Goal: Task Accomplishment & Management: Manage account settings

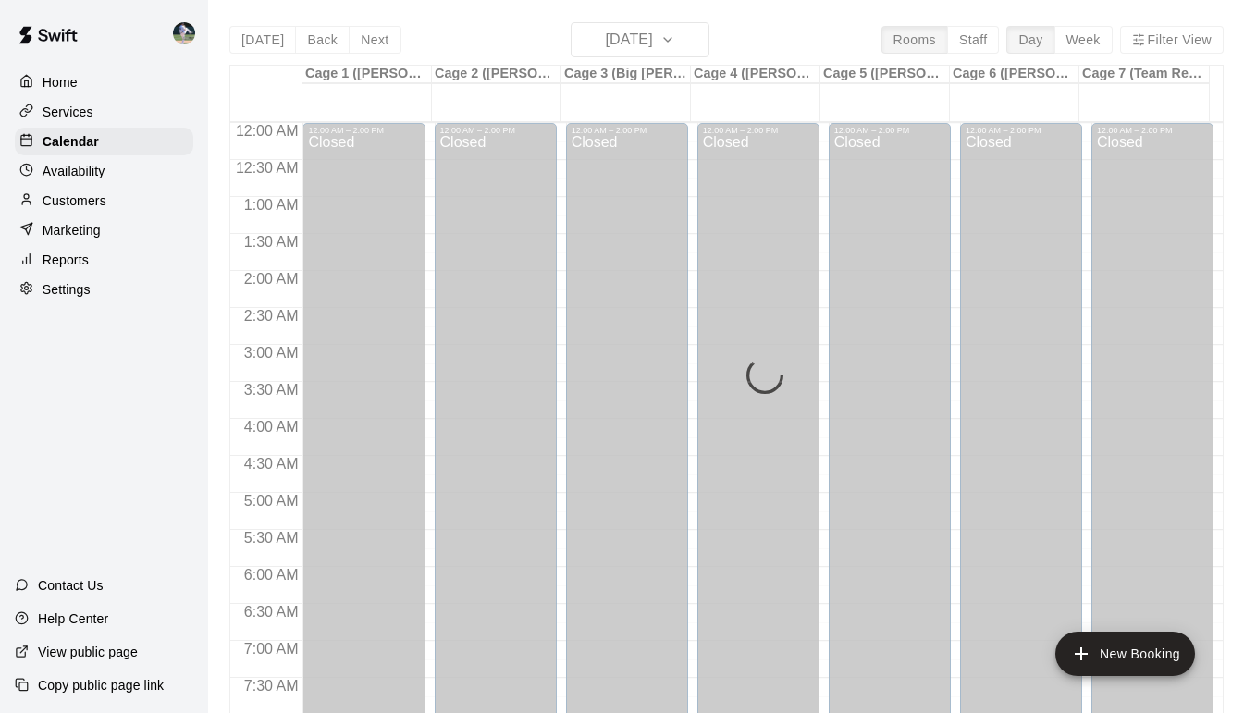
scroll to position [1040, 0]
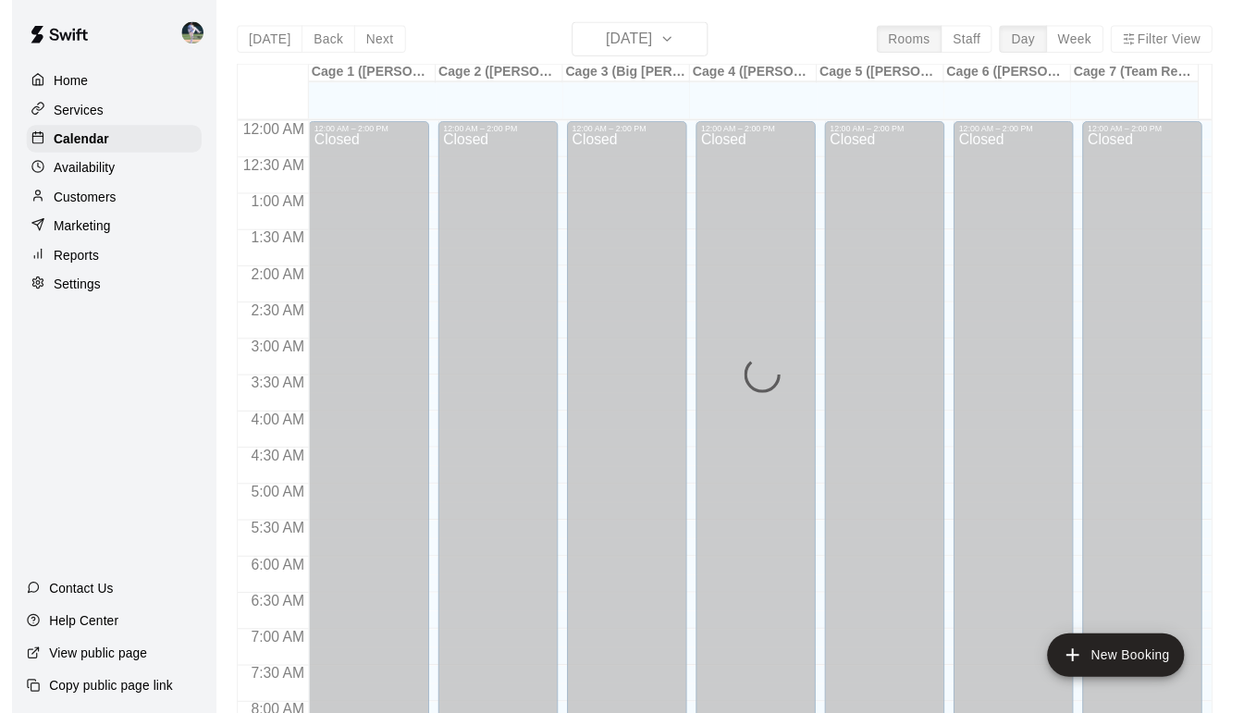
scroll to position [1069, 0]
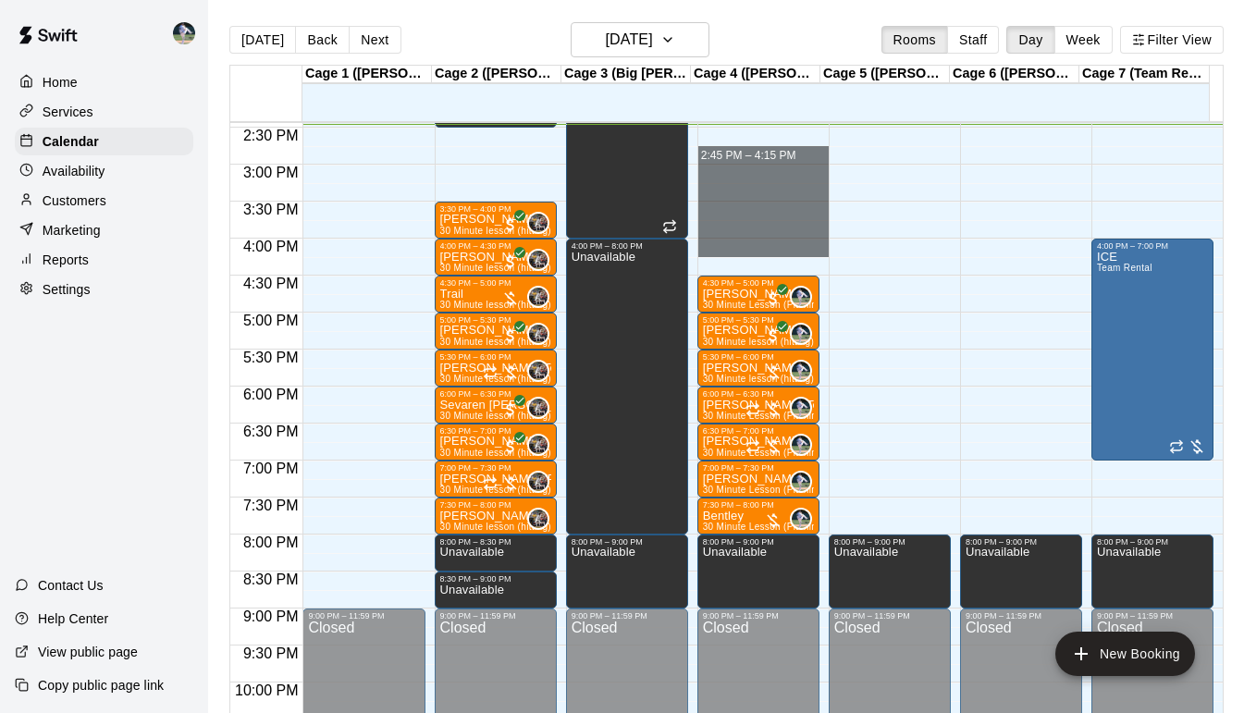
drag, startPoint x: 739, startPoint y: 138, endPoint x: 737, endPoint y: 258, distance: 120.3
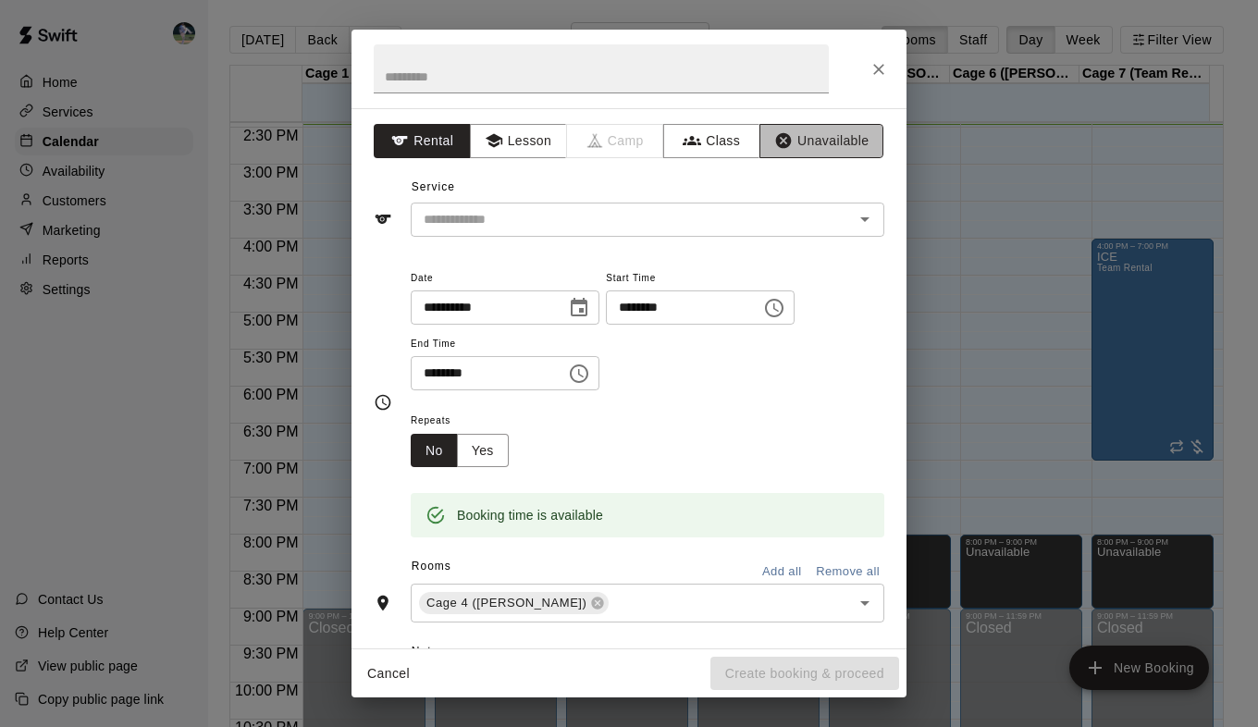
click at [801, 148] on button "Unavailable" at bounding box center [822, 141] width 124 height 34
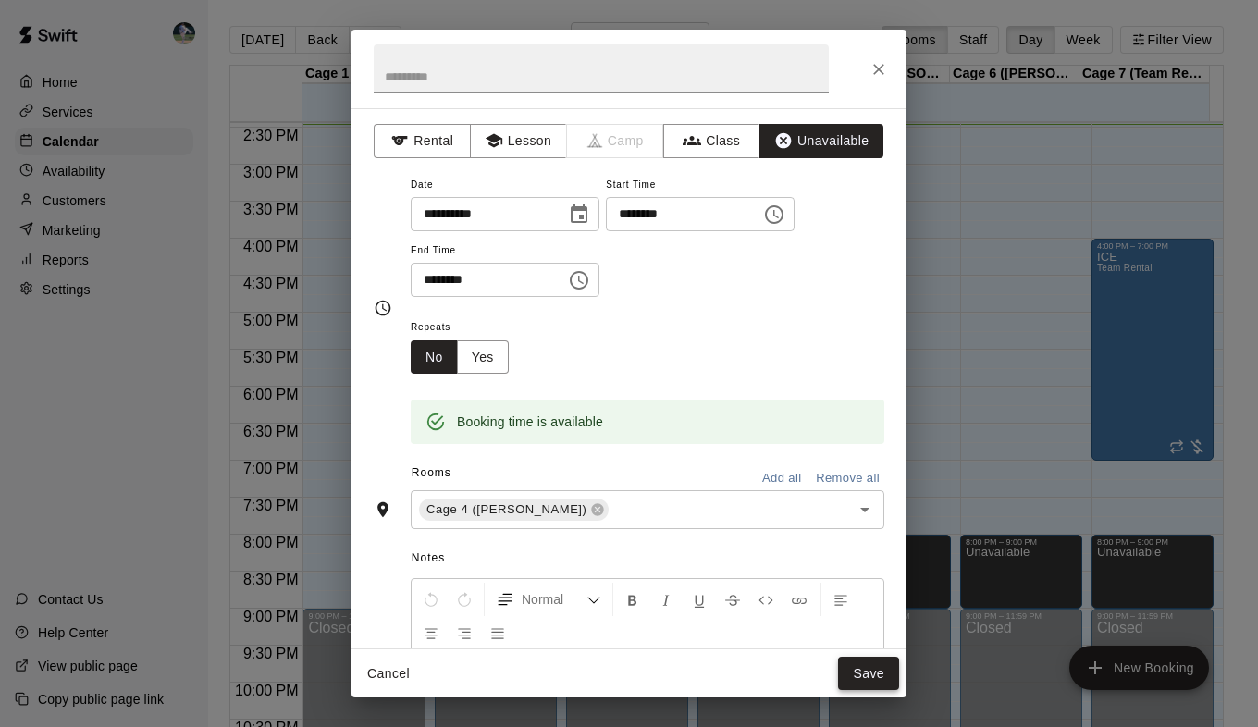
click at [877, 658] on button "Save" at bounding box center [868, 674] width 61 height 34
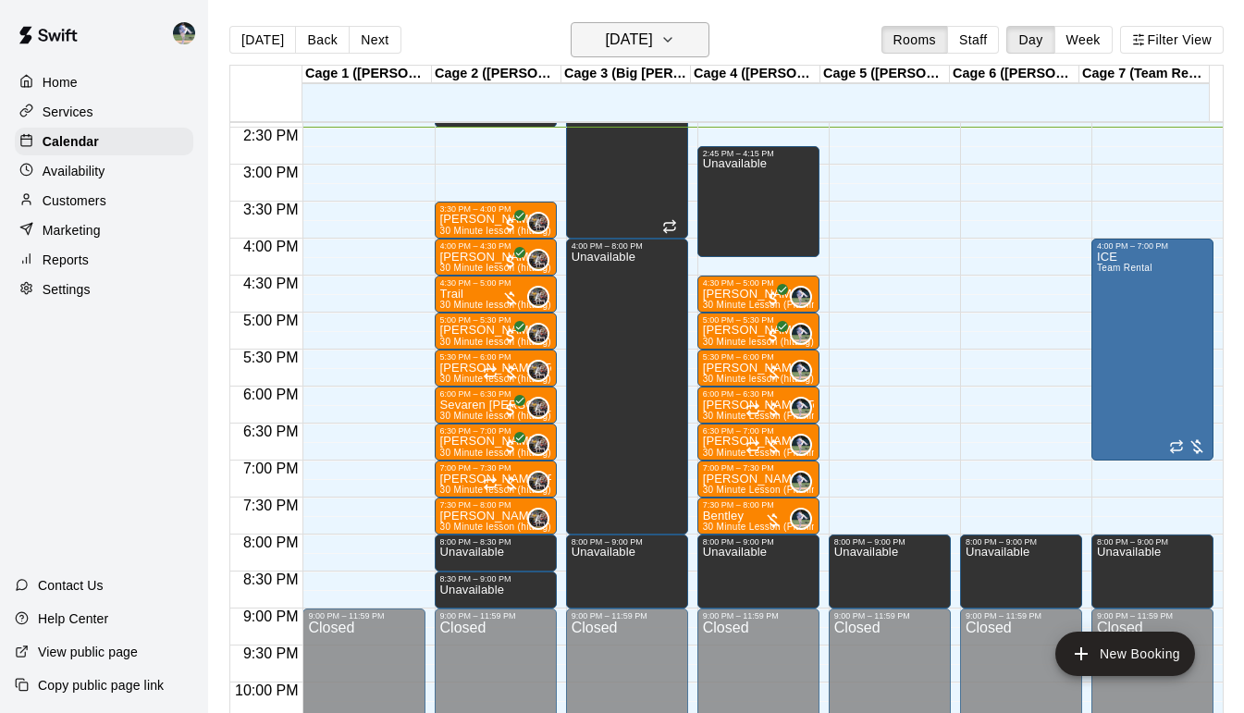
click at [675, 31] on icon "button" at bounding box center [668, 40] width 15 height 22
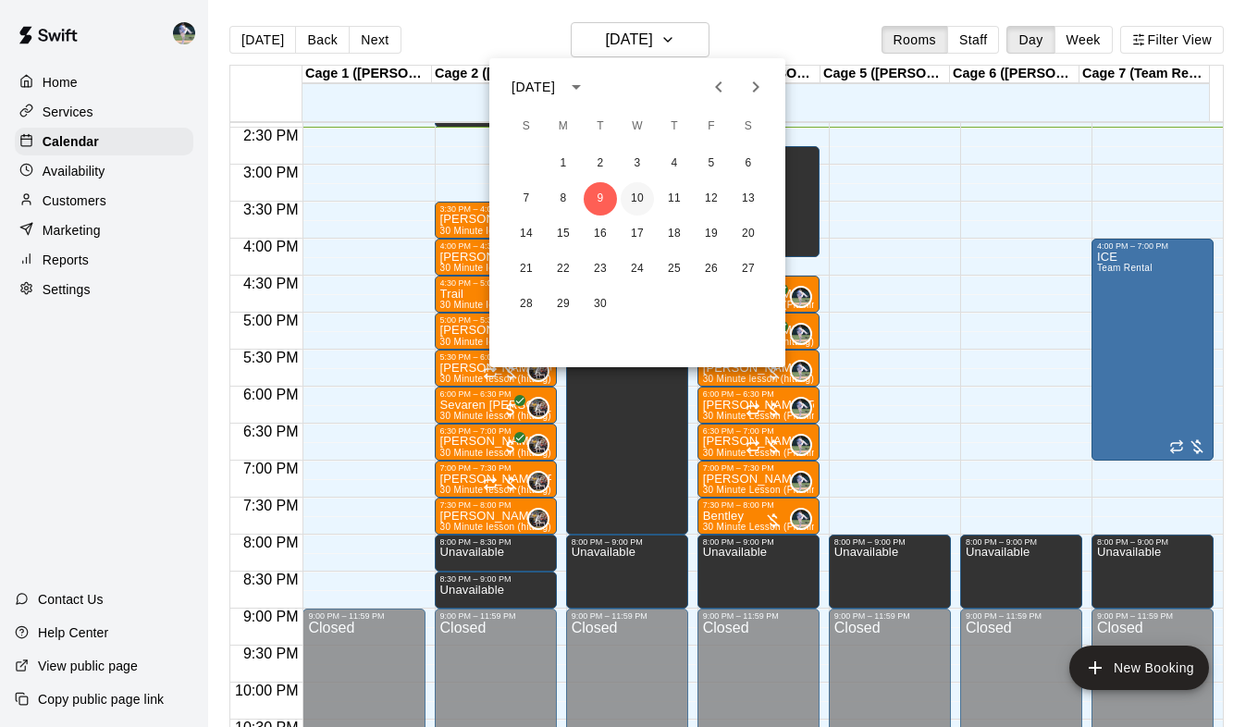
click at [631, 202] on button "10" at bounding box center [637, 198] width 33 height 33
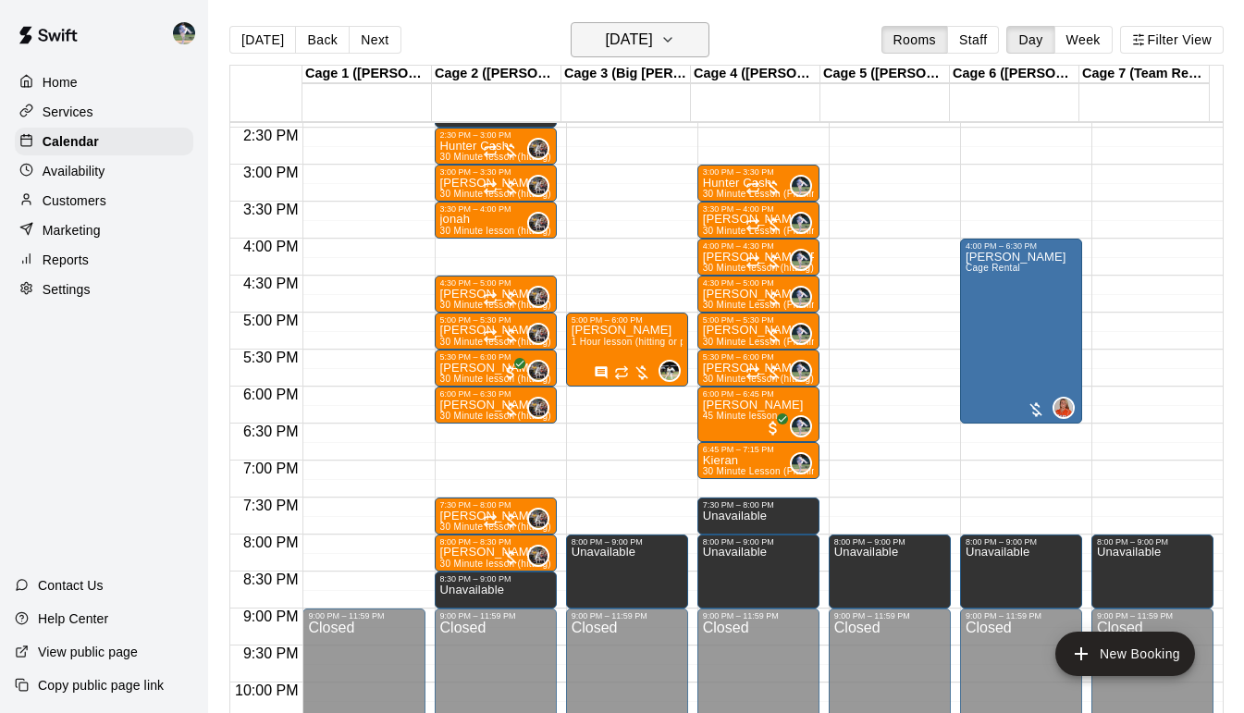
click at [672, 39] on icon "button" at bounding box center [667, 40] width 7 height 4
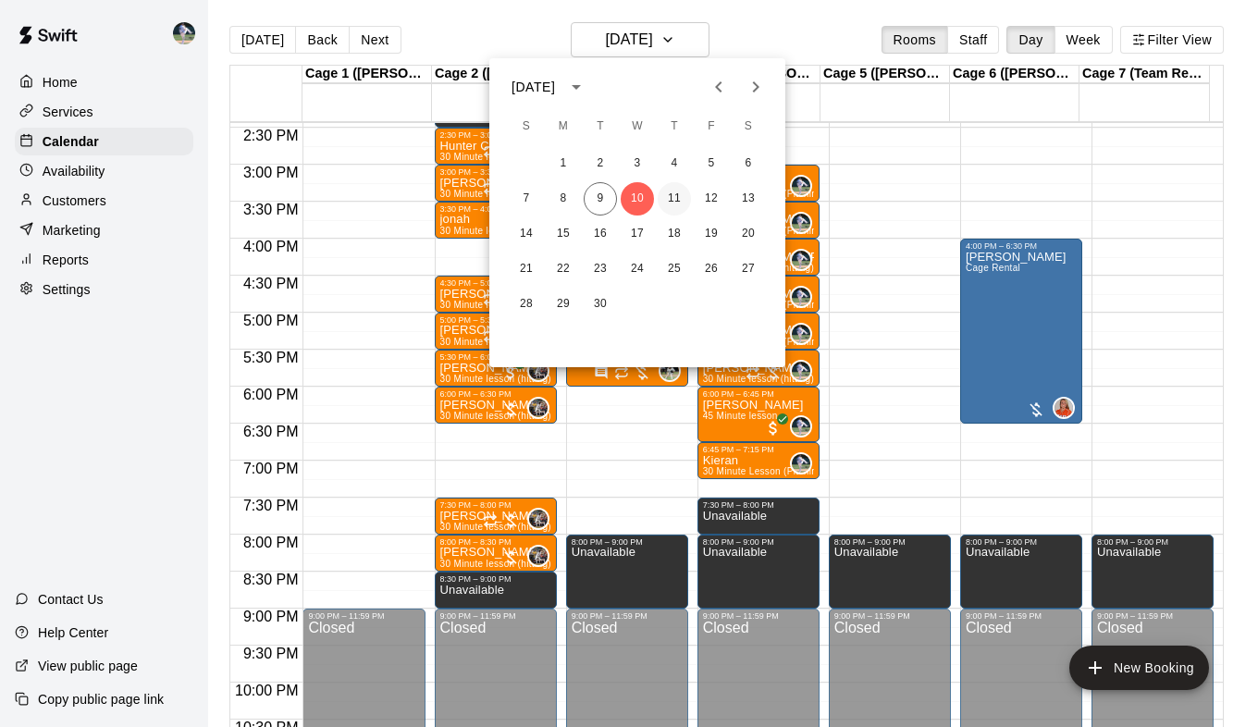
click at [670, 192] on button "11" at bounding box center [674, 198] width 33 height 33
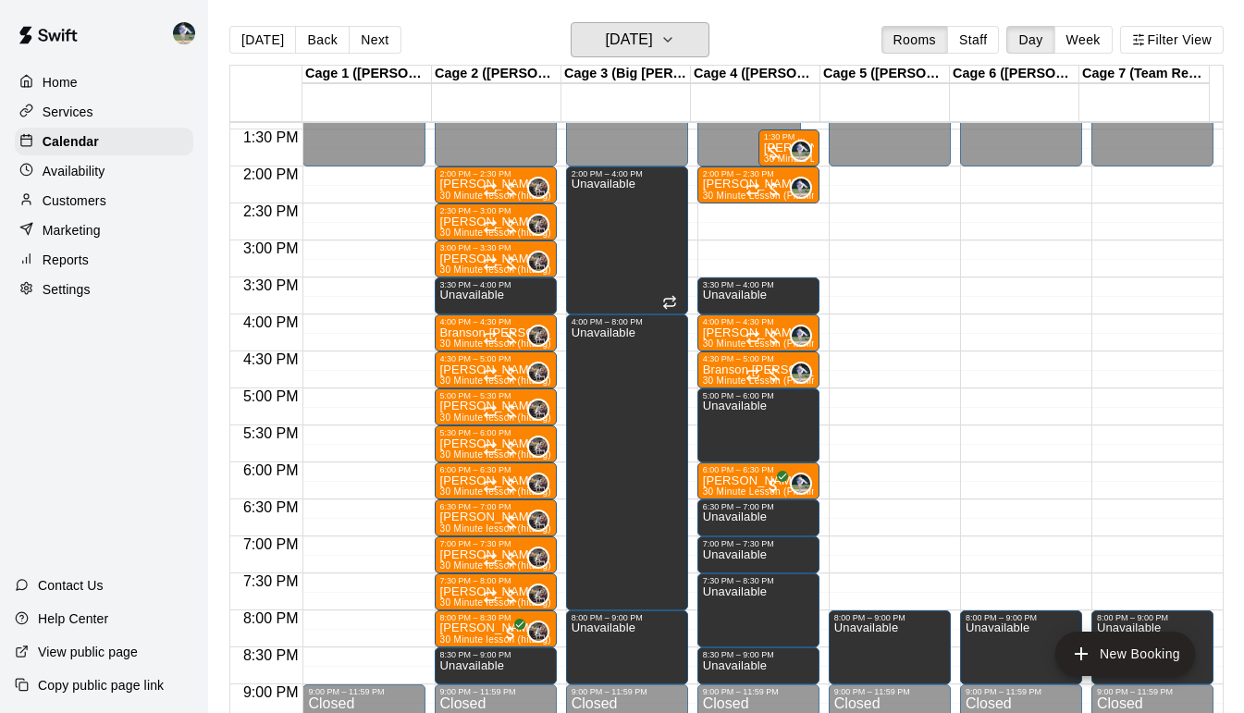
scroll to position [992, 0]
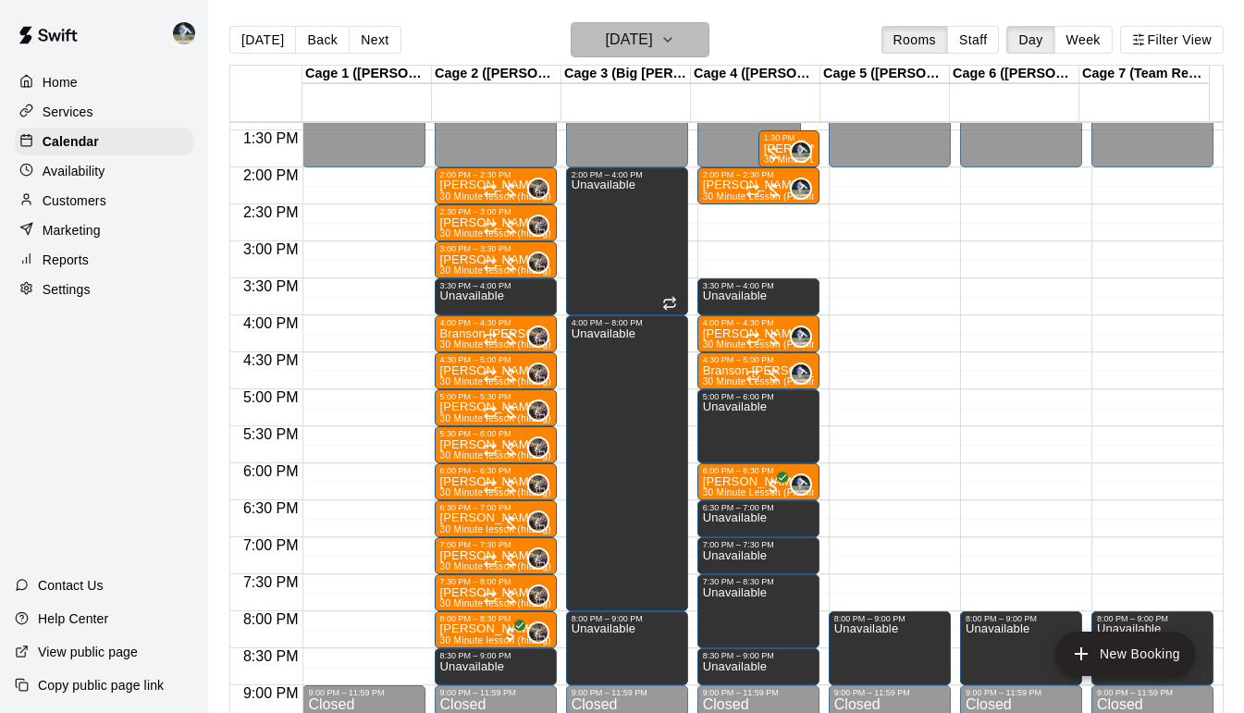
click at [652, 39] on h6 "[DATE]" at bounding box center [628, 40] width 47 height 26
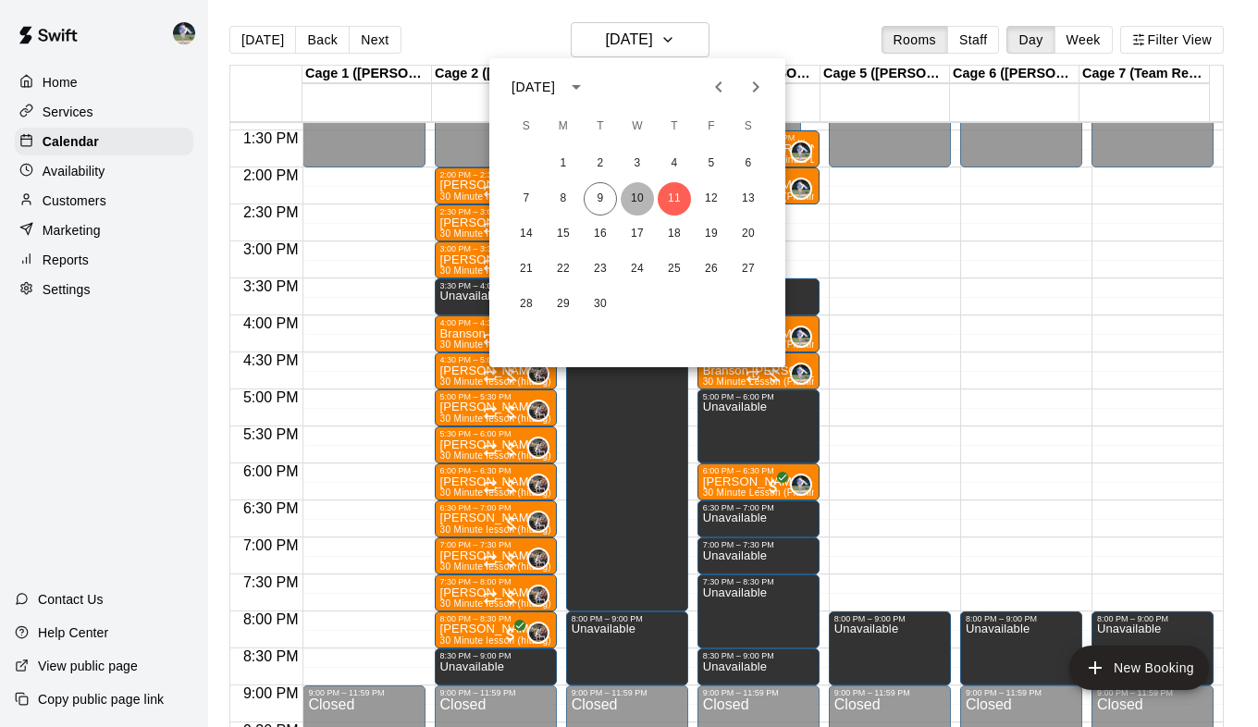
click at [637, 204] on button "10" at bounding box center [637, 198] width 33 height 33
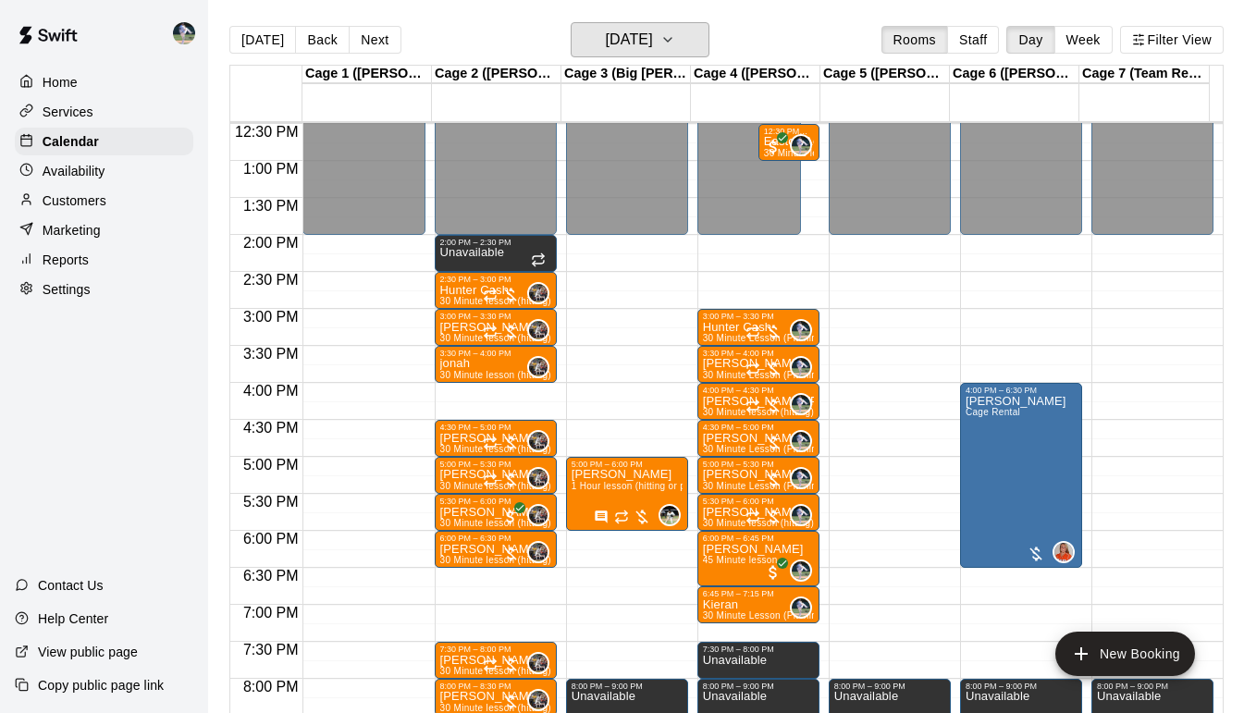
scroll to position [923, 0]
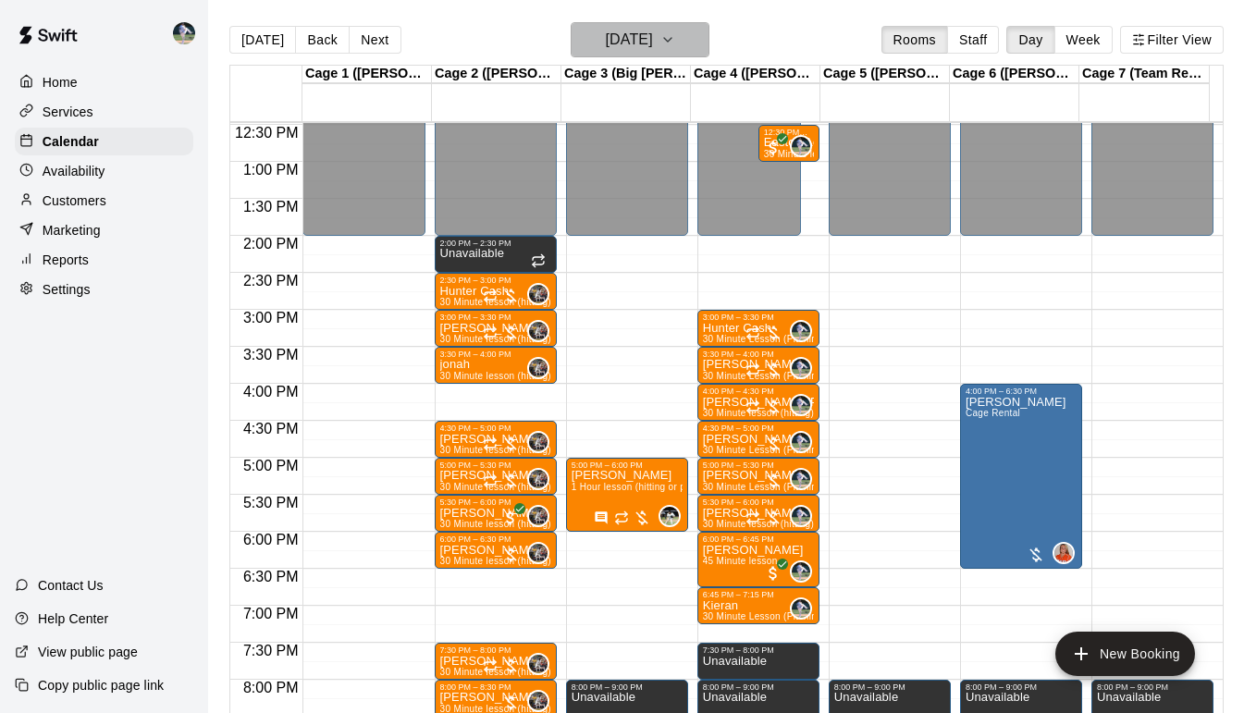
click at [675, 40] on icon "button" at bounding box center [668, 40] width 15 height 22
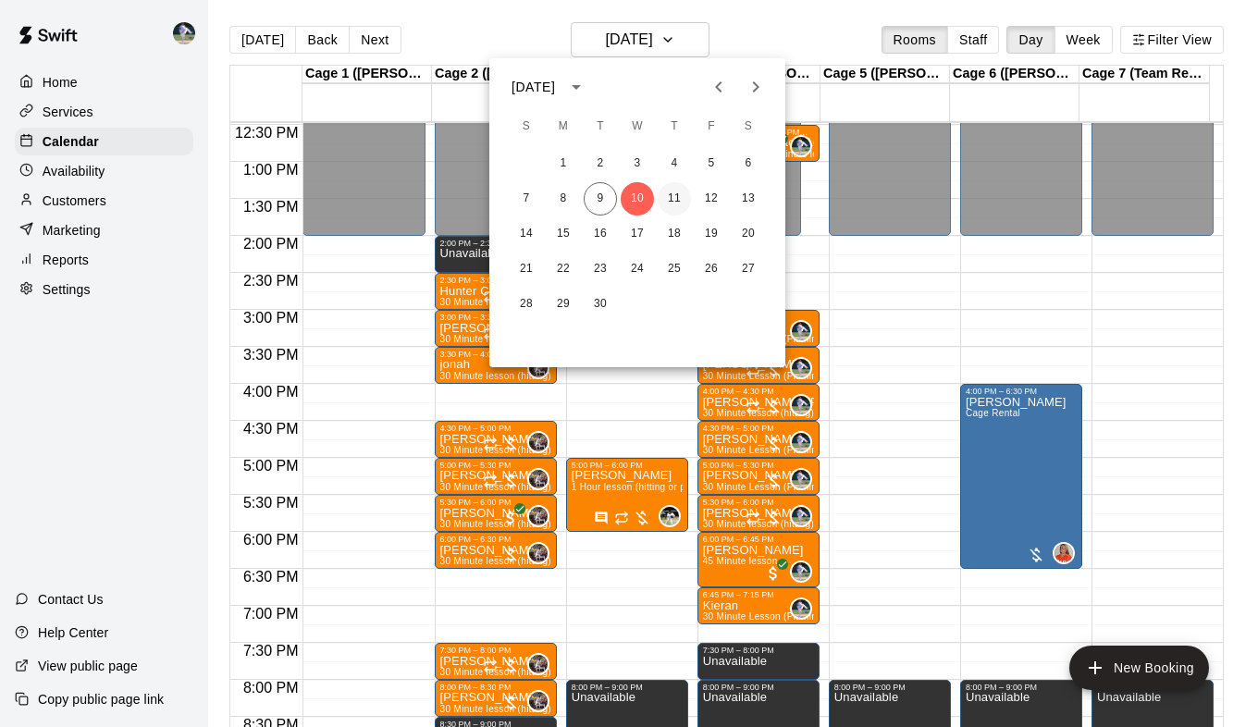
click at [674, 198] on button "11" at bounding box center [674, 198] width 33 height 33
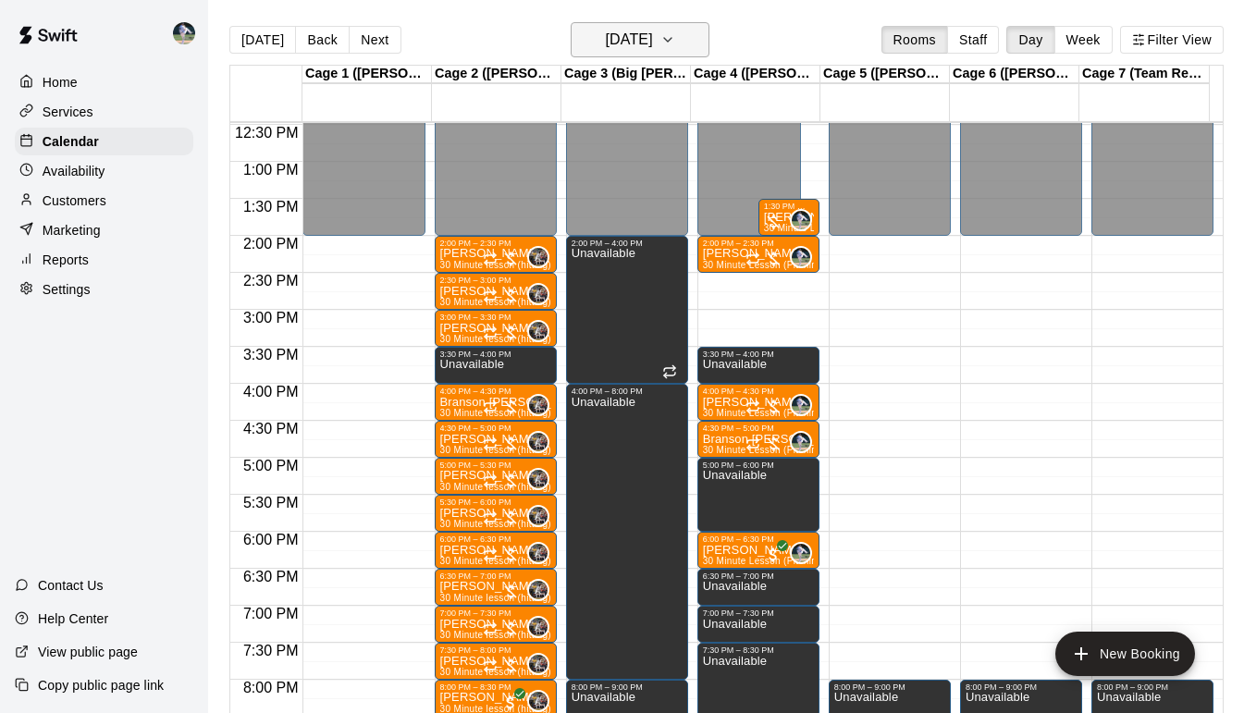
click at [675, 49] on icon "button" at bounding box center [668, 40] width 15 height 22
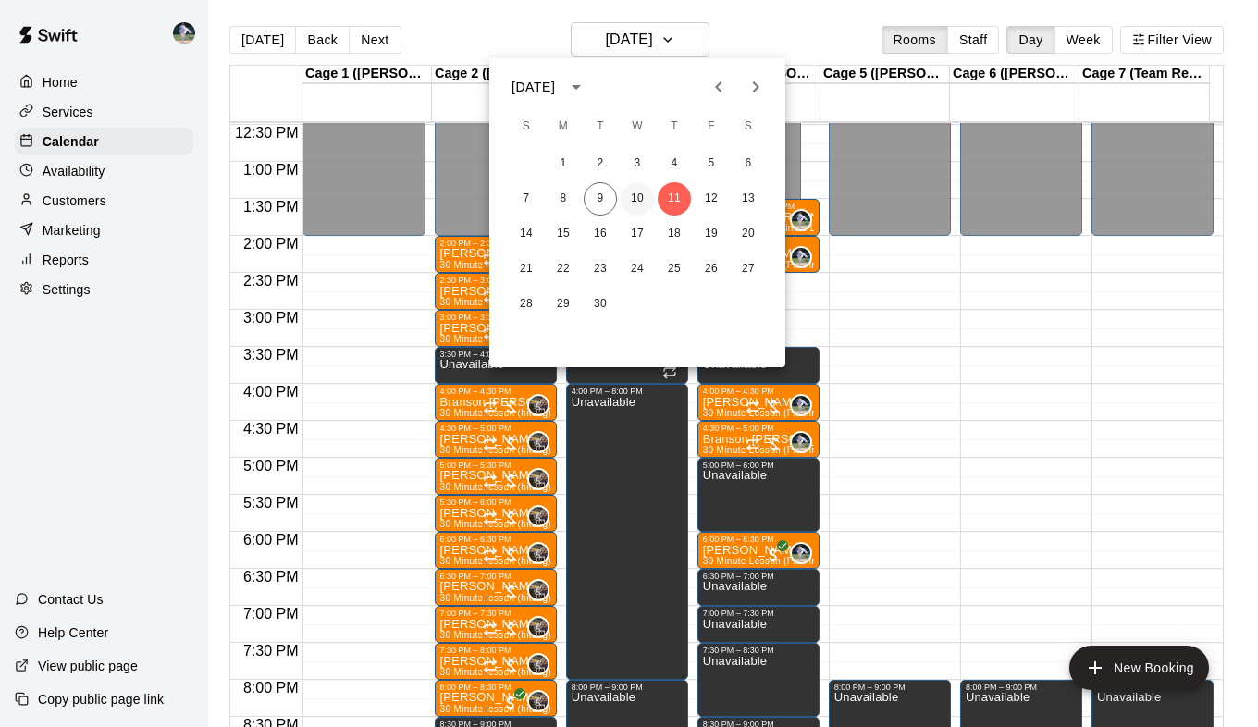
click at [639, 195] on button "10" at bounding box center [637, 198] width 33 height 33
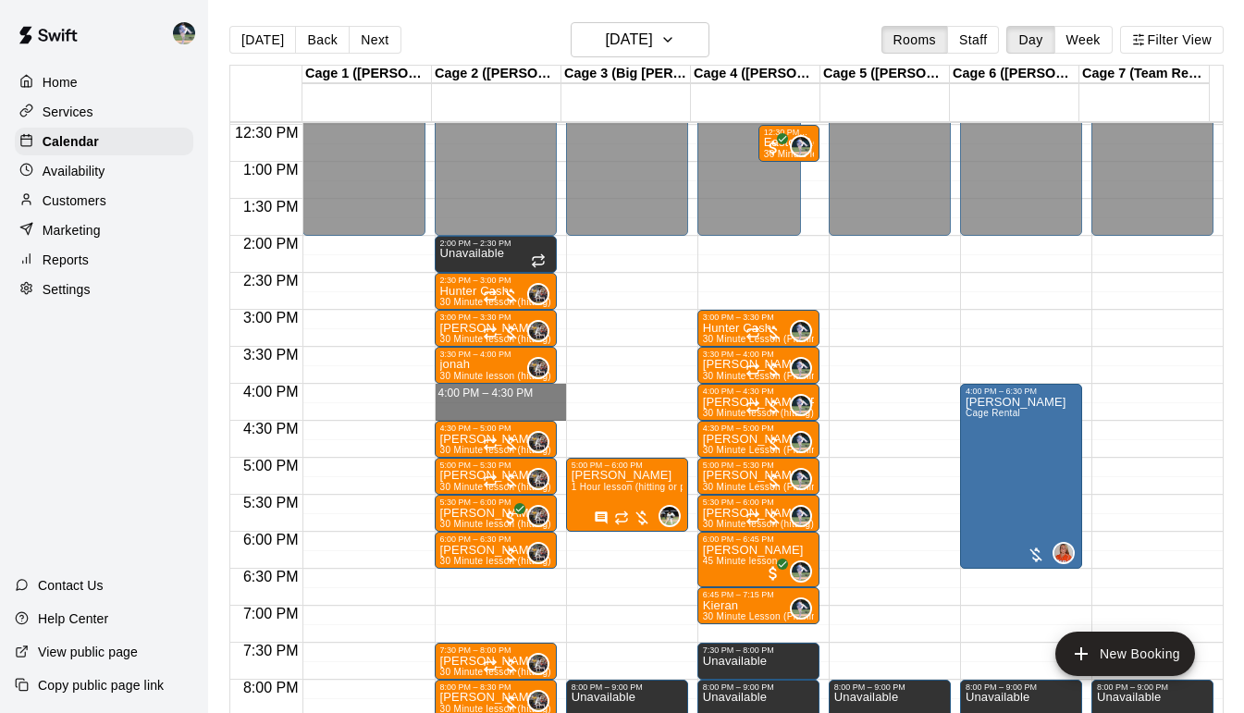
drag, startPoint x: 491, startPoint y: 389, endPoint x: 491, endPoint y: 410, distance: 21.3
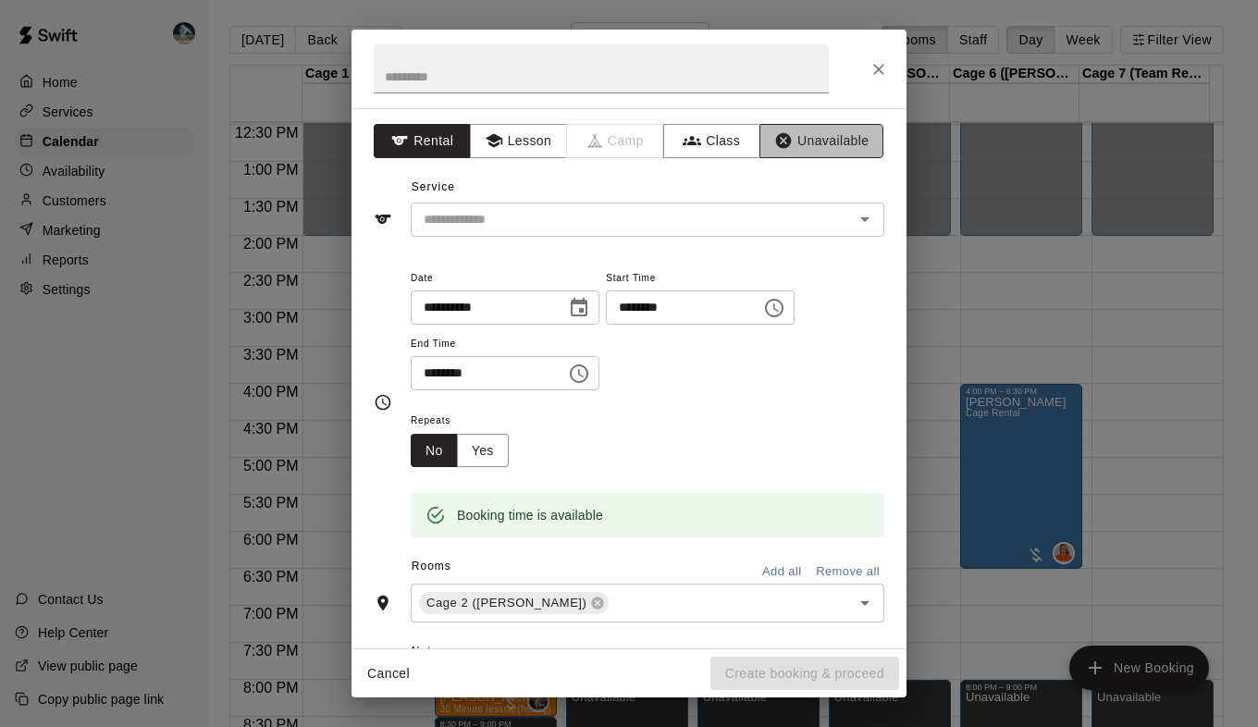
click at [810, 139] on button "Unavailable" at bounding box center [822, 141] width 124 height 34
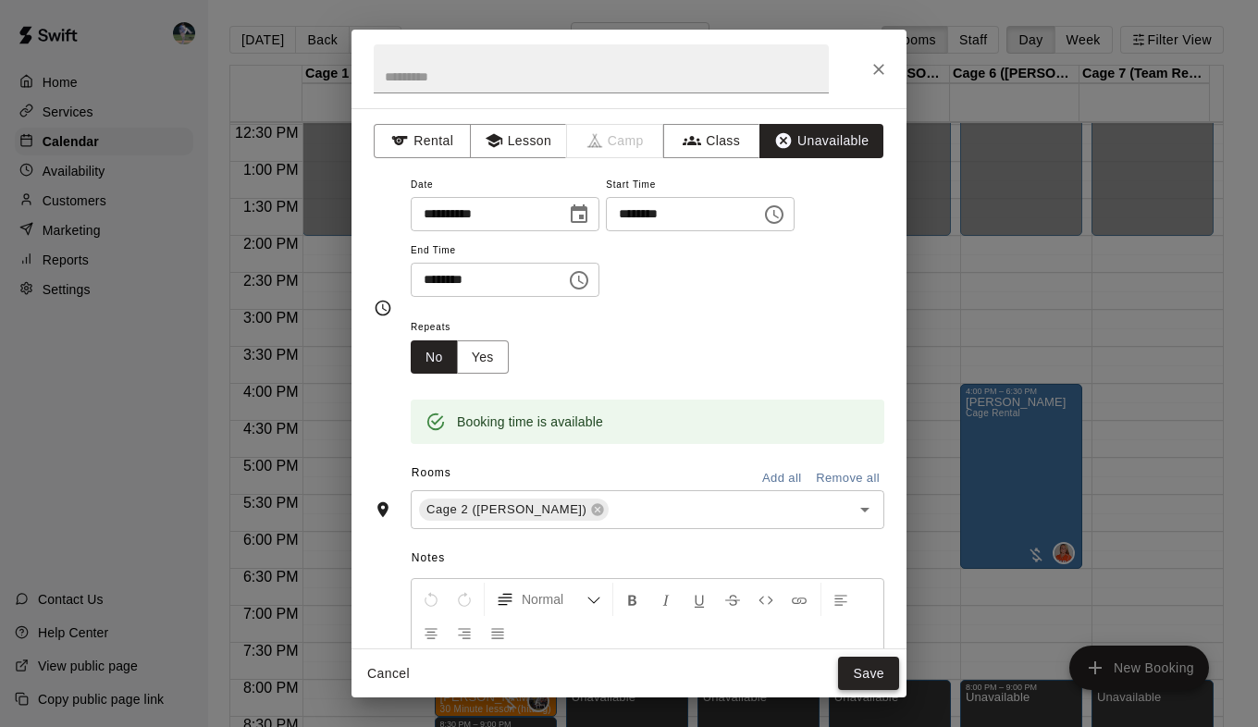
click at [878, 675] on button "Save" at bounding box center [868, 674] width 61 height 34
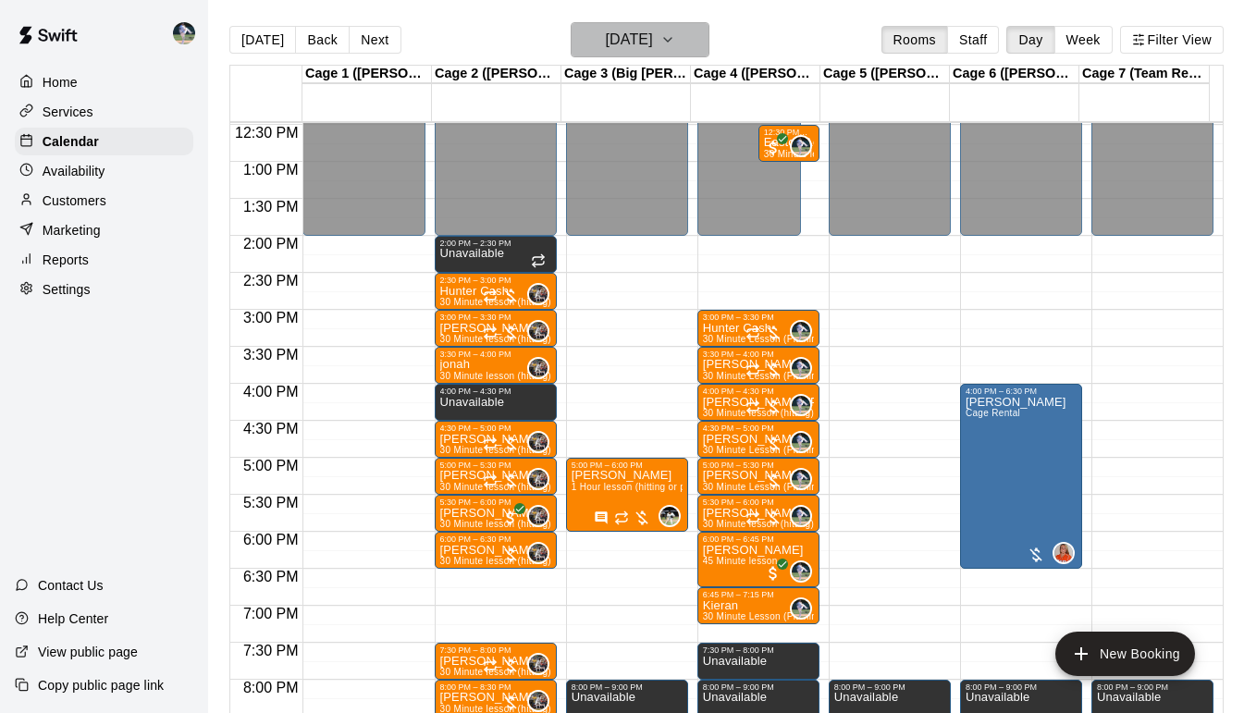
click at [675, 38] on icon "button" at bounding box center [668, 40] width 15 height 22
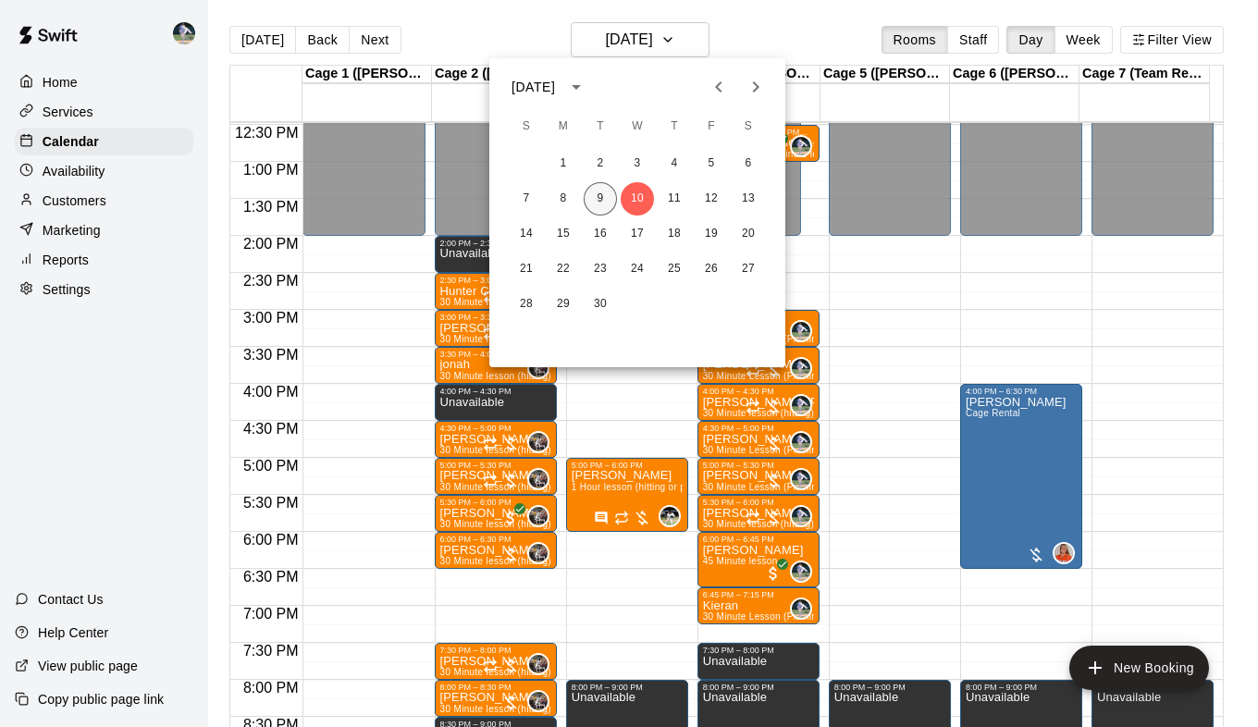
click at [596, 199] on button "9" at bounding box center [600, 198] width 33 height 33
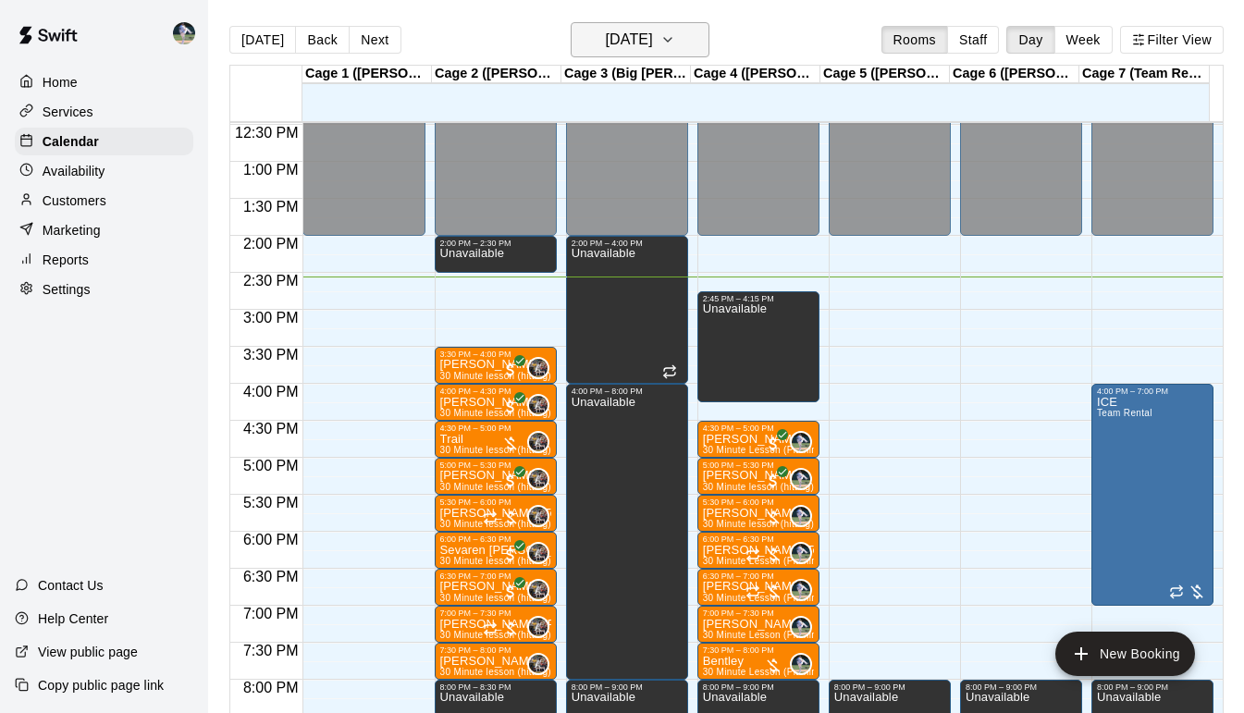
click at [675, 34] on icon "button" at bounding box center [668, 40] width 15 height 22
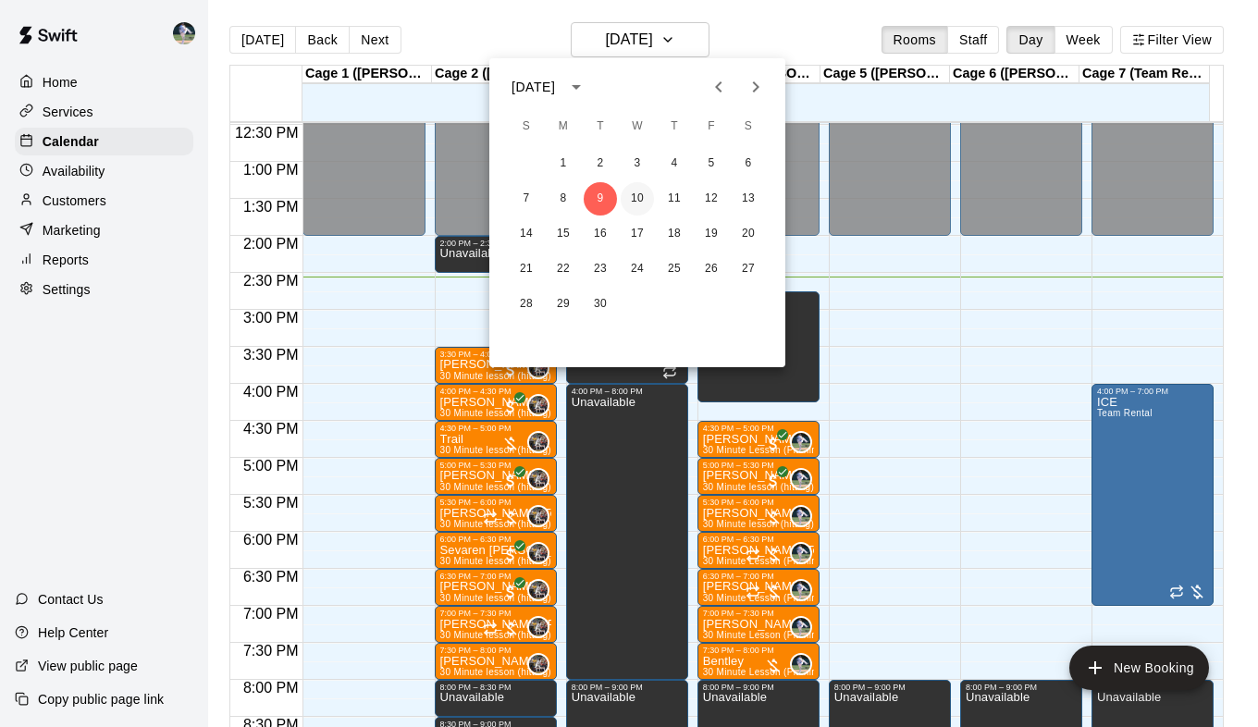
click at [639, 196] on button "10" at bounding box center [637, 198] width 33 height 33
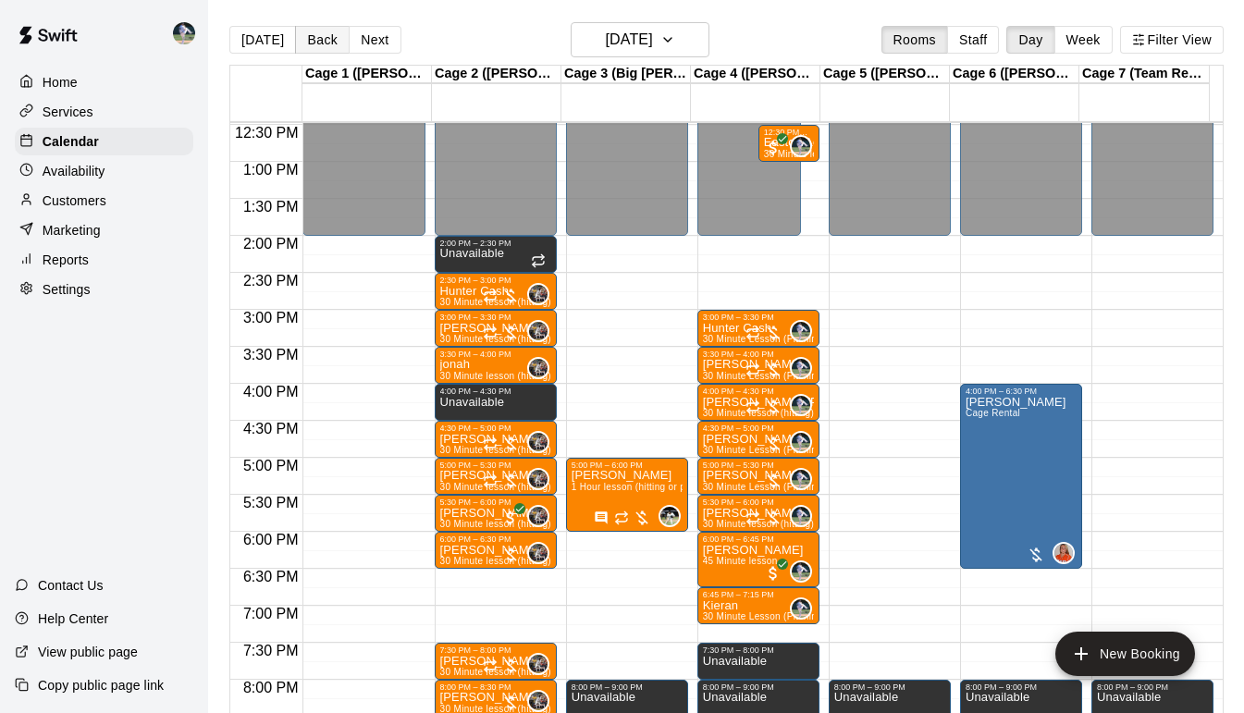
click at [316, 43] on button "Back" at bounding box center [322, 40] width 55 height 28
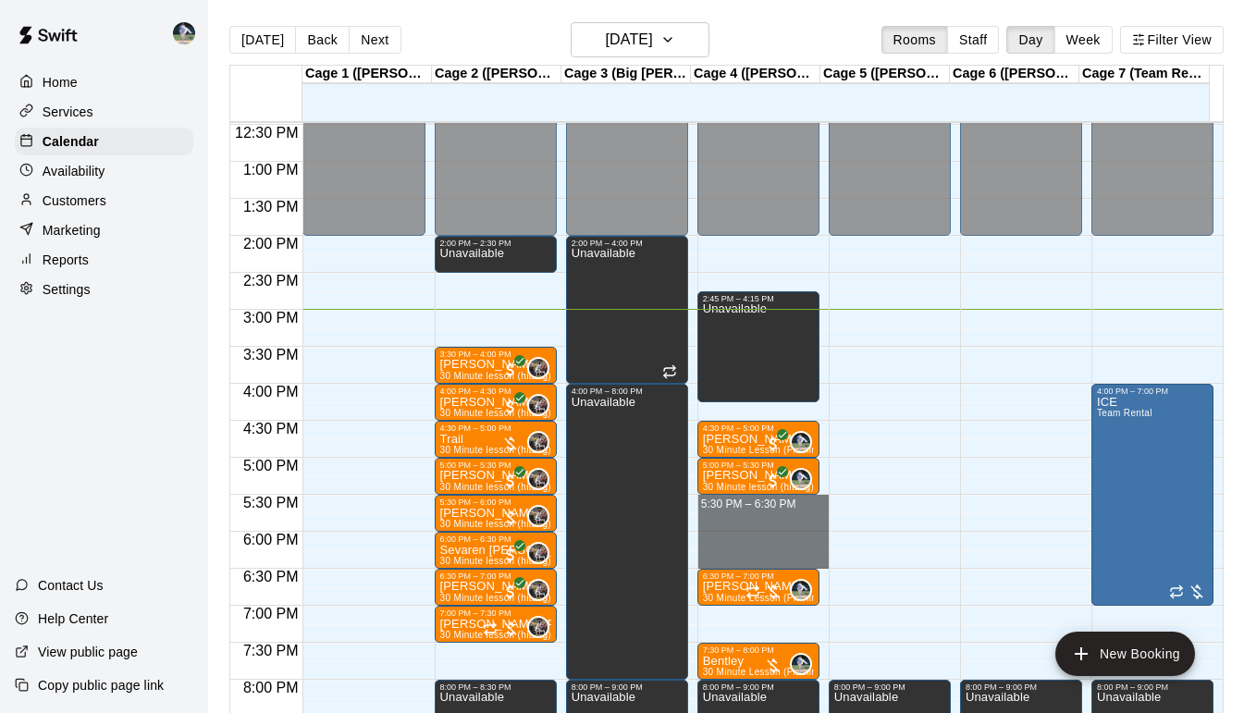
drag, startPoint x: 723, startPoint y: 500, endPoint x: 717, endPoint y: 562, distance: 62.2
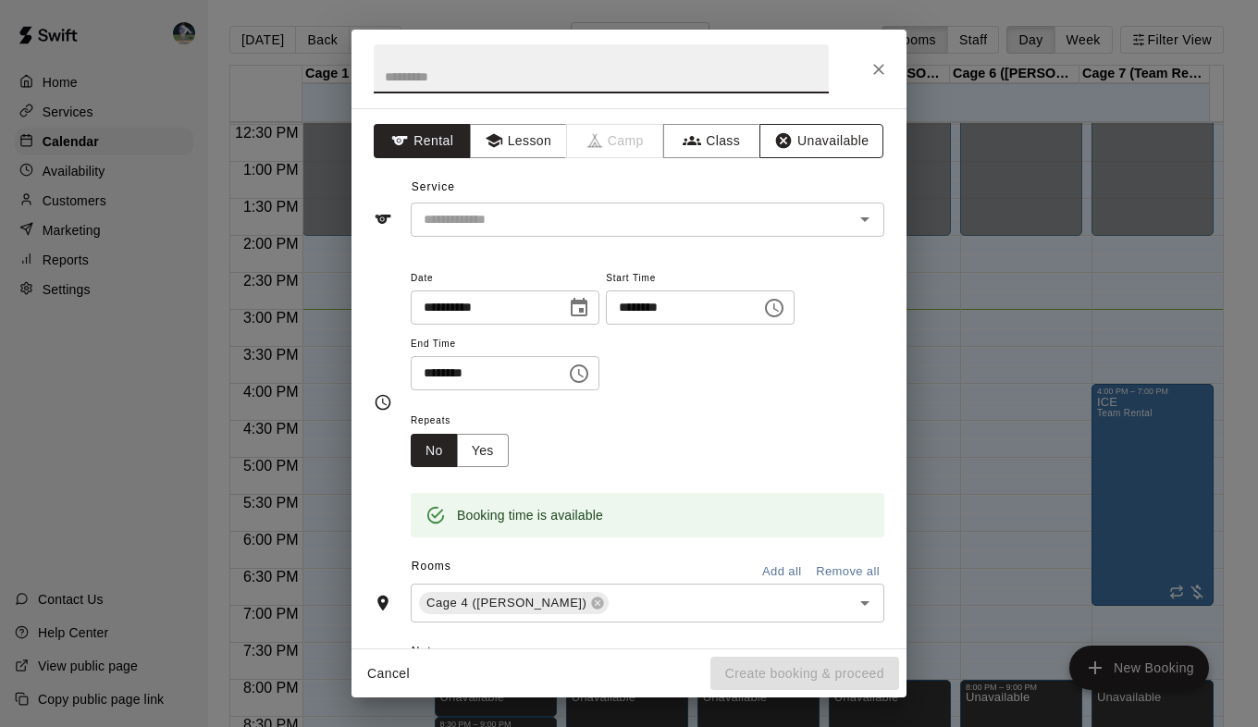
click at [782, 153] on button "Unavailable" at bounding box center [822, 141] width 124 height 34
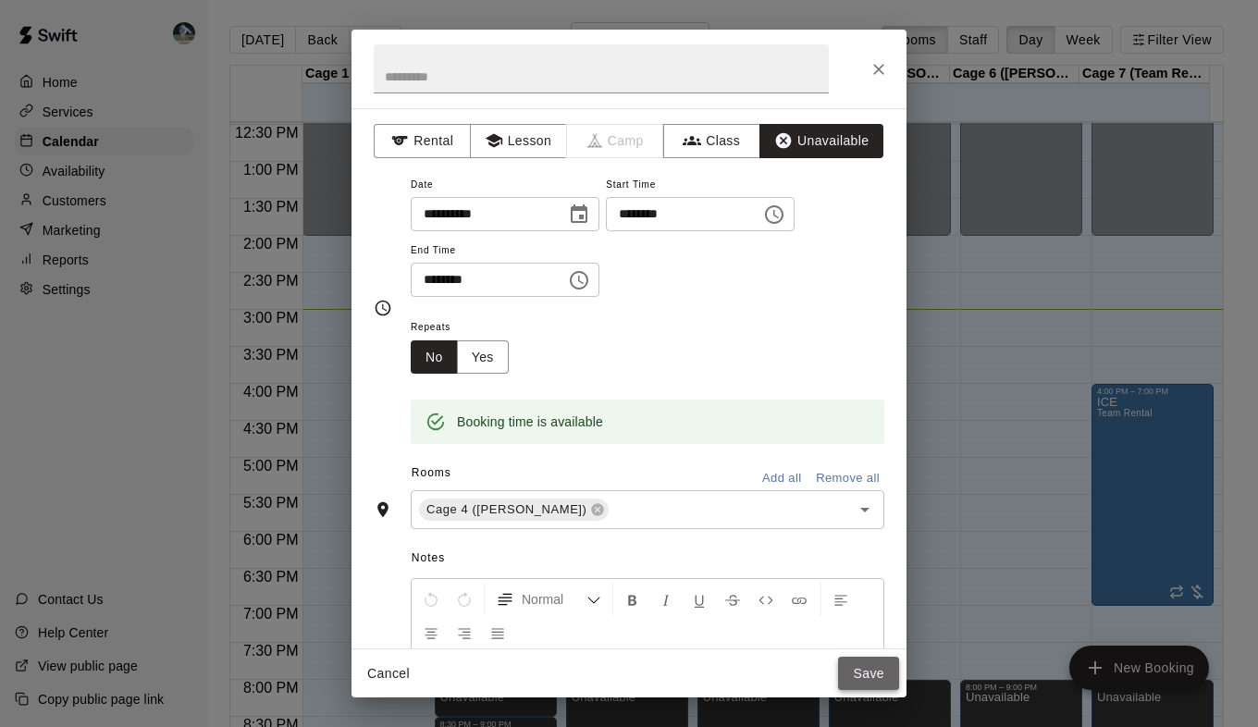
click at [874, 674] on button "Save" at bounding box center [868, 674] width 61 height 34
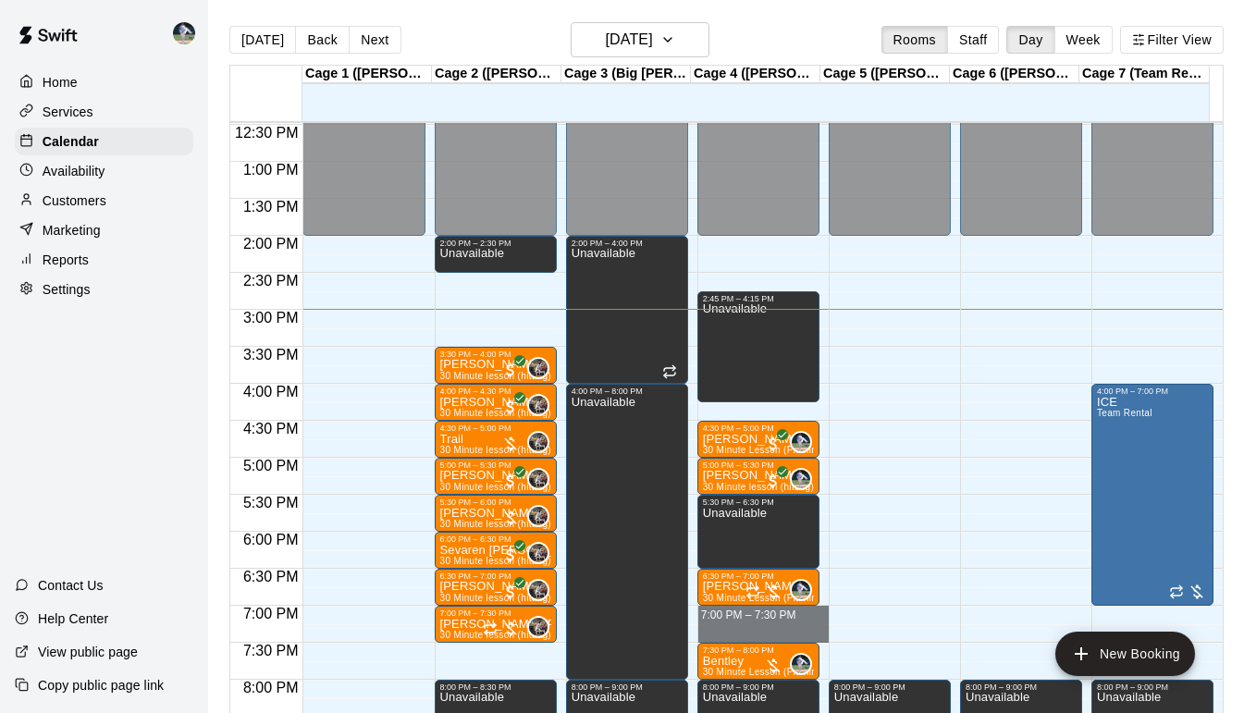
drag, startPoint x: 741, startPoint y: 612, endPoint x: 743, endPoint y: 633, distance: 21.4
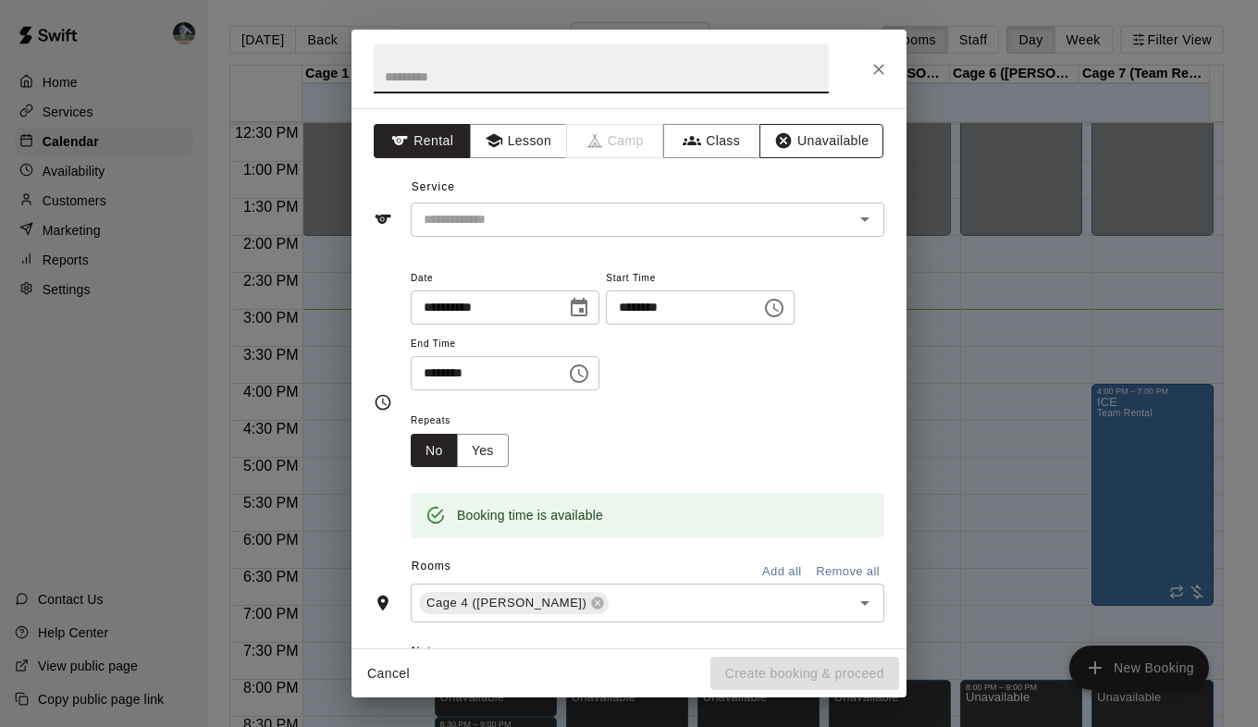
click at [816, 155] on button "Unavailable" at bounding box center [822, 141] width 124 height 34
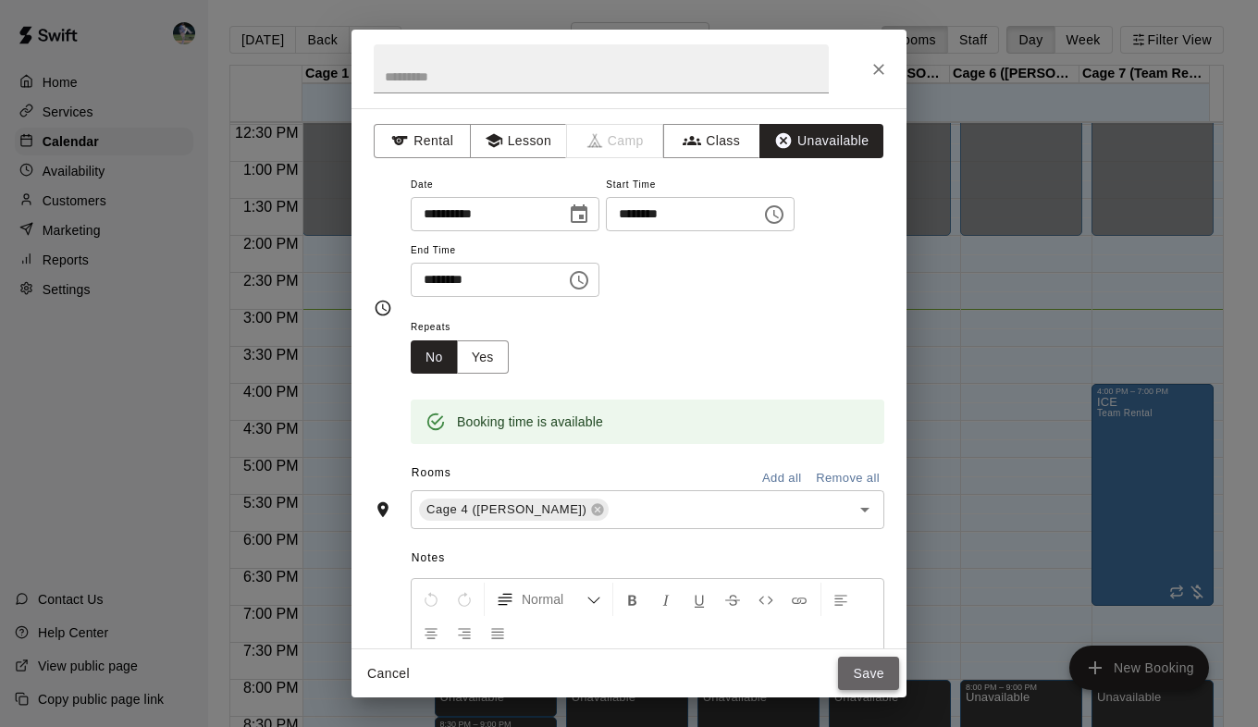
click at [874, 678] on button "Save" at bounding box center [868, 674] width 61 height 34
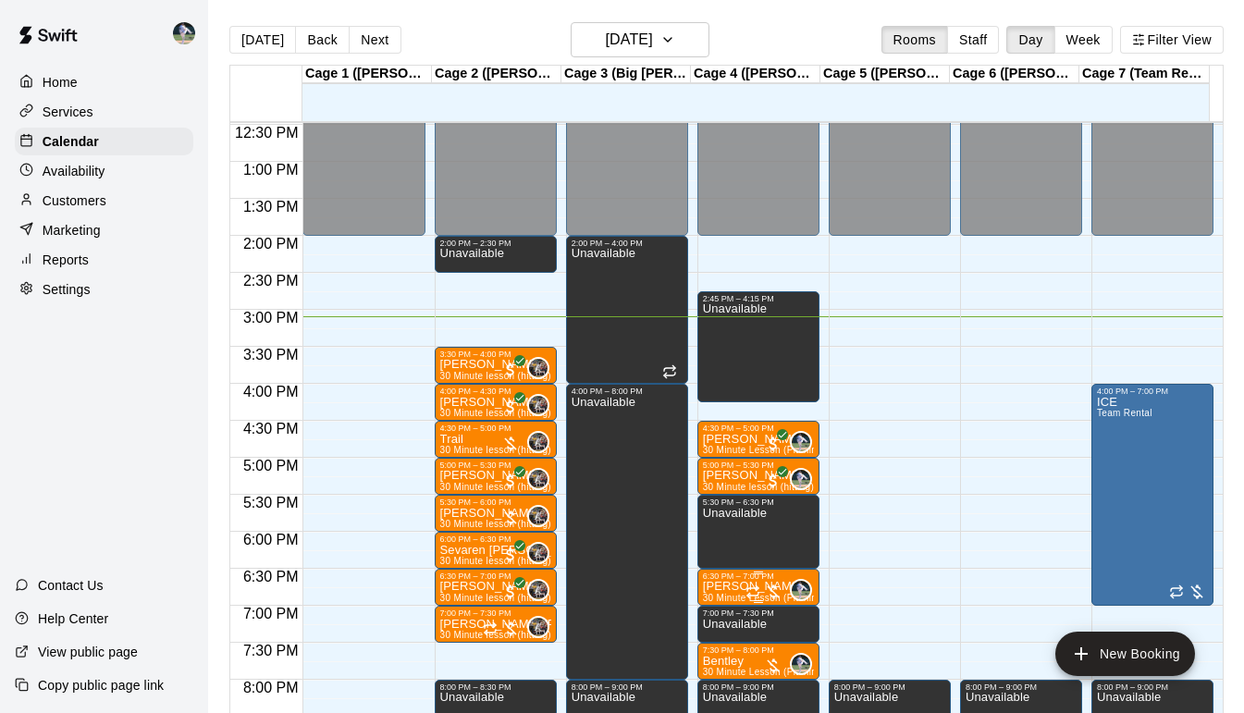
click at [732, 581] on div "6:30 PM – 7:00 PM" at bounding box center [758, 576] width 111 height 9
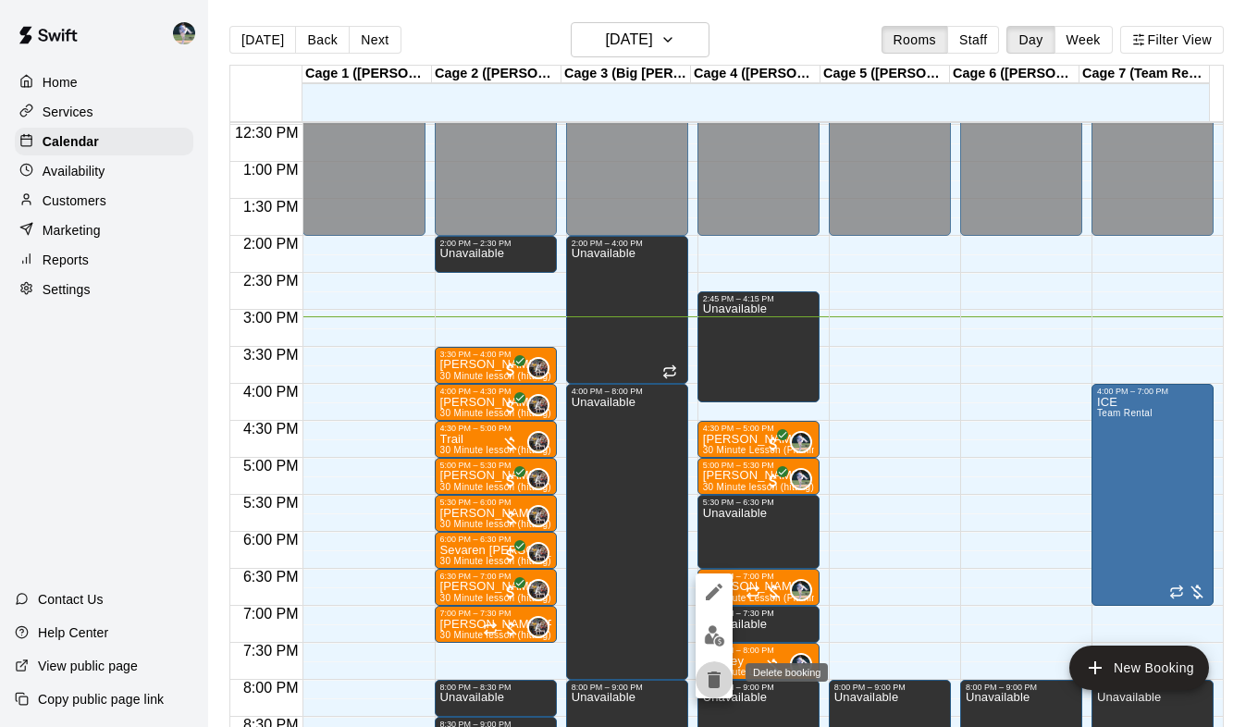
click at [718, 675] on icon "delete" at bounding box center [714, 680] width 13 height 17
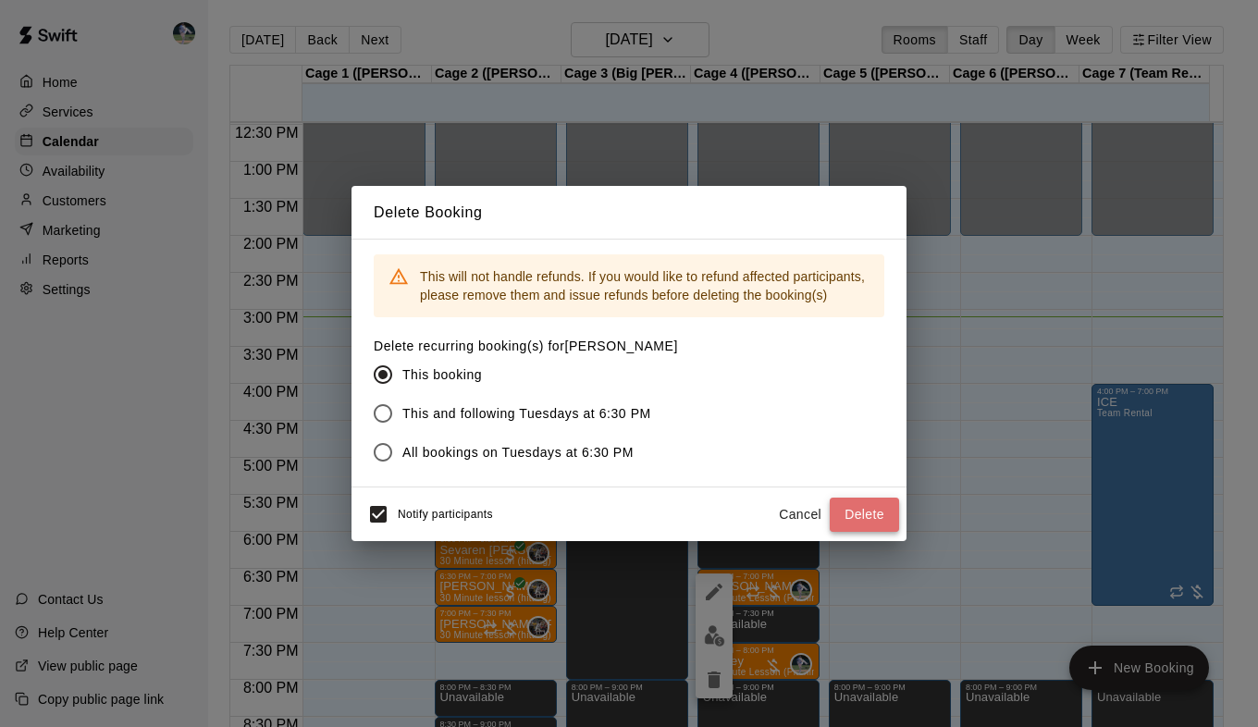
click at [866, 520] on button "Delete" at bounding box center [864, 515] width 69 height 34
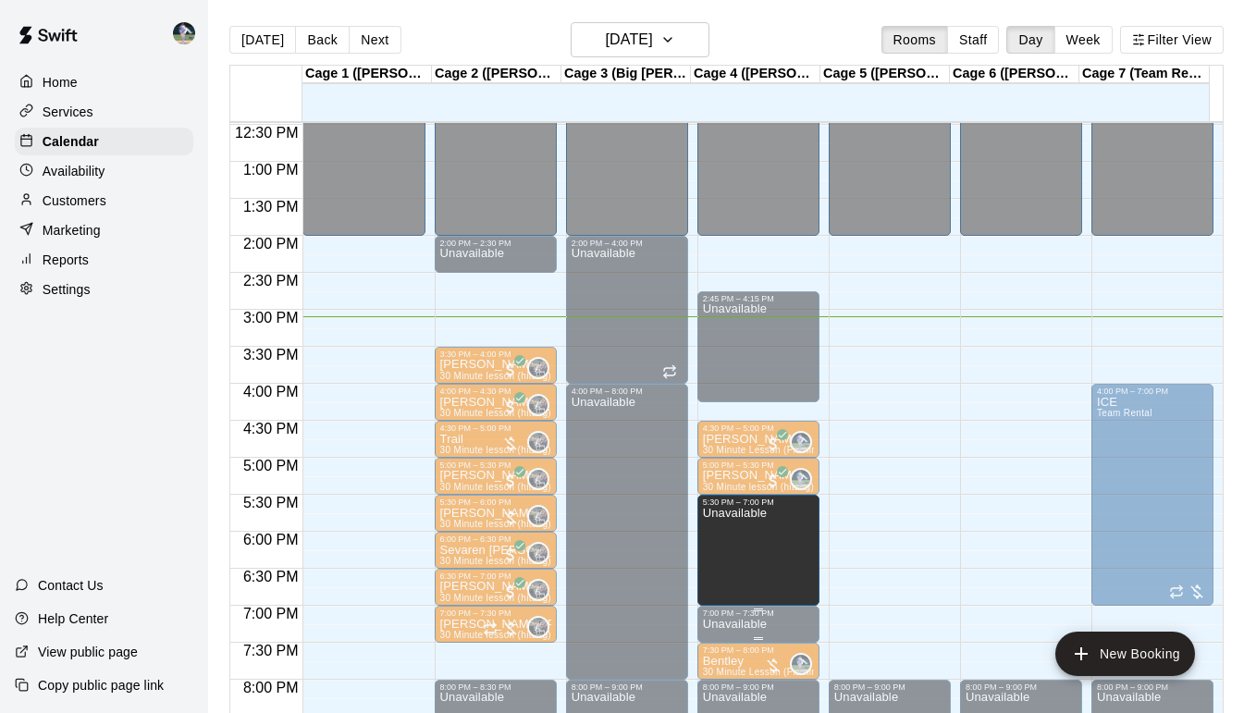
drag, startPoint x: 750, startPoint y: 566, endPoint x: 748, endPoint y: 609, distance: 42.6
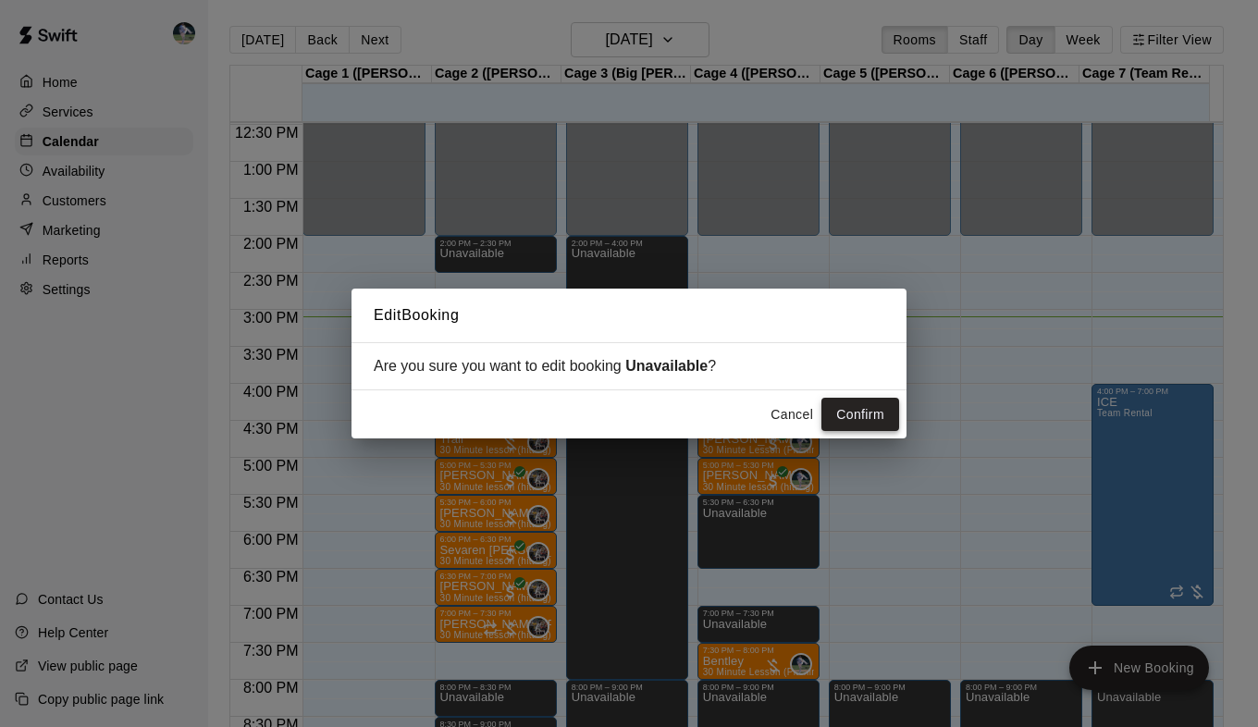
click at [847, 409] on button "Confirm" at bounding box center [861, 415] width 78 height 34
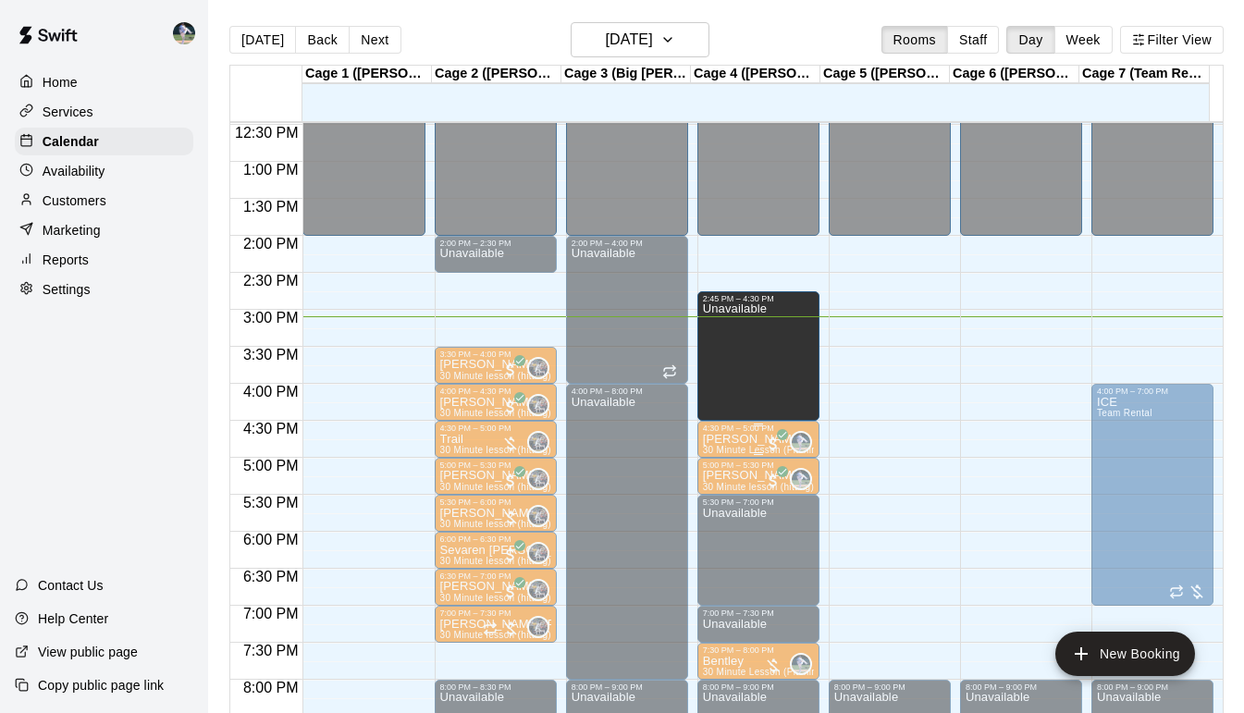
drag, startPoint x: 750, startPoint y: 401, endPoint x: 750, endPoint y: 423, distance: 22.2
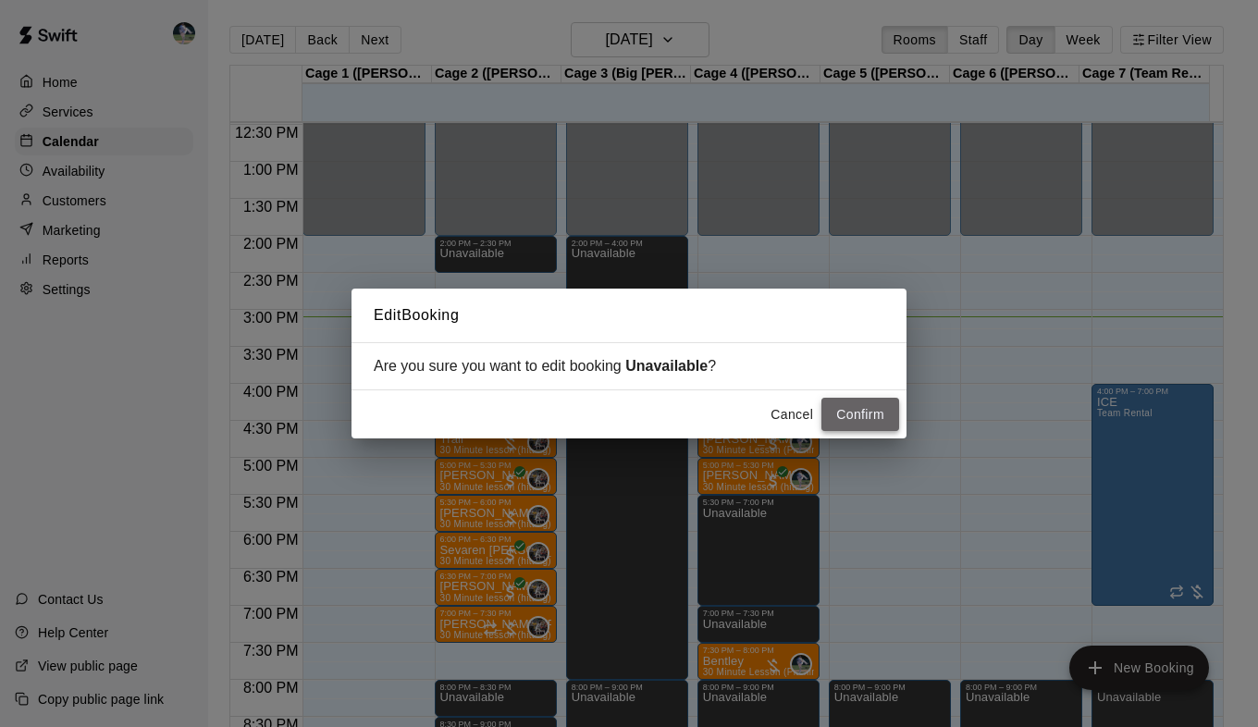
click at [858, 422] on button "Confirm" at bounding box center [861, 415] width 78 height 34
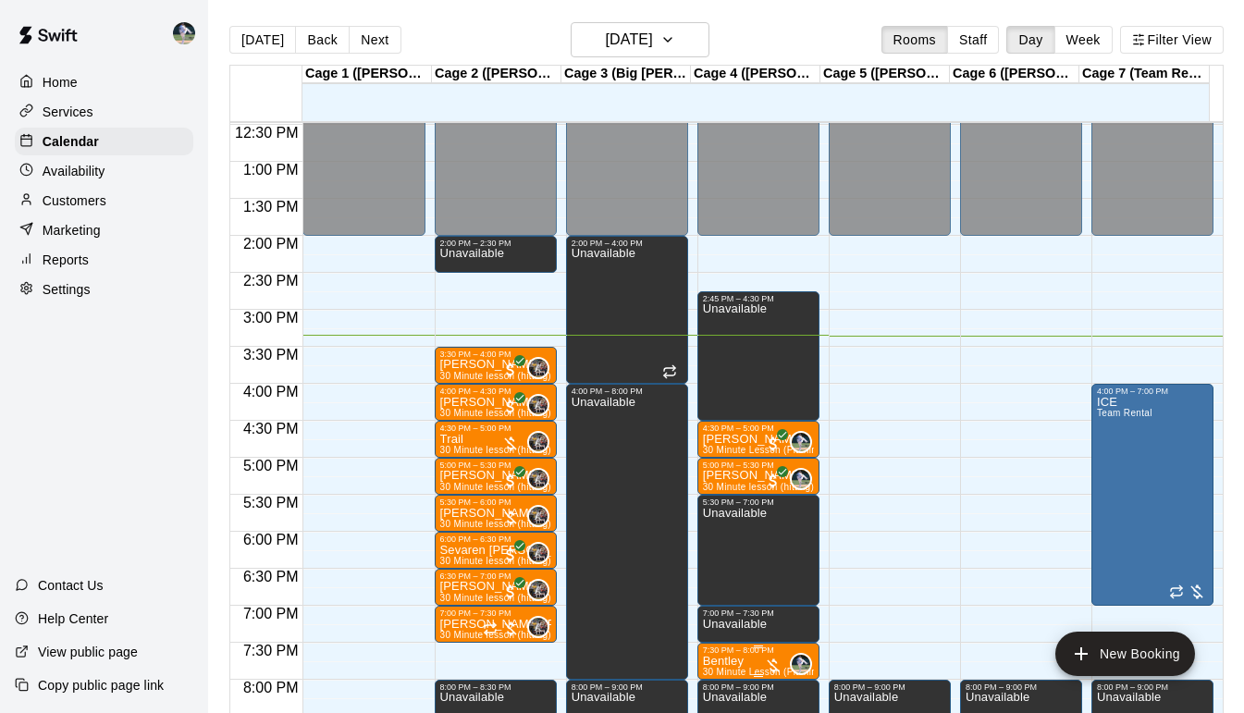
click at [716, 662] on p "Bentley" at bounding box center [758, 662] width 111 height 0
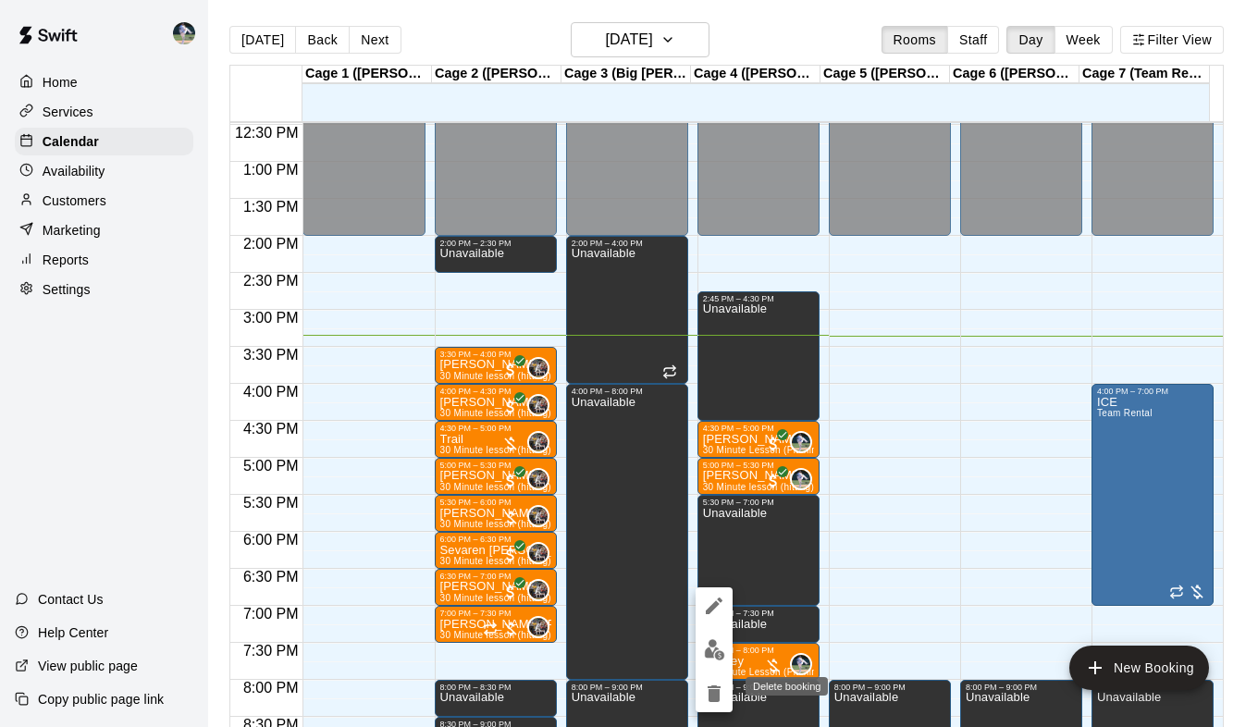
click at [714, 689] on icon "delete" at bounding box center [714, 694] width 13 height 17
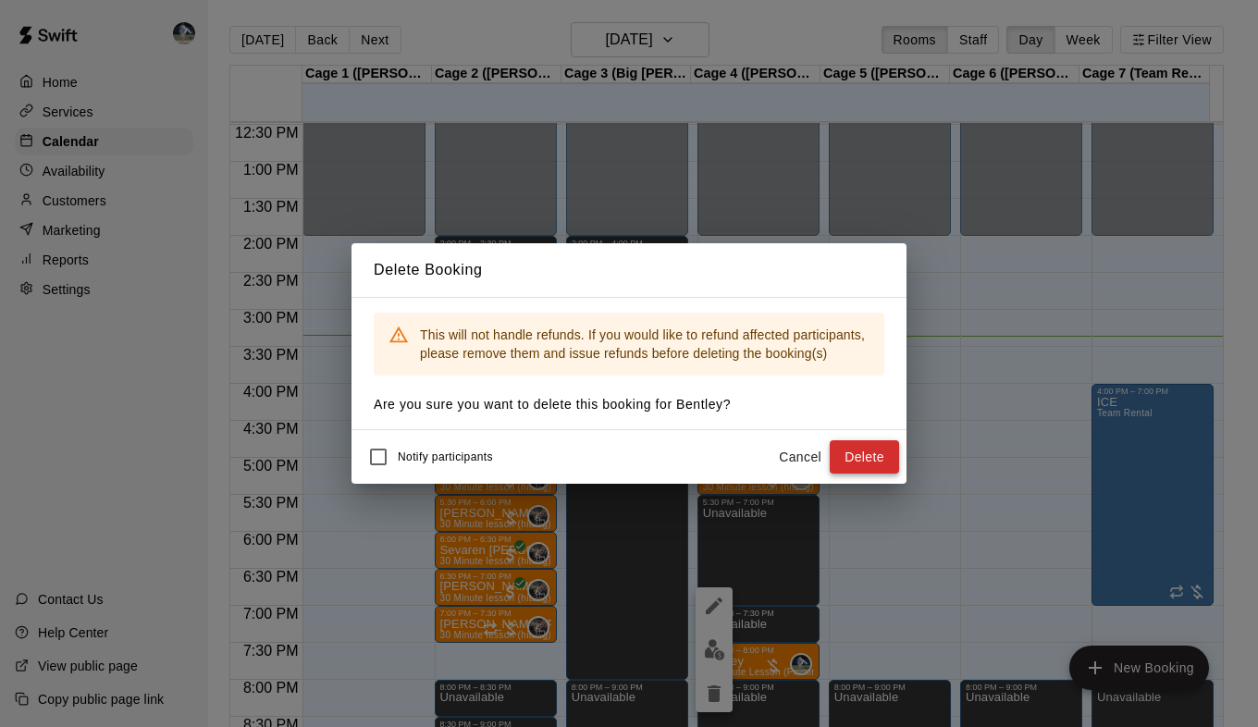
click at [851, 451] on button "Delete" at bounding box center [864, 457] width 69 height 34
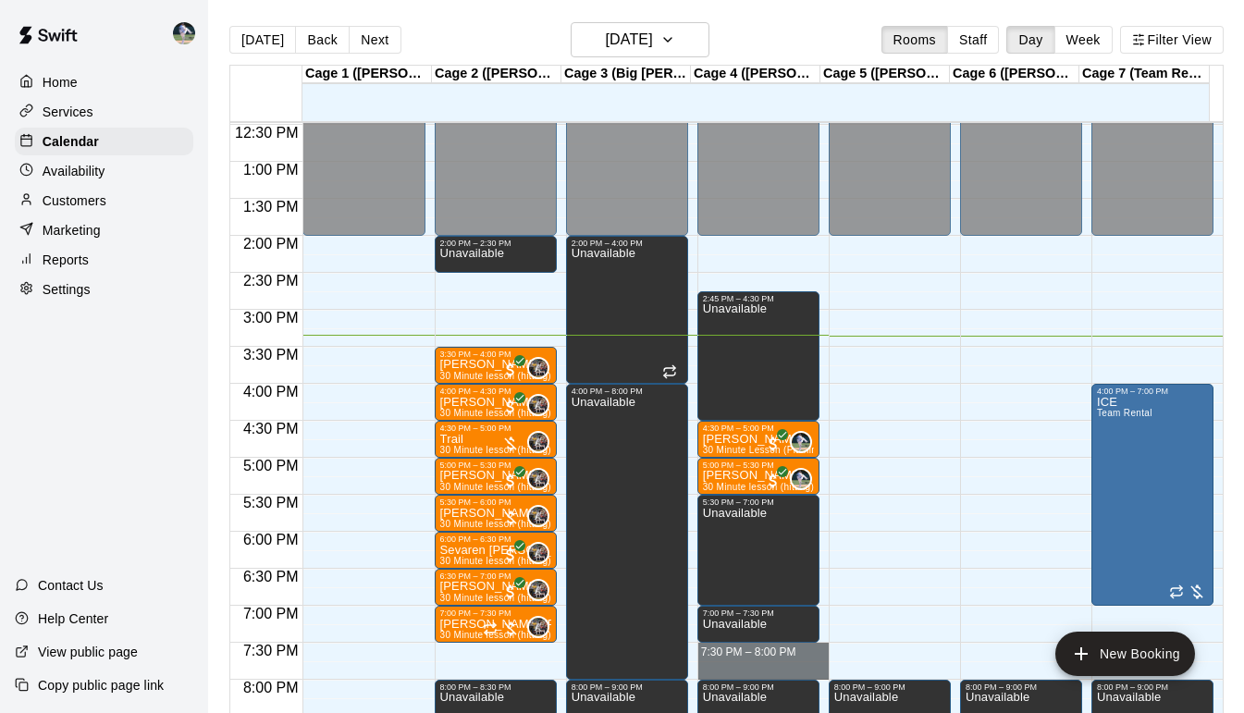
drag, startPoint x: 731, startPoint y: 646, endPoint x: 735, endPoint y: 670, distance: 24.3
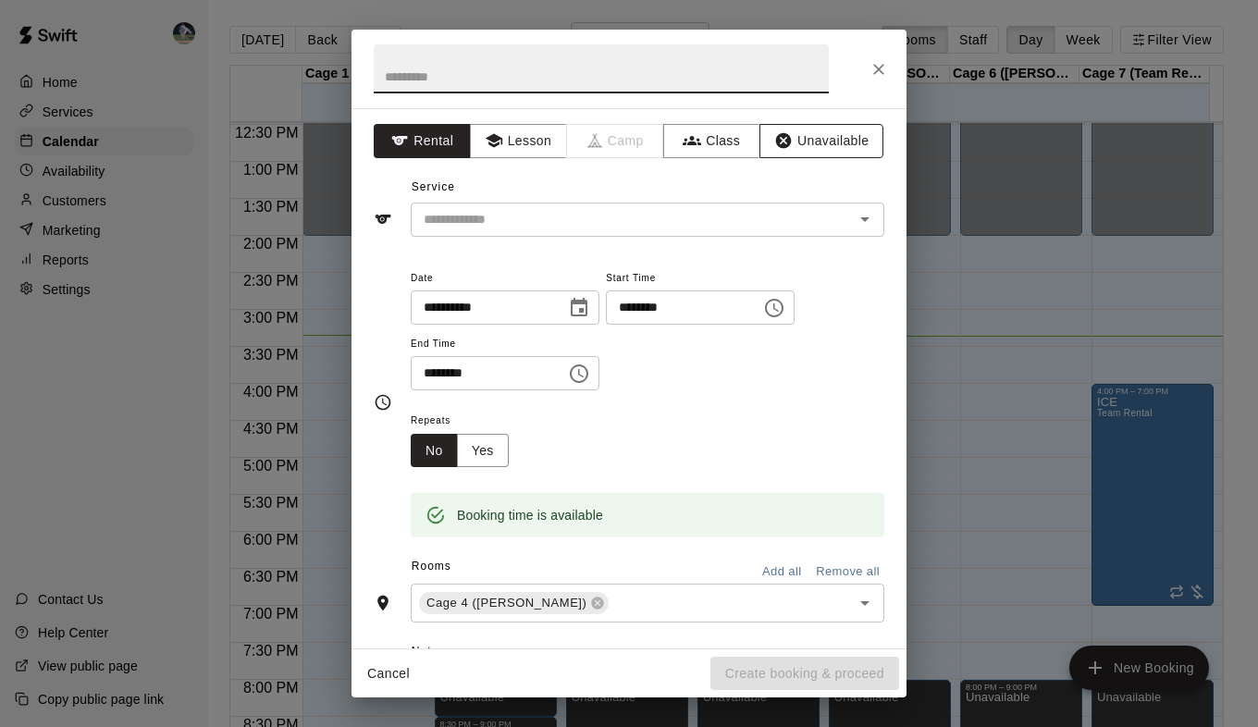
click at [776, 142] on icon "button" at bounding box center [784, 141] width 16 height 16
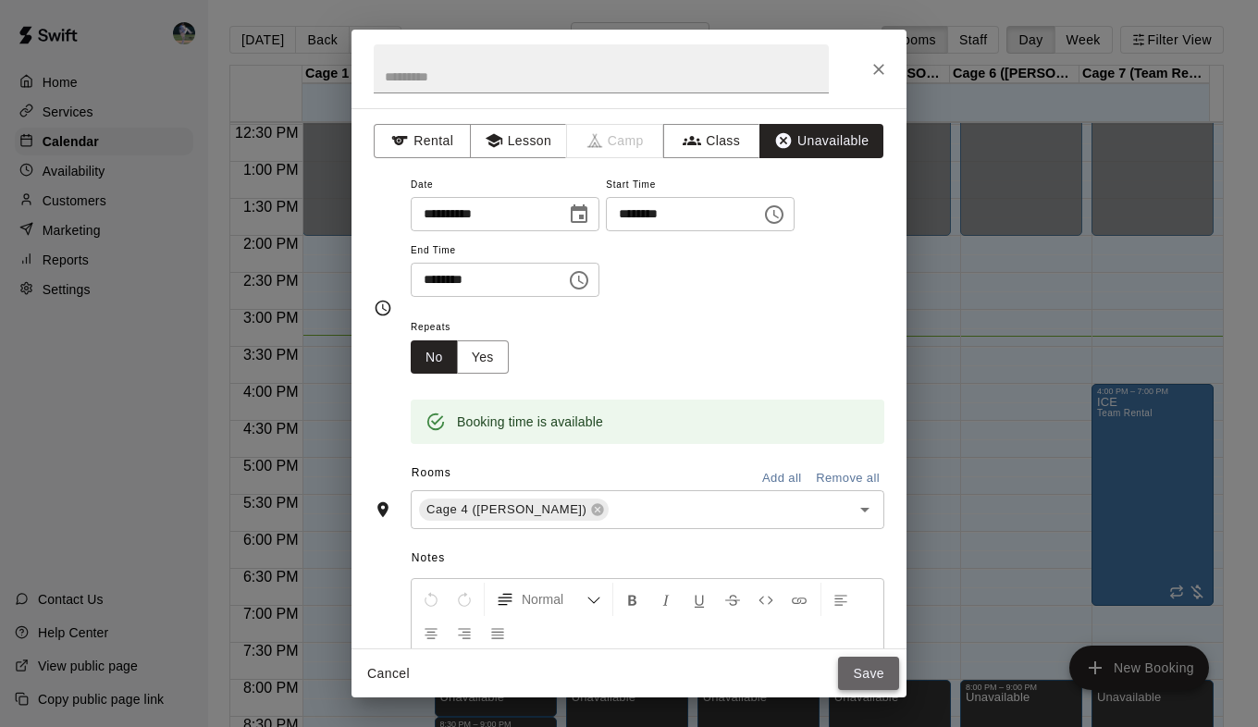
click at [864, 674] on button "Save" at bounding box center [868, 674] width 61 height 34
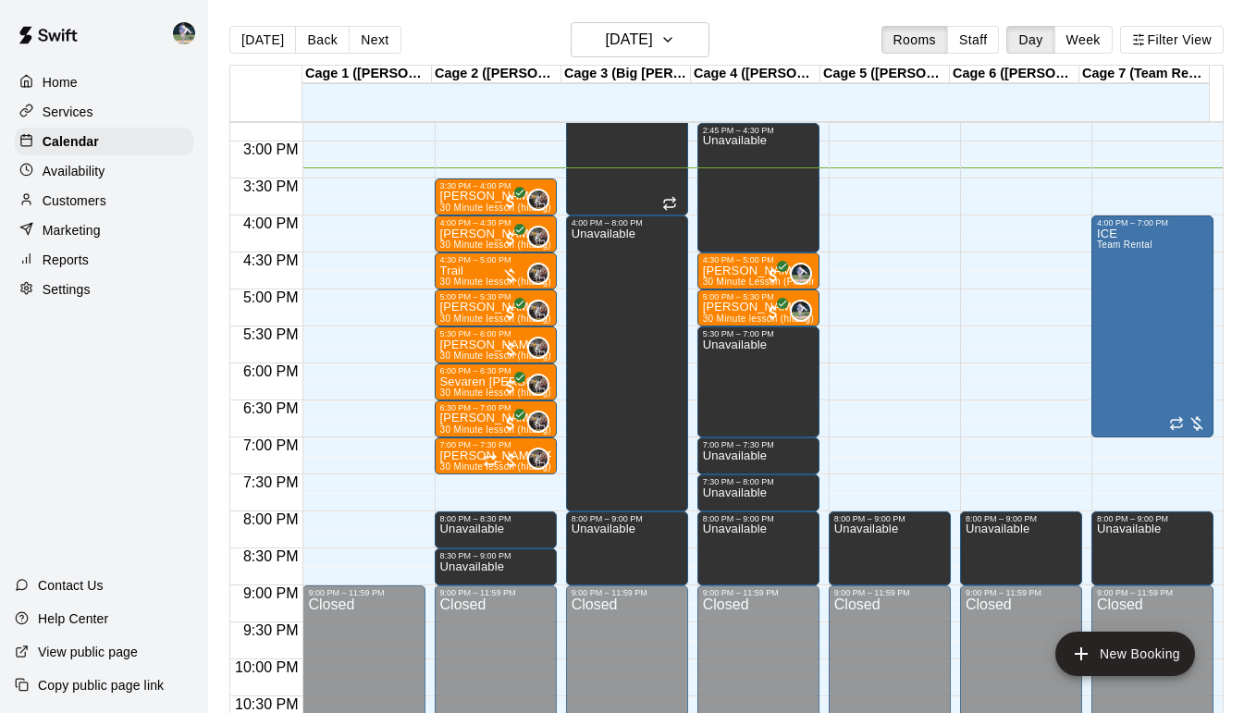
scroll to position [1093, 0]
click at [686, 55] on button "[DATE]" at bounding box center [640, 39] width 139 height 35
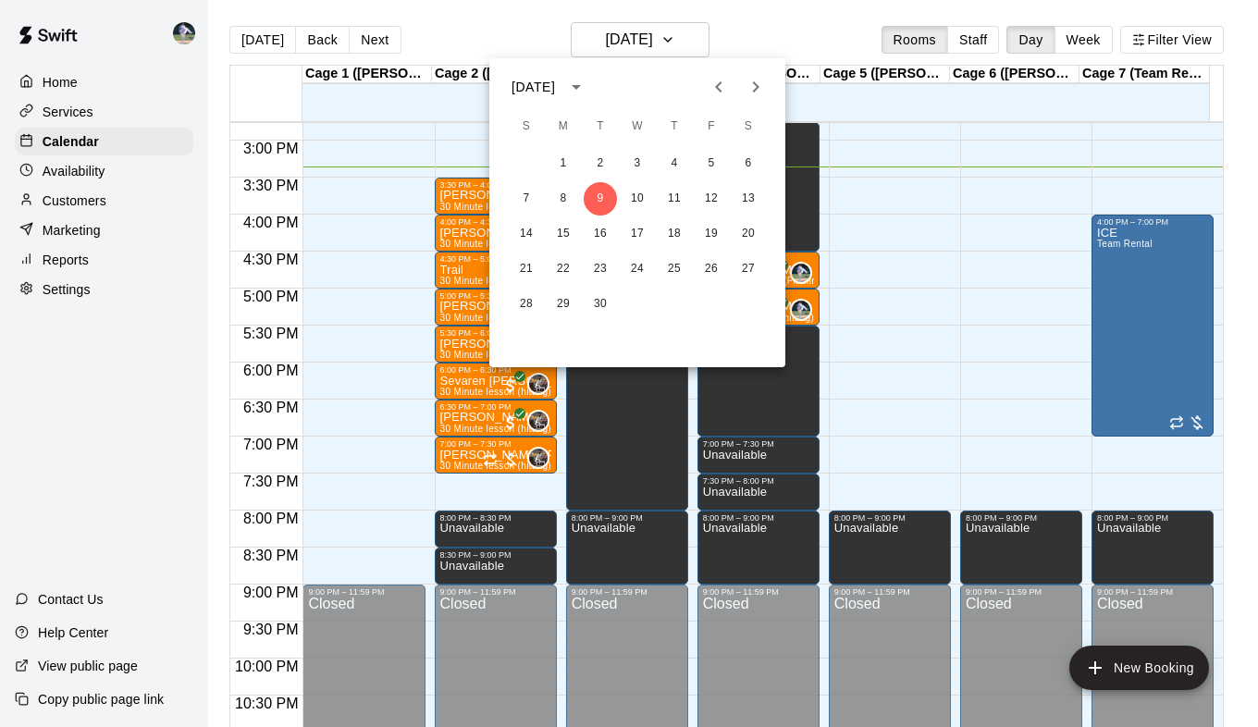
click at [374, 330] on div at bounding box center [629, 363] width 1258 height 727
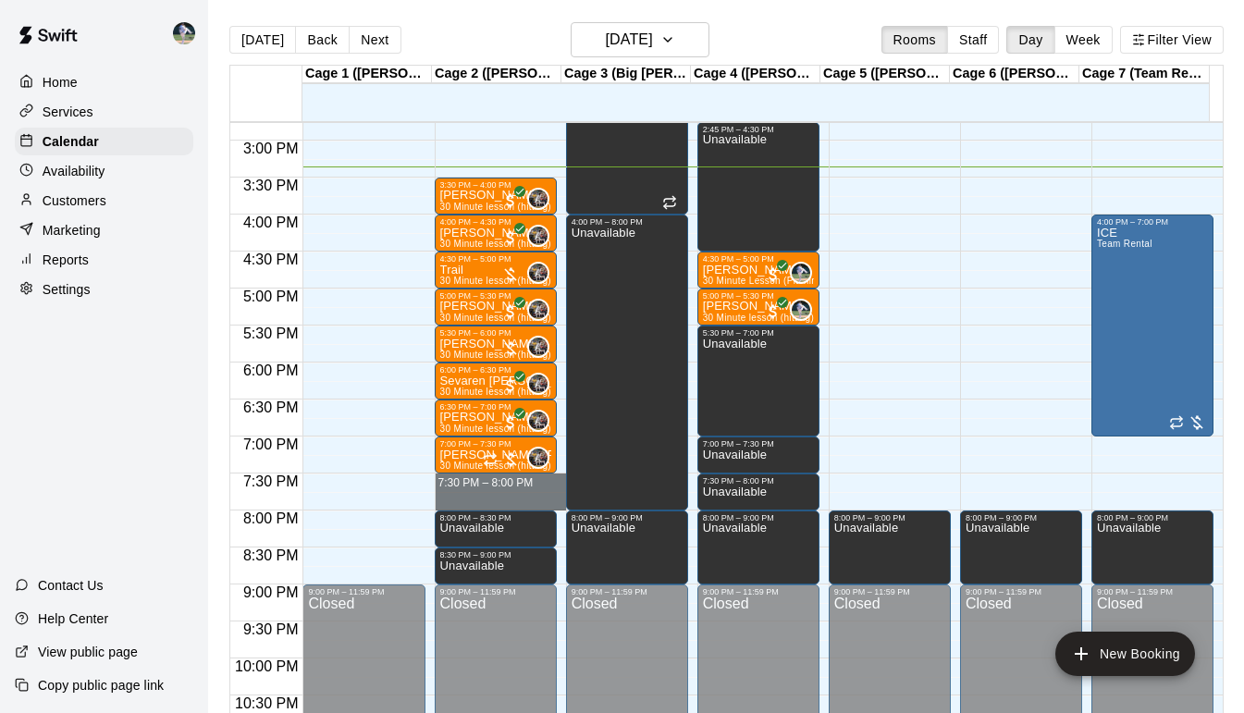
drag, startPoint x: 489, startPoint y: 479, endPoint x: 487, endPoint y: 494, distance: 14.9
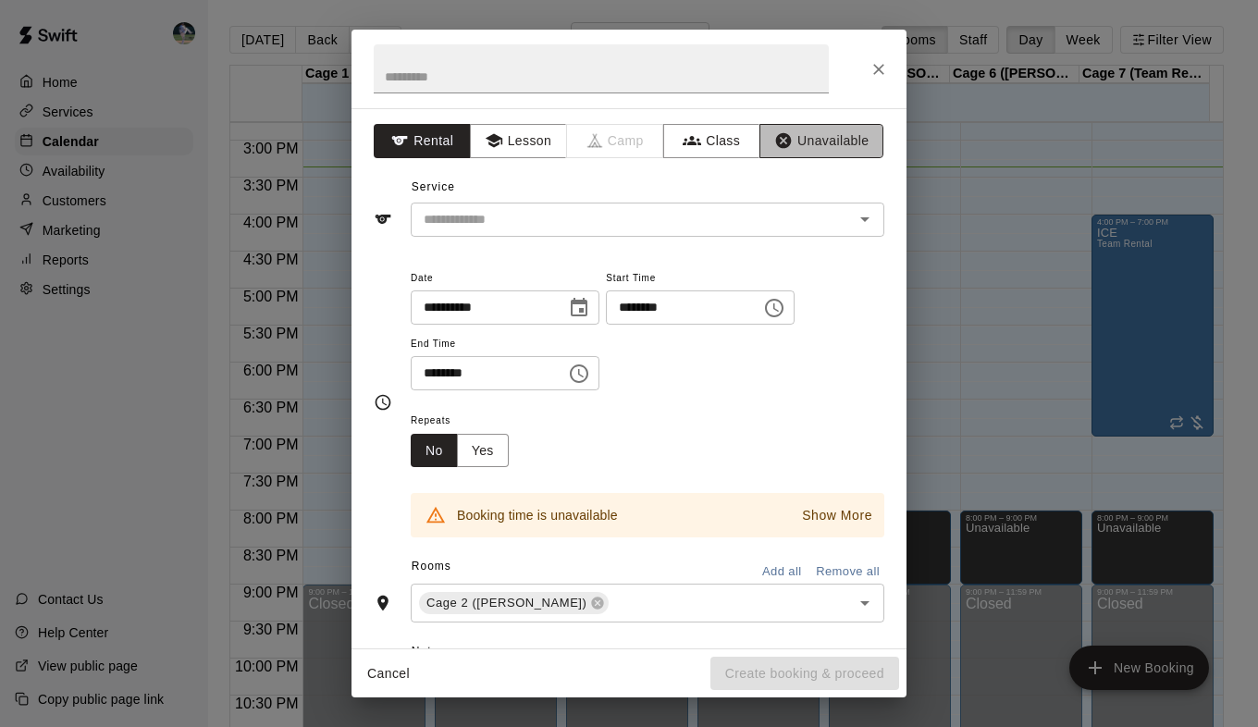
click at [792, 130] on button "Unavailable" at bounding box center [822, 141] width 124 height 34
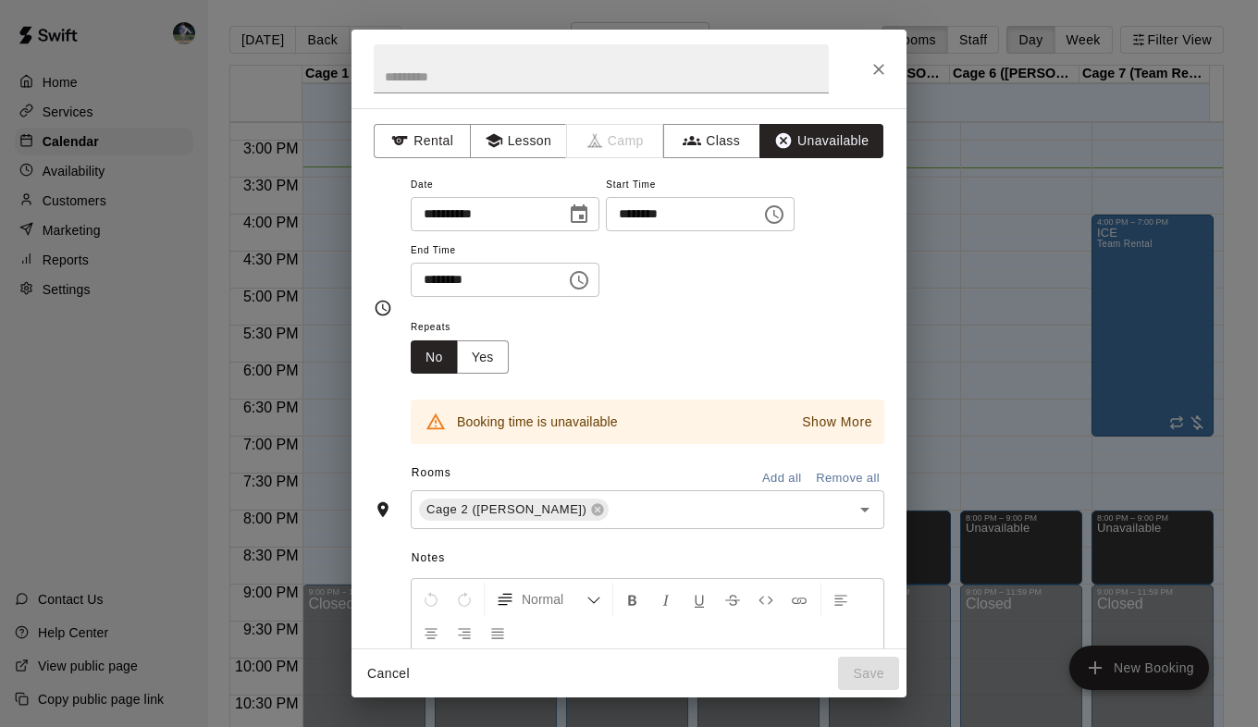
click at [810, 420] on p "Show More" at bounding box center [837, 422] width 70 height 19
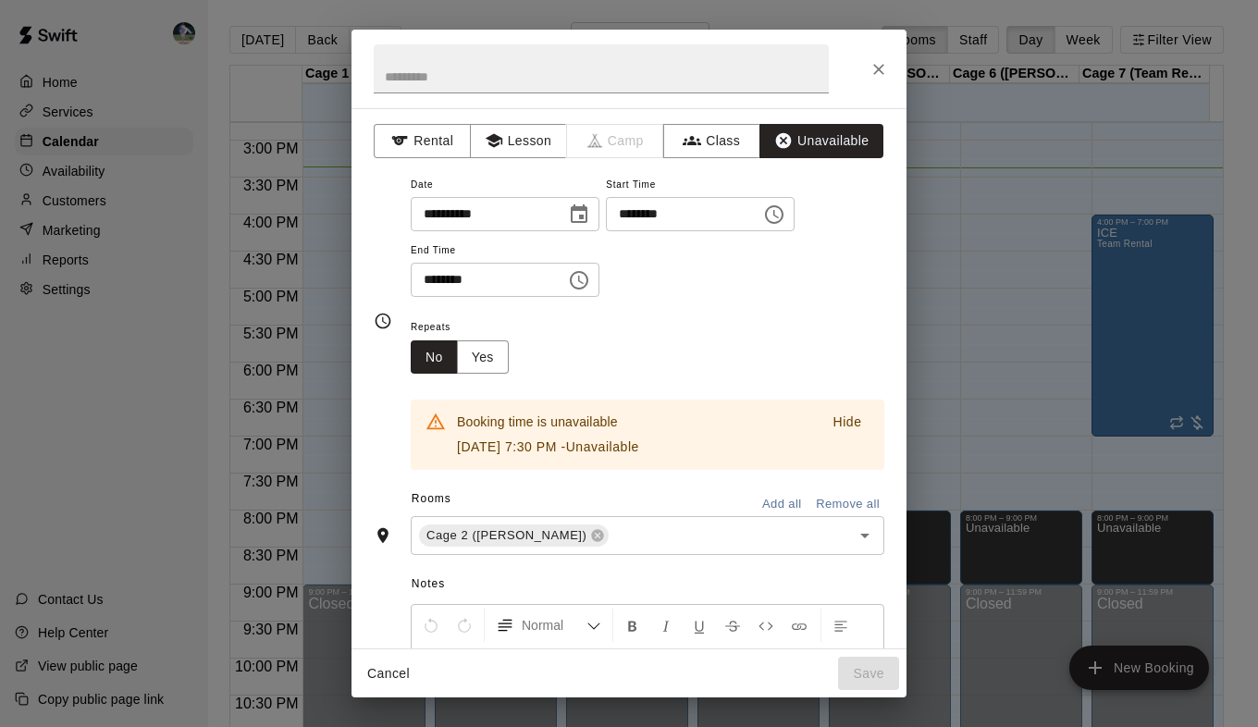
click at [818, 420] on button "Hide" at bounding box center [847, 422] width 59 height 27
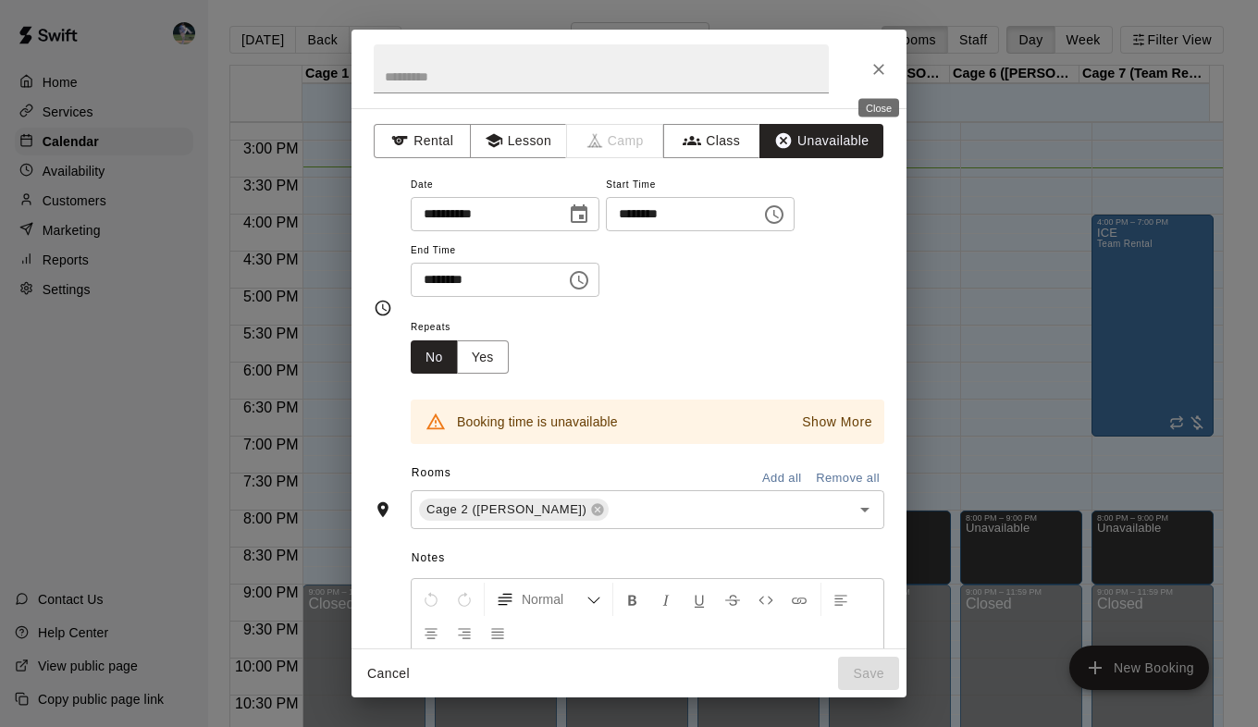
click at [881, 67] on icon "Close" at bounding box center [878, 69] width 11 height 11
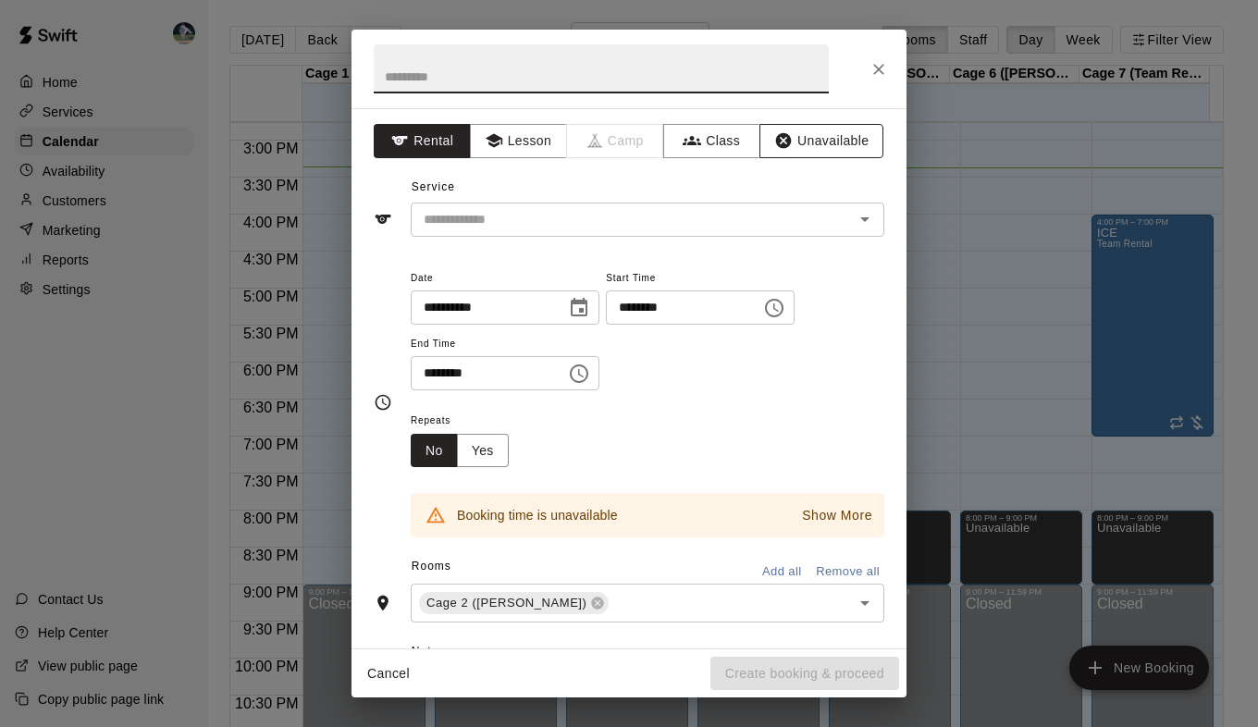
click at [804, 134] on button "Unavailable" at bounding box center [822, 141] width 124 height 34
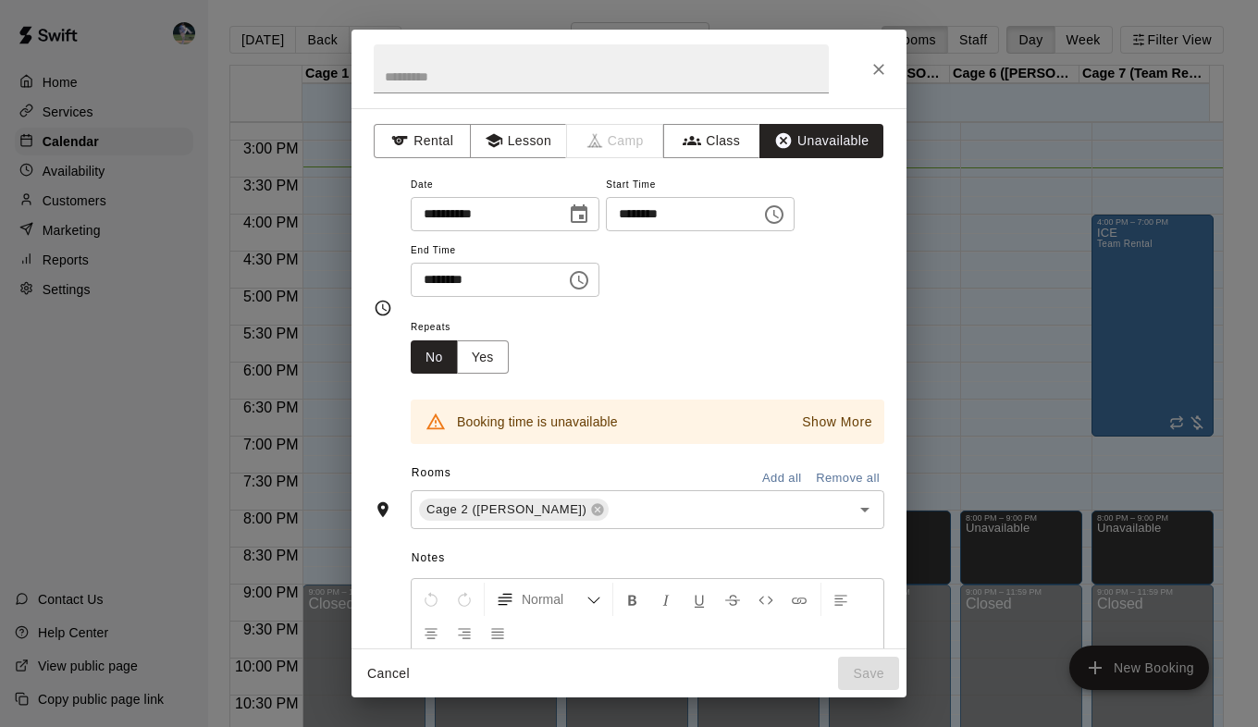
click at [827, 422] on p "Show More" at bounding box center [837, 422] width 70 height 19
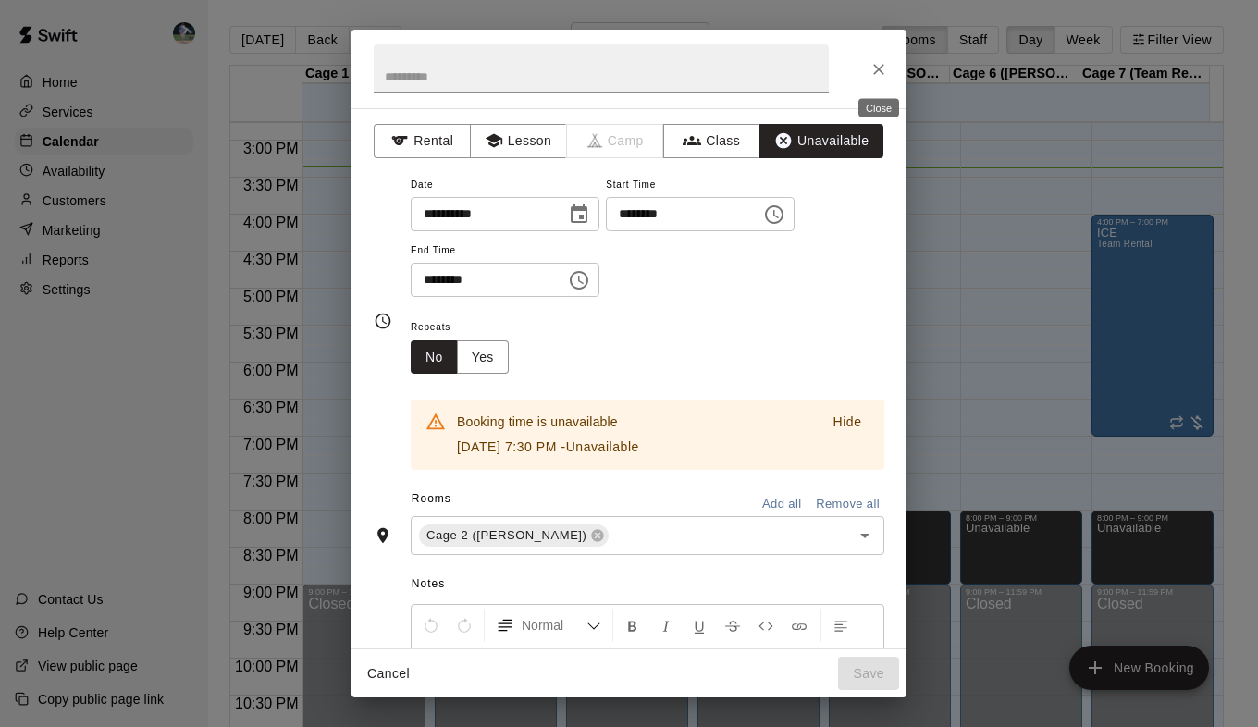
click at [883, 71] on icon "Close" at bounding box center [878, 69] width 11 height 11
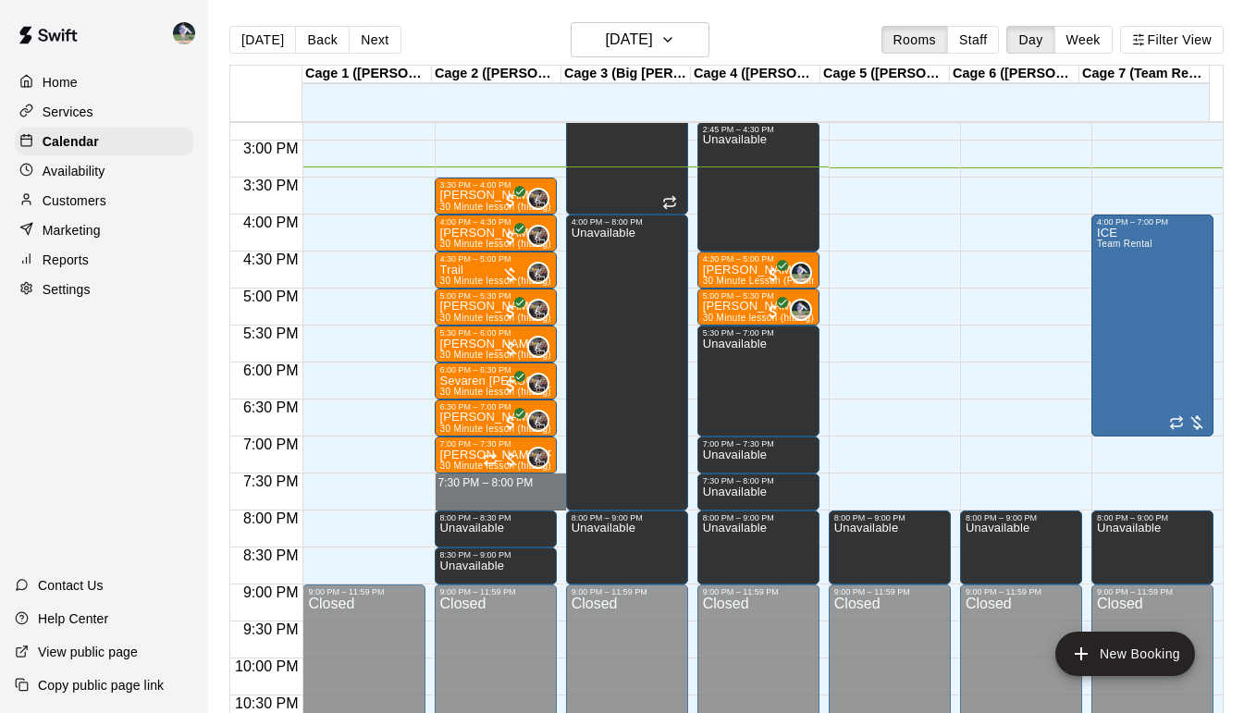
drag, startPoint x: 447, startPoint y: 476, endPoint x: 444, endPoint y: 505, distance: 29.7
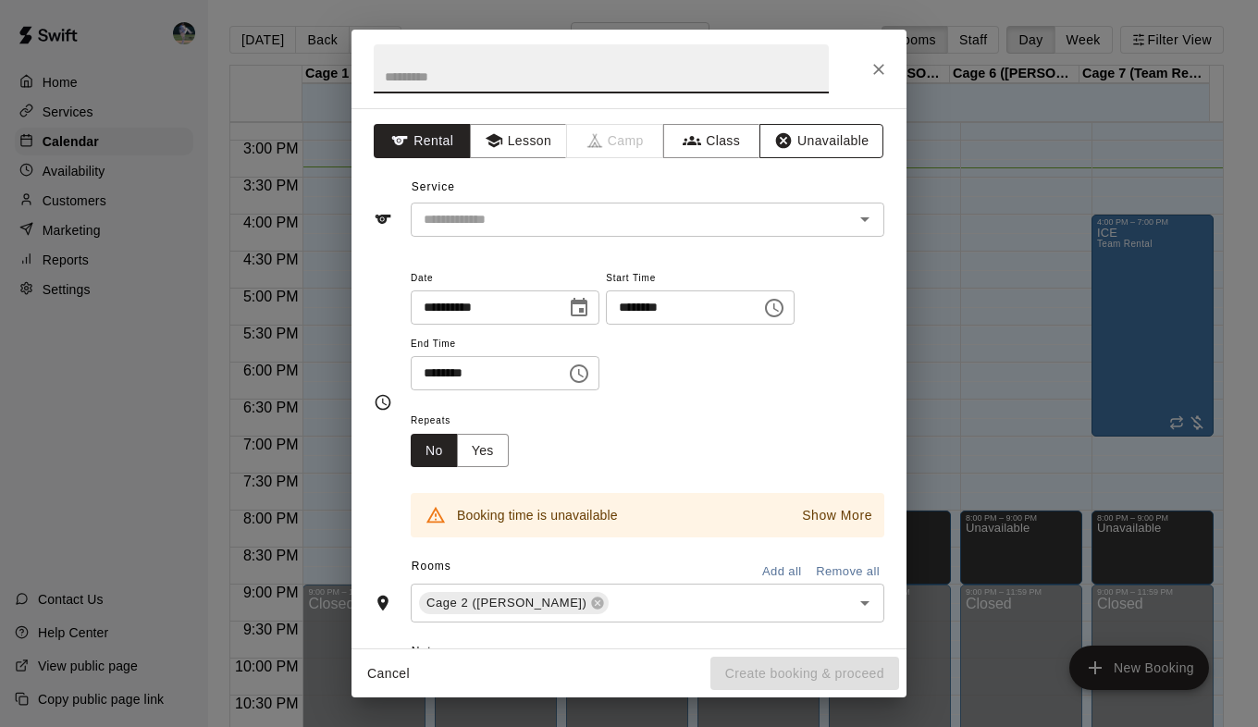
click at [777, 135] on icon "button" at bounding box center [783, 140] width 19 height 19
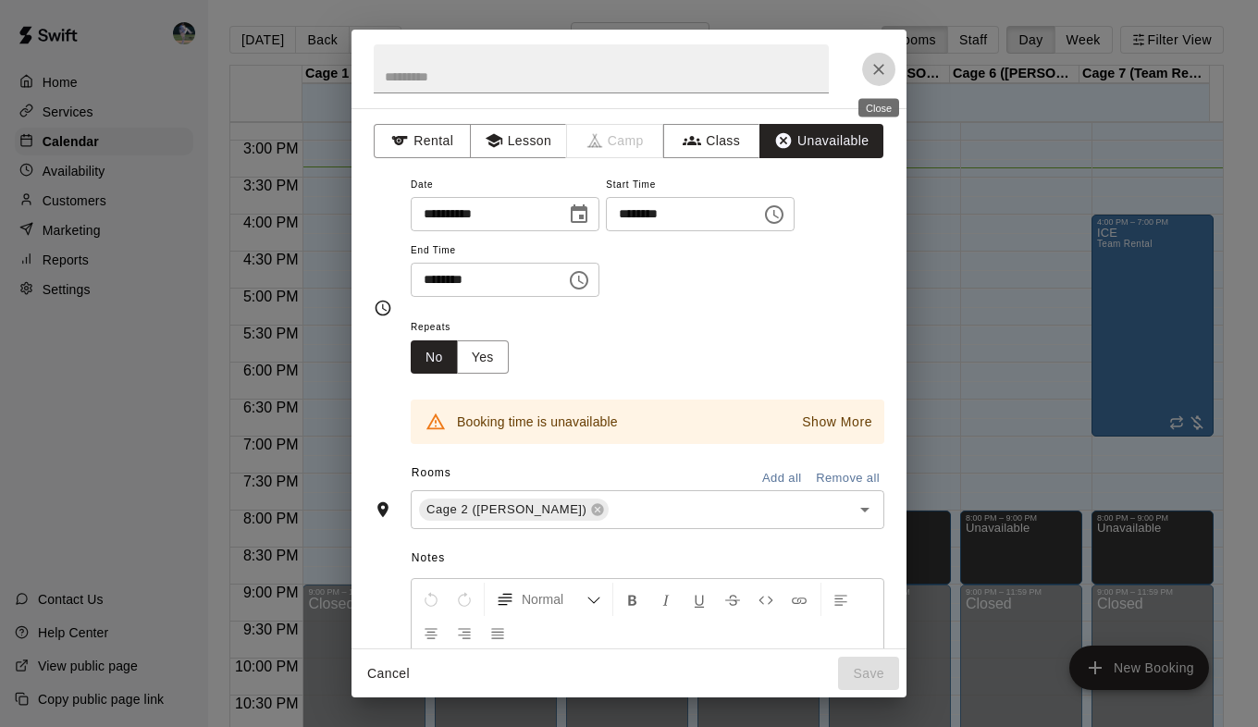
click at [880, 60] on icon "Close" at bounding box center [879, 69] width 19 height 19
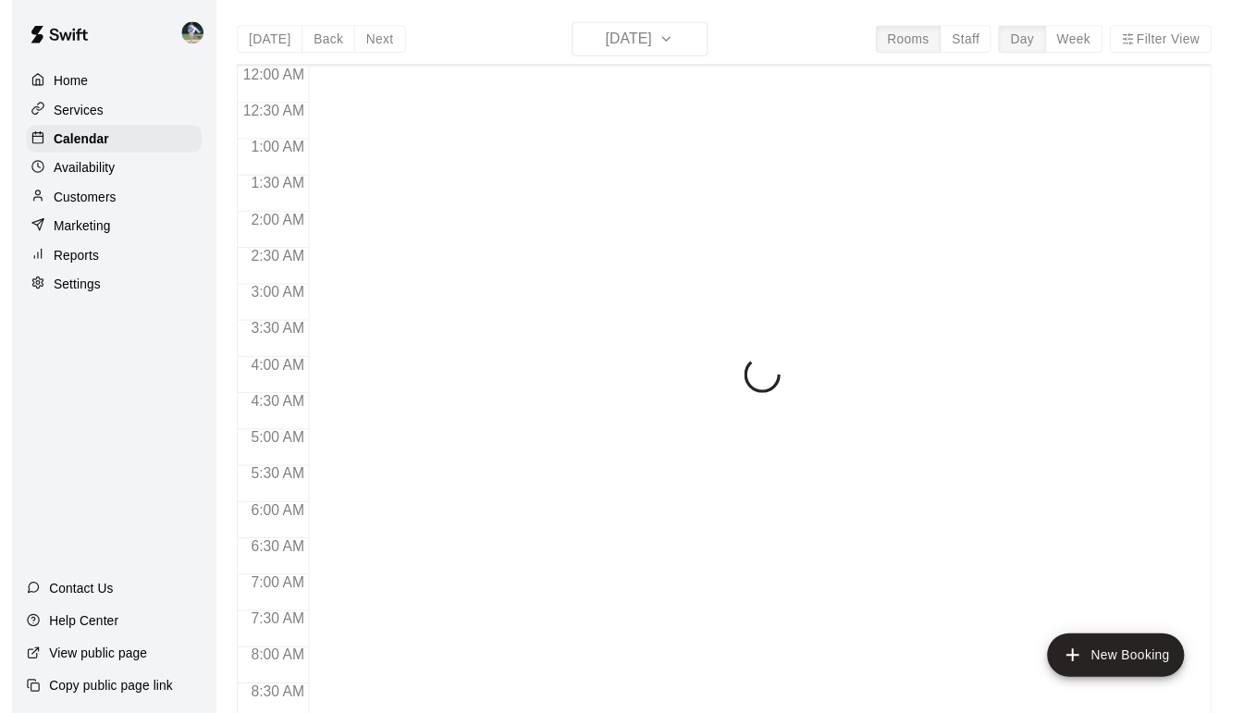
scroll to position [1096, 0]
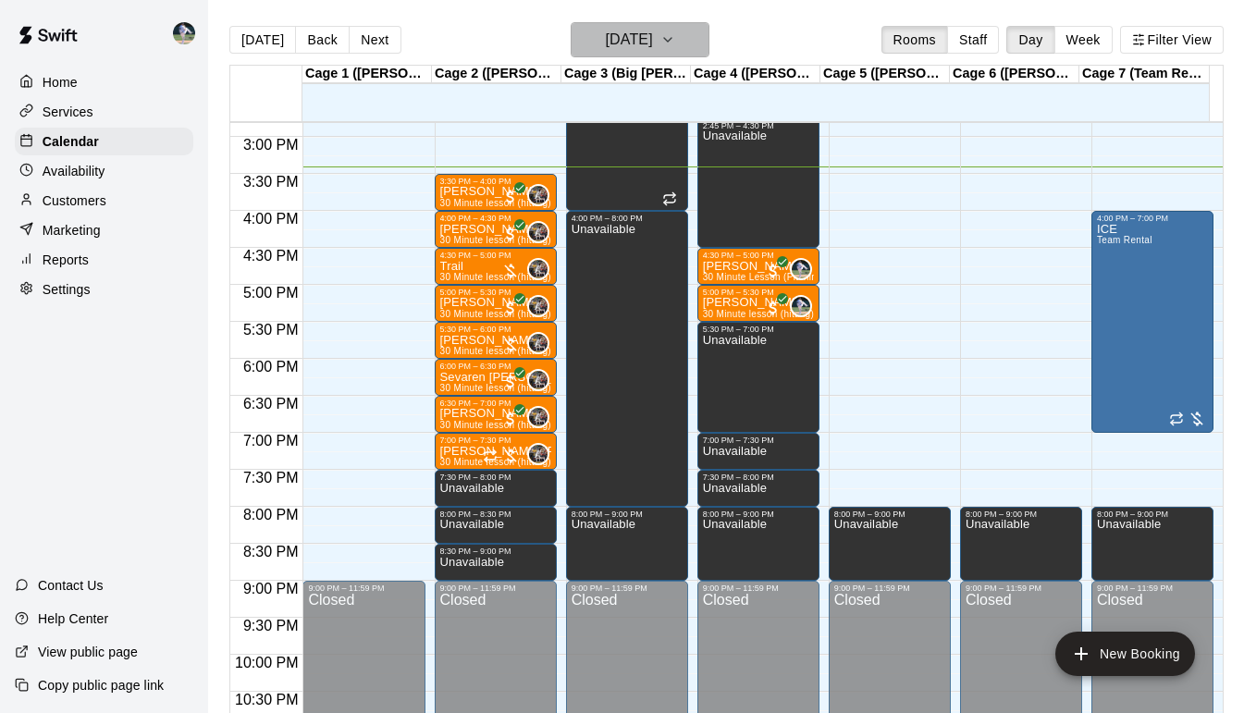
click at [675, 34] on icon "button" at bounding box center [668, 40] width 15 height 22
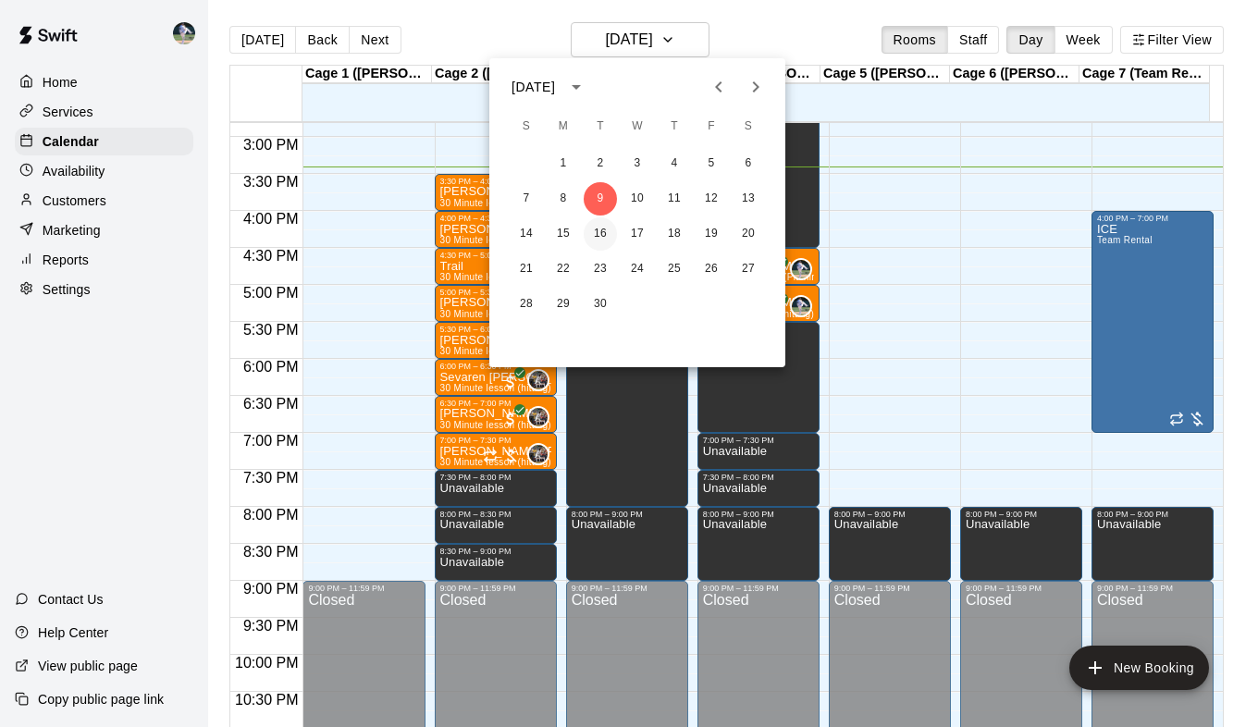
click at [604, 231] on button "16" at bounding box center [600, 233] width 33 height 33
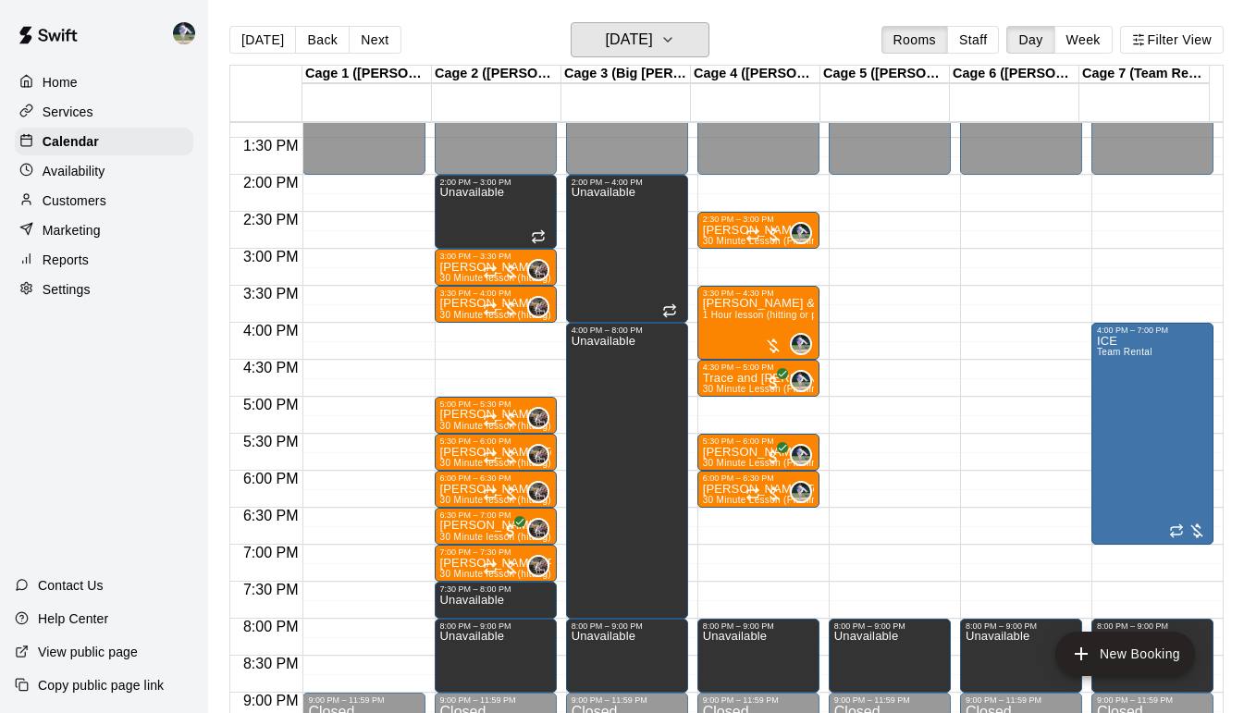
scroll to position [991, 0]
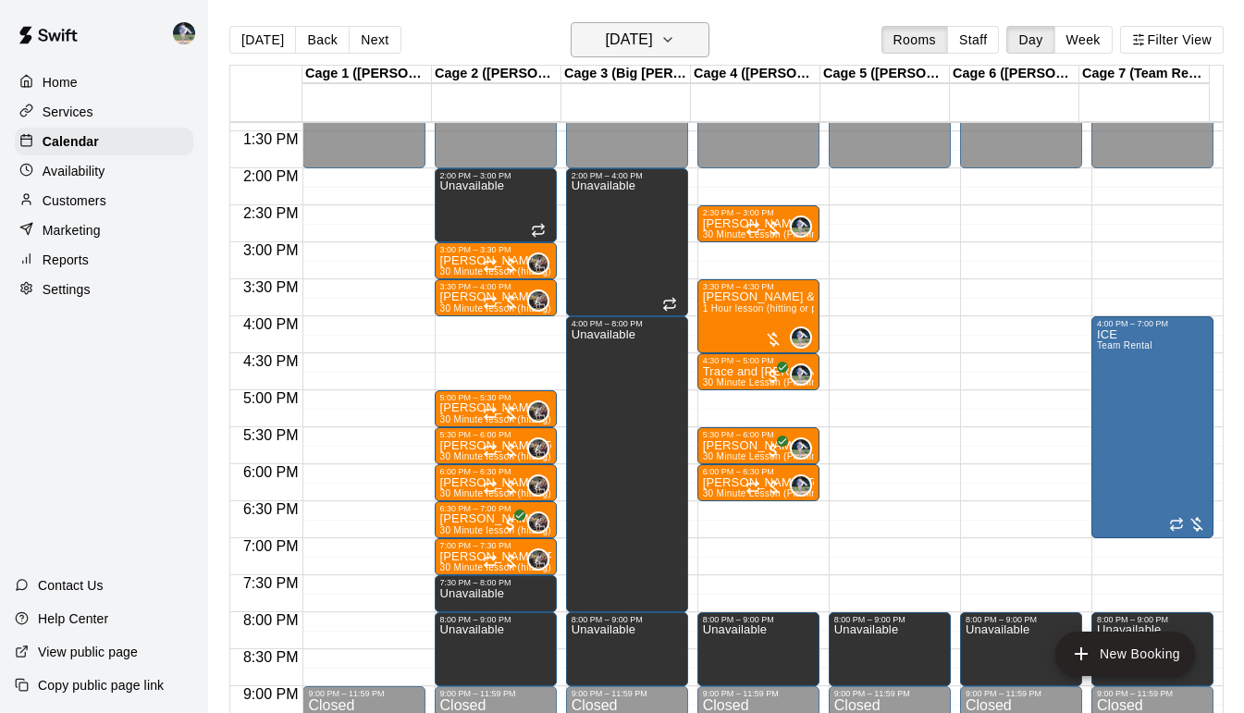
click at [675, 35] on icon "button" at bounding box center [668, 40] width 15 height 22
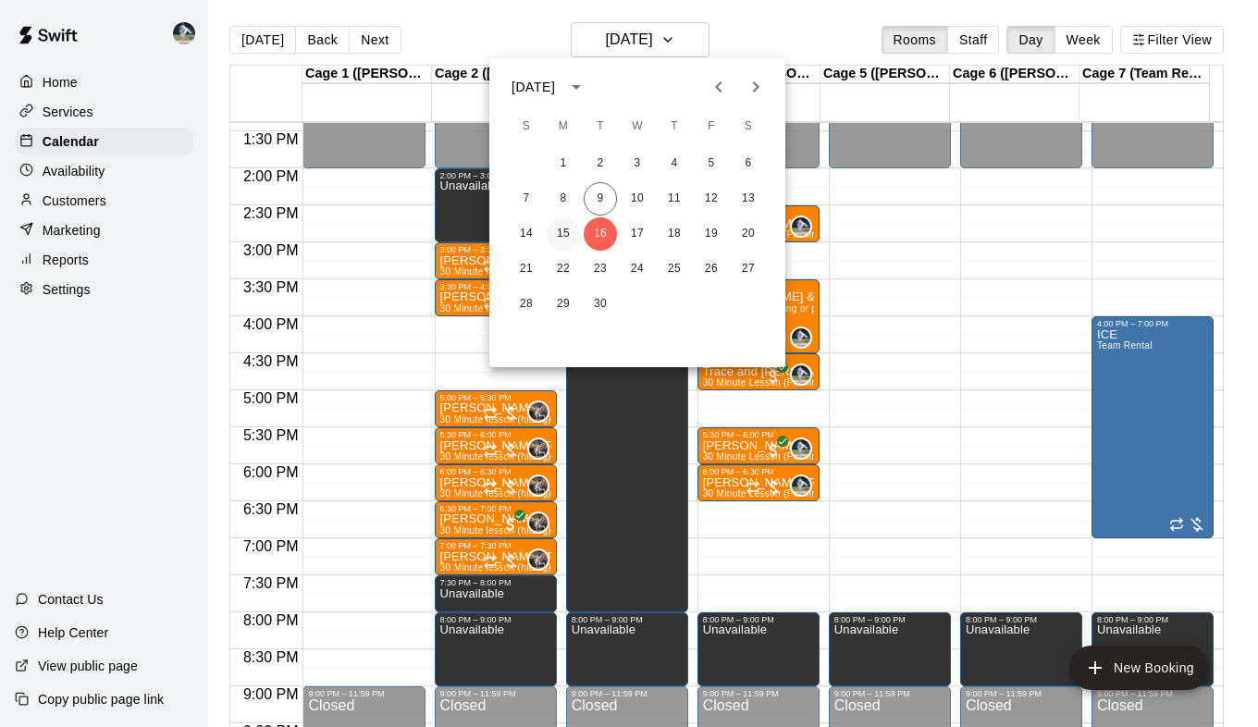
click at [561, 234] on button "15" at bounding box center [563, 233] width 33 height 33
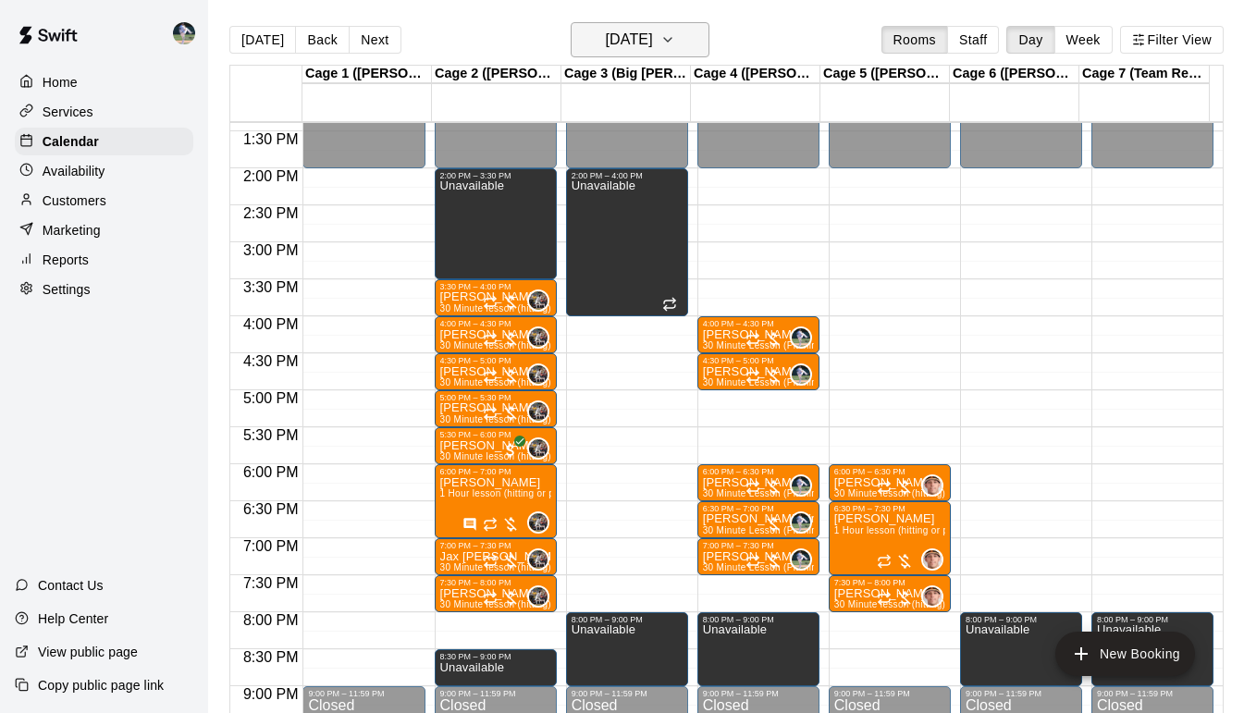
click at [672, 40] on icon "button" at bounding box center [667, 40] width 7 height 4
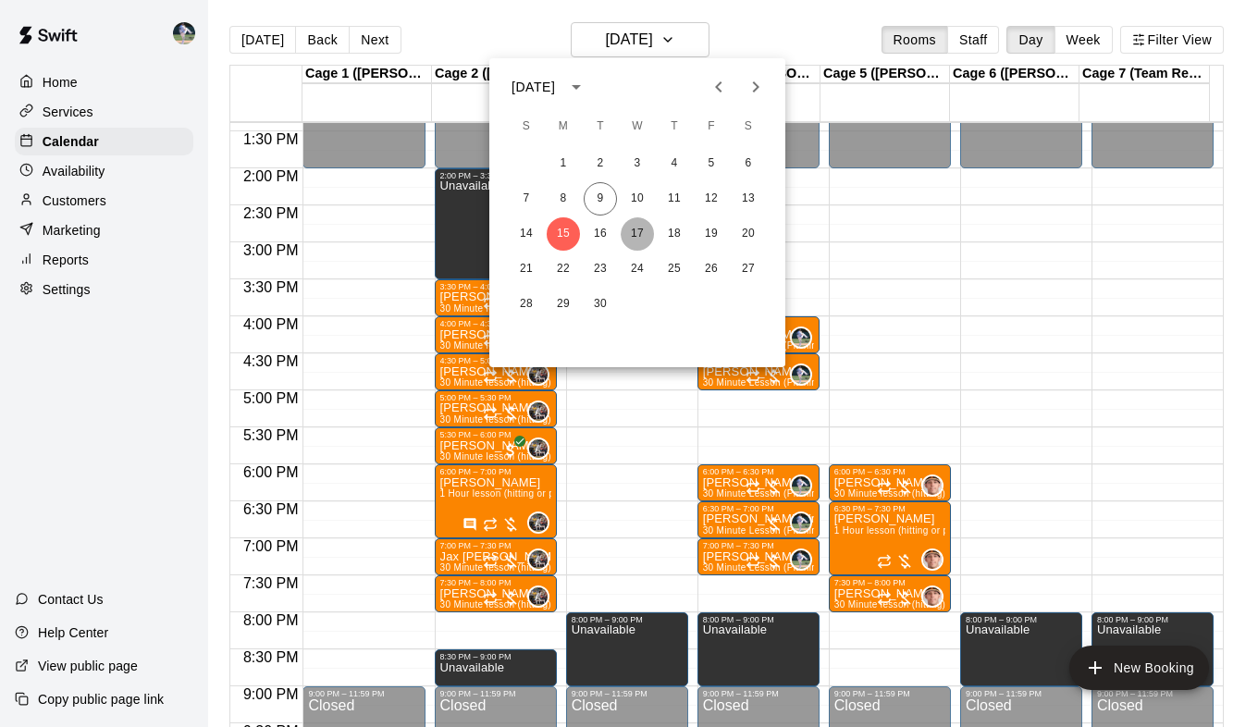
click at [636, 231] on button "17" at bounding box center [637, 233] width 33 height 33
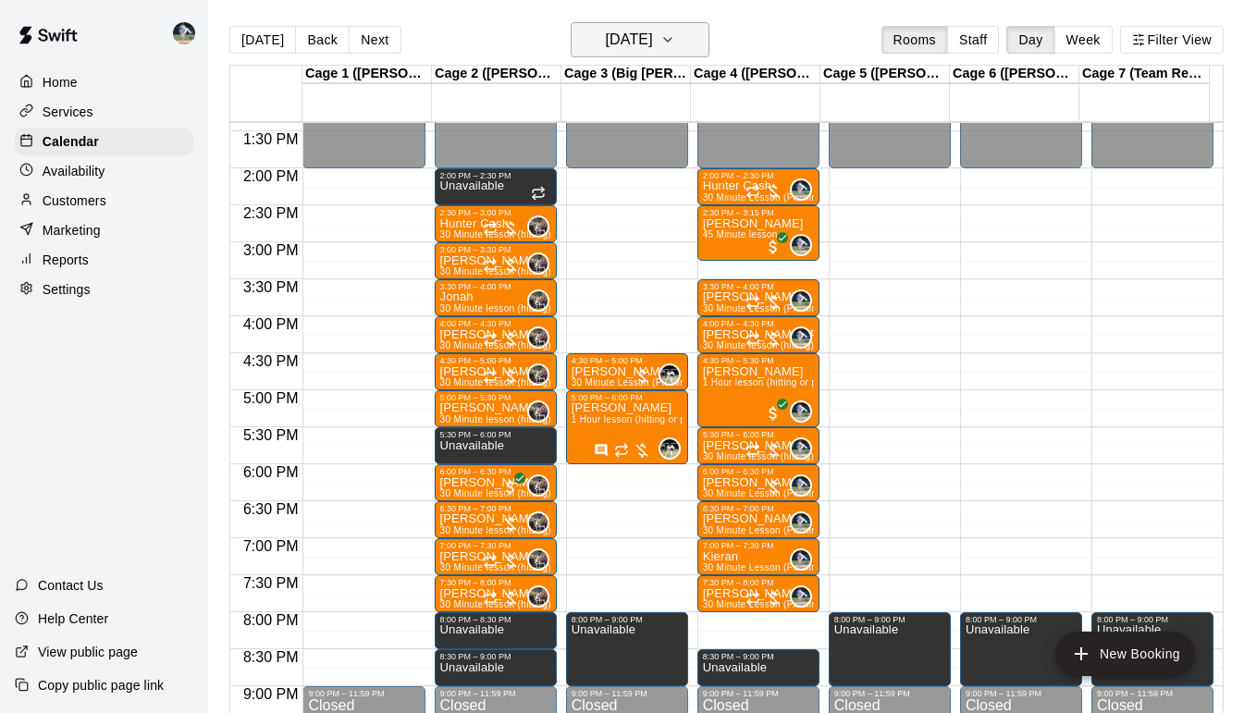
click at [675, 40] on icon "button" at bounding box center [668, 40] width 15 height 22
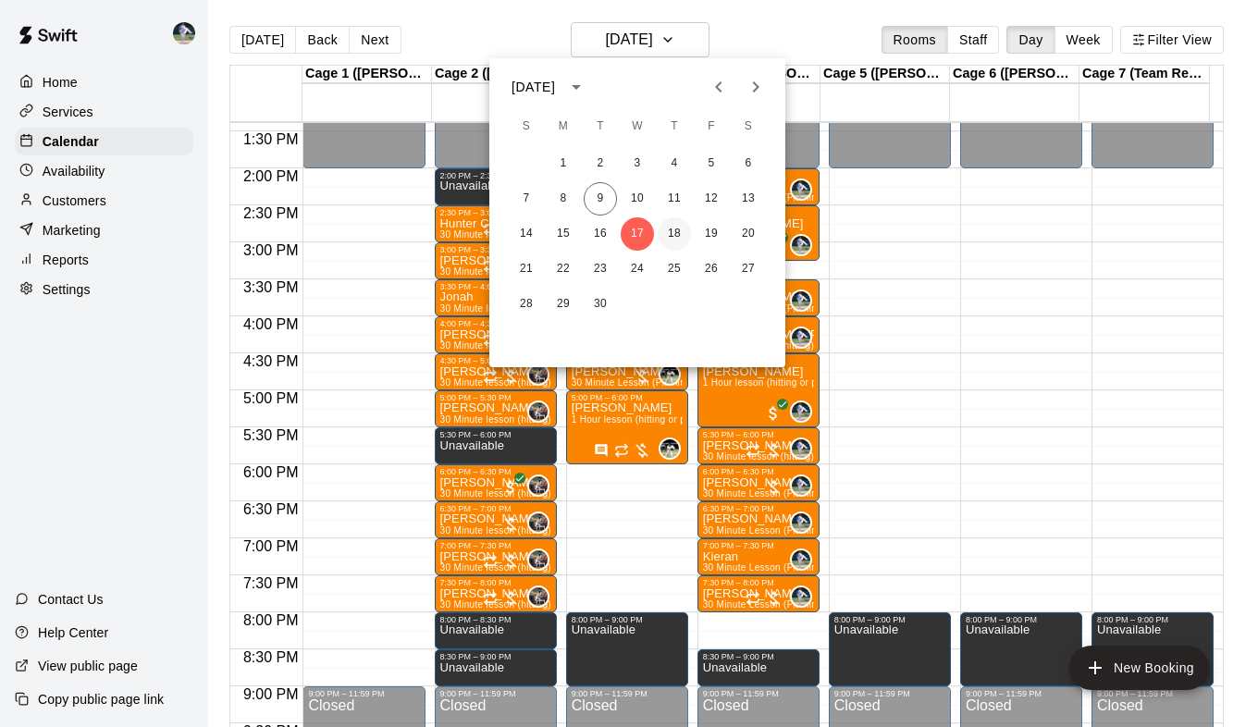
click at [674, 233] on button "18" at bounding box center [674, 233] width 33 height 33
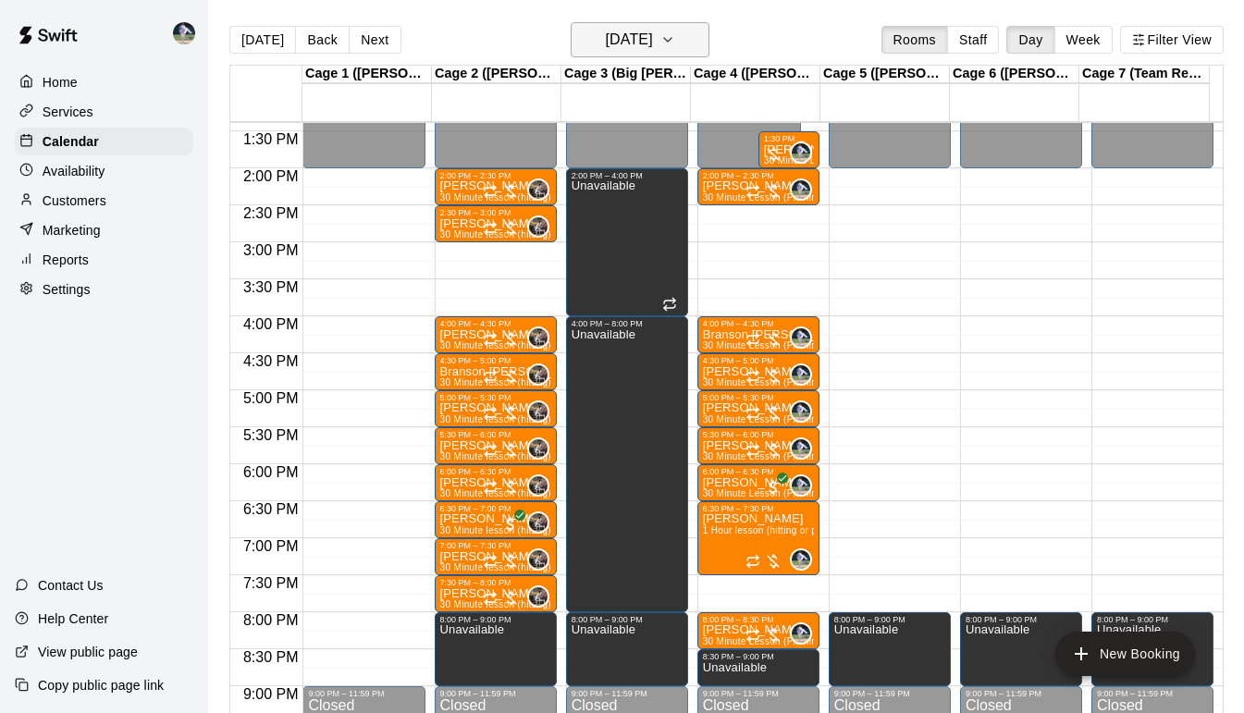
click at [675, 43] on icon "button" at bounding box center [668, 40] width 15 height 22
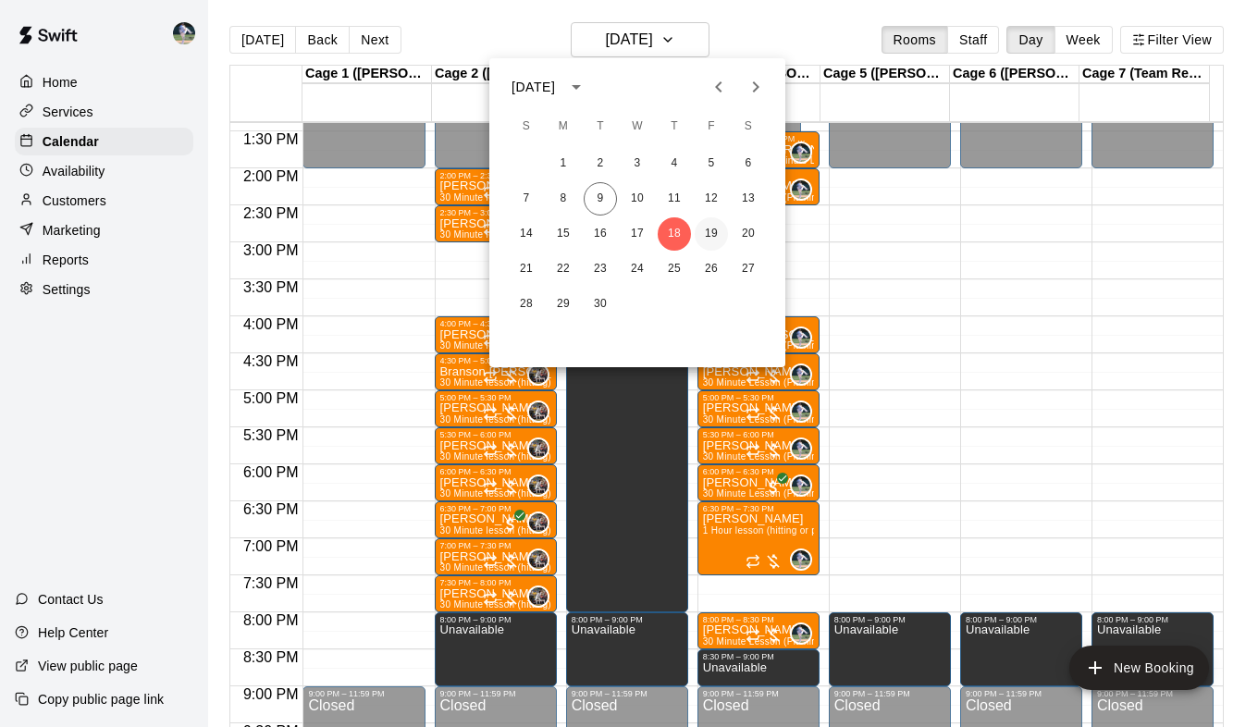
click at [712, 237] on button "19" at bounding box center [711, 233] width 33 height 33
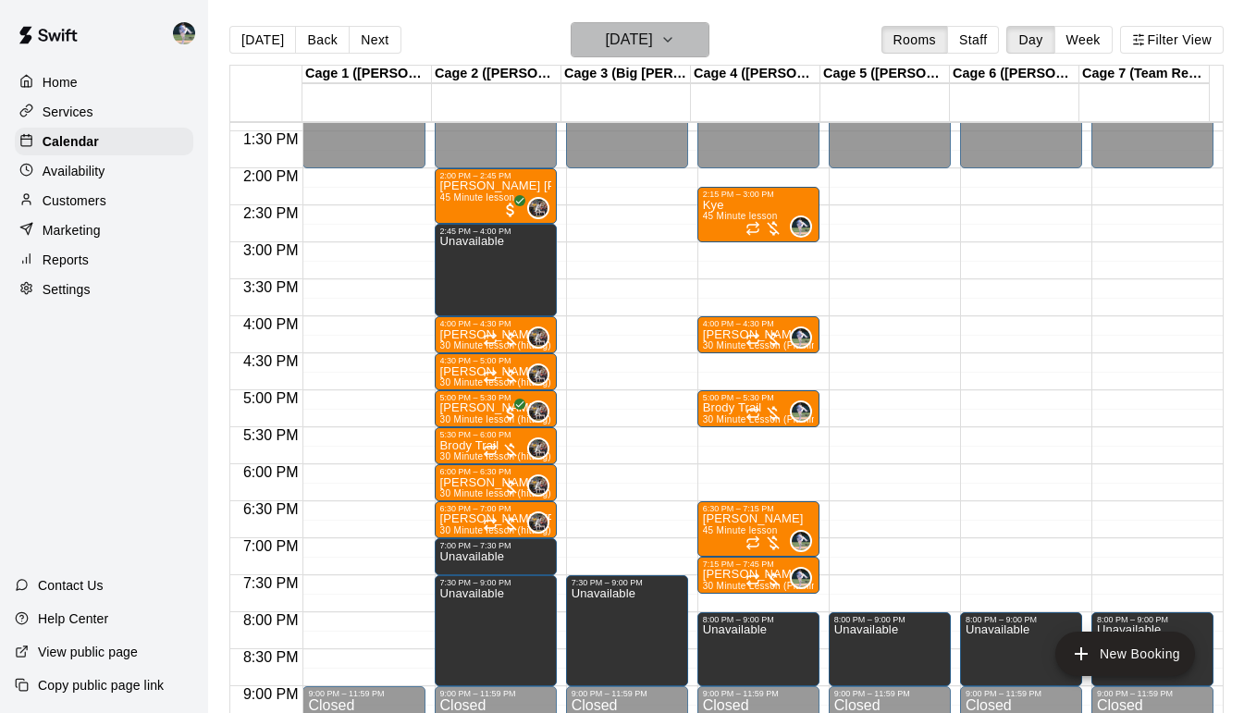
click at [675, 42] on icon "button" at bounding box center [668, 40] width 15 height 22
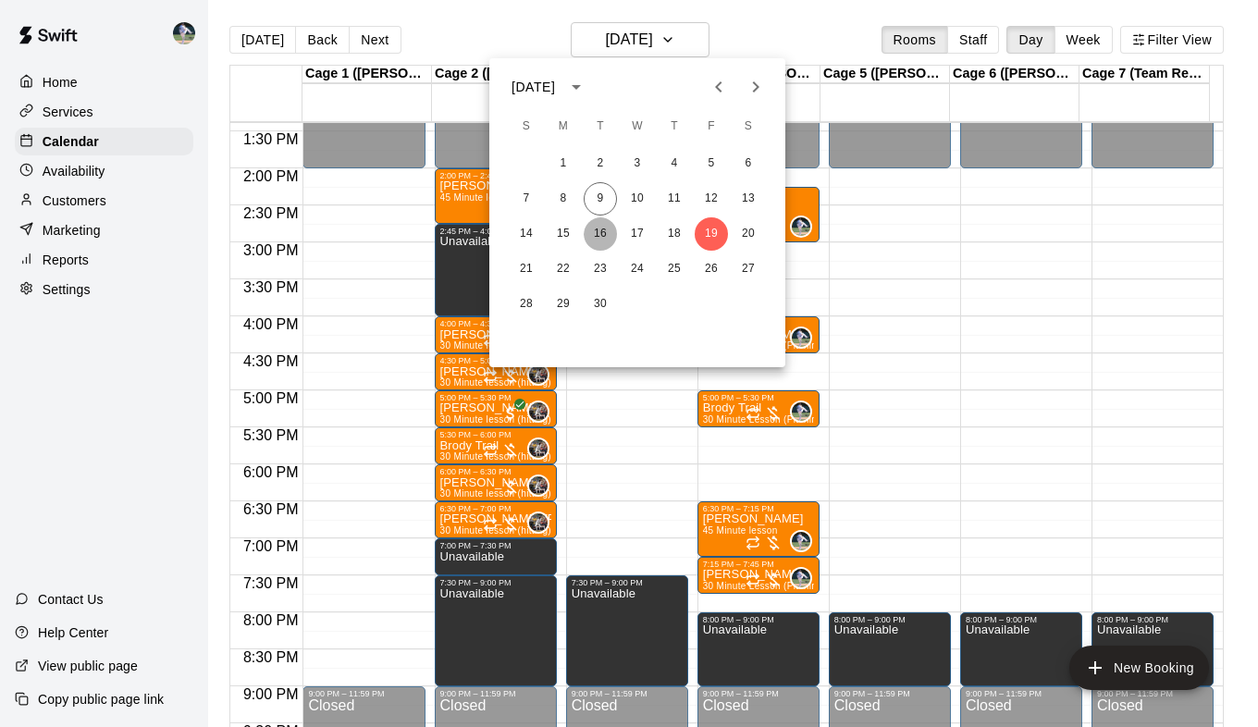
click at [606, 234] on button "16" at bounding box center [600, 233] width 33 height 33
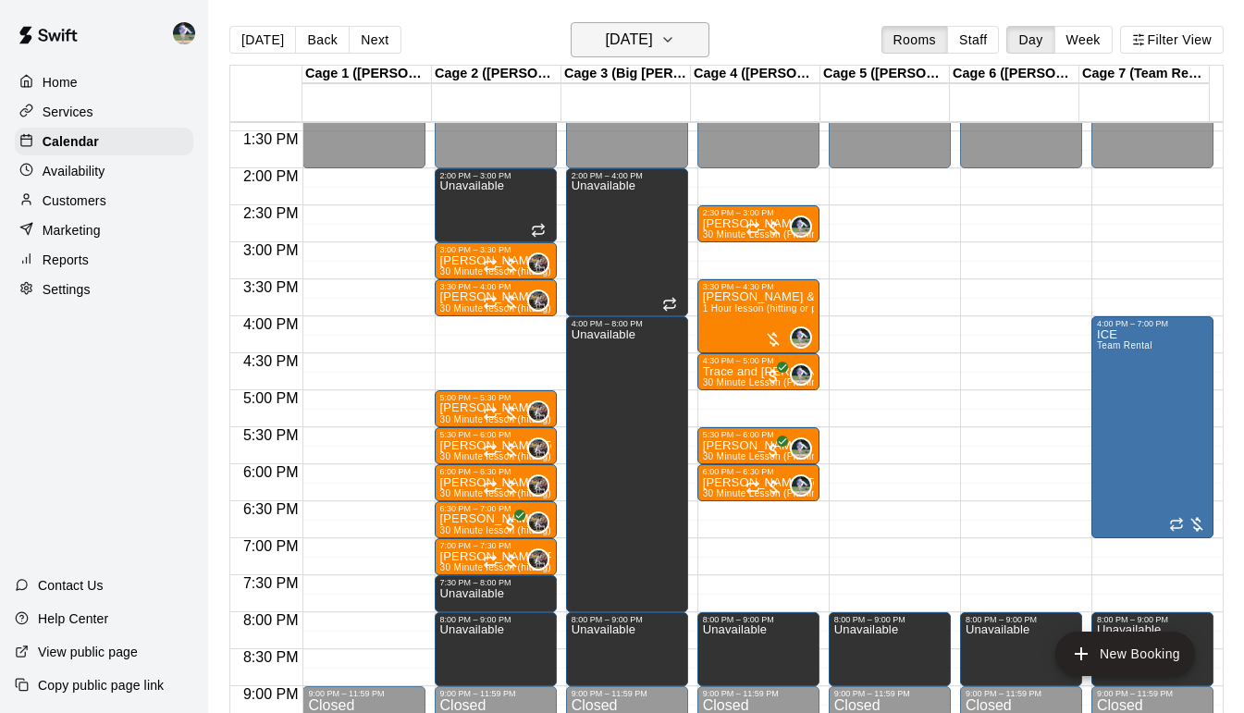
click at [684, 31] on button "[DATE]" at bounding box center [640, 39] width 139 height 35
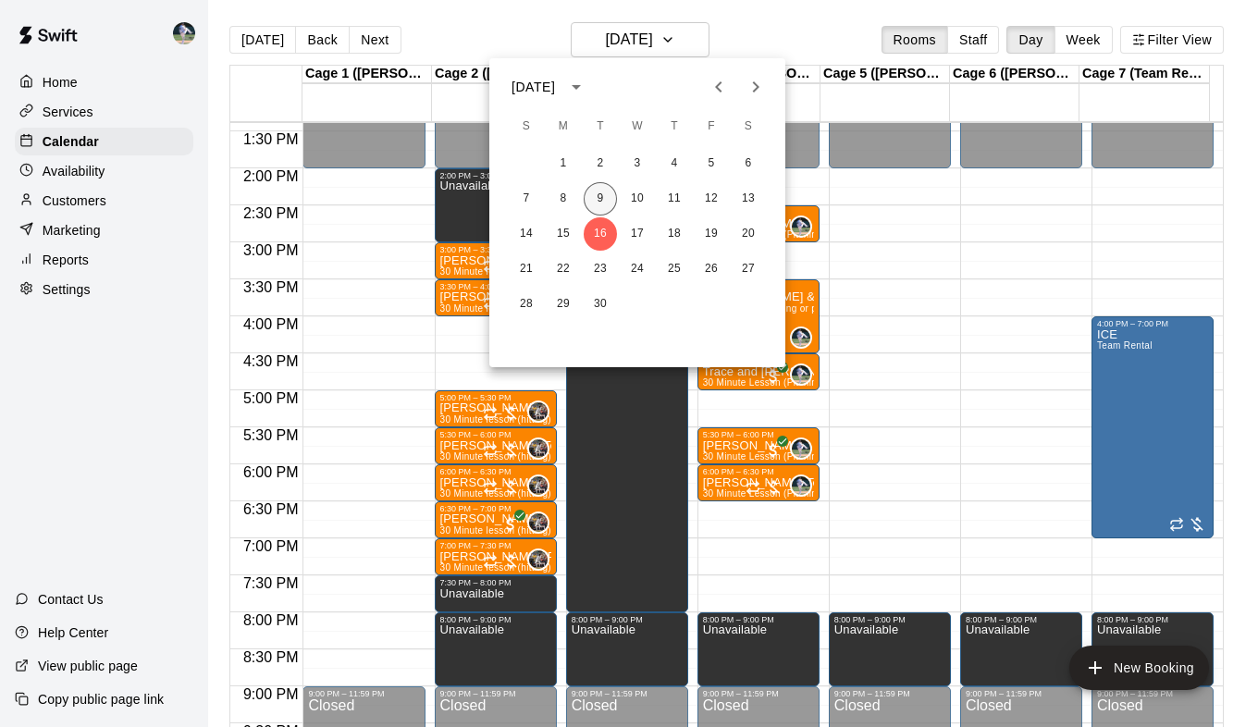
click at [603, 190] on button "9" at bounding box center [600, 198] width 33 height 33
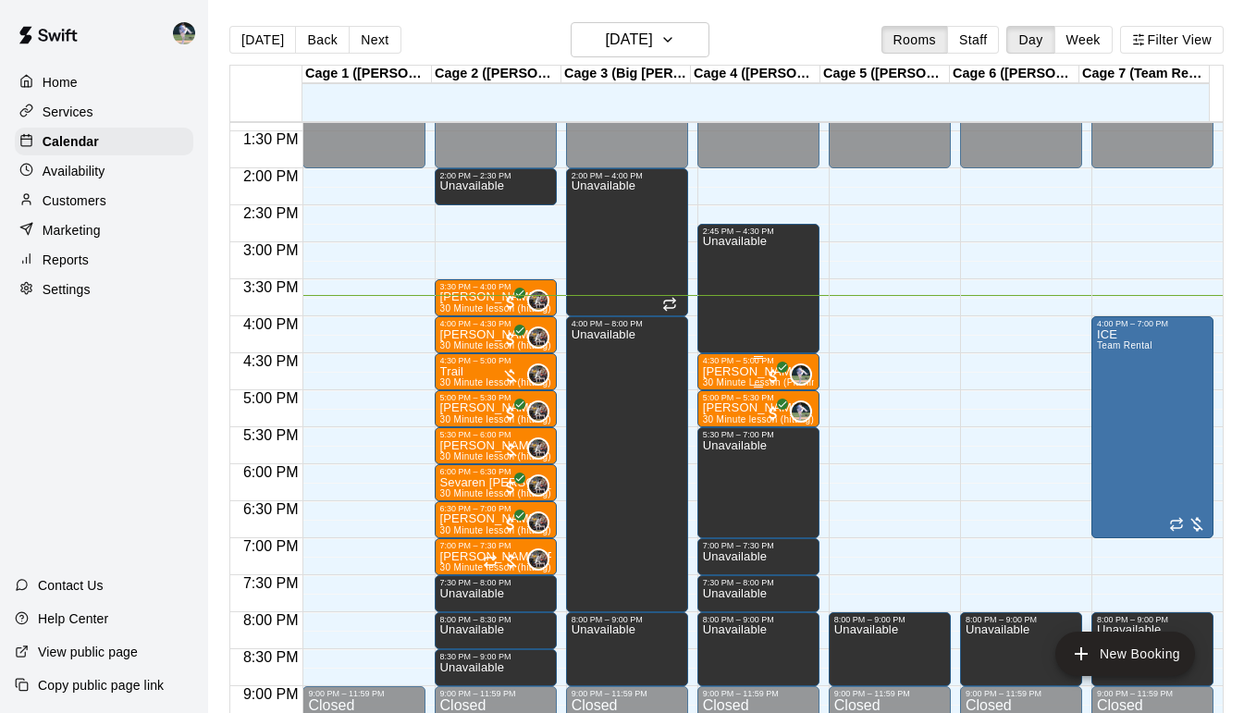
click at [729, 365] on div "4:30 PM – 5:00 PM" at bounding box center [758, 360] width 111 height 9
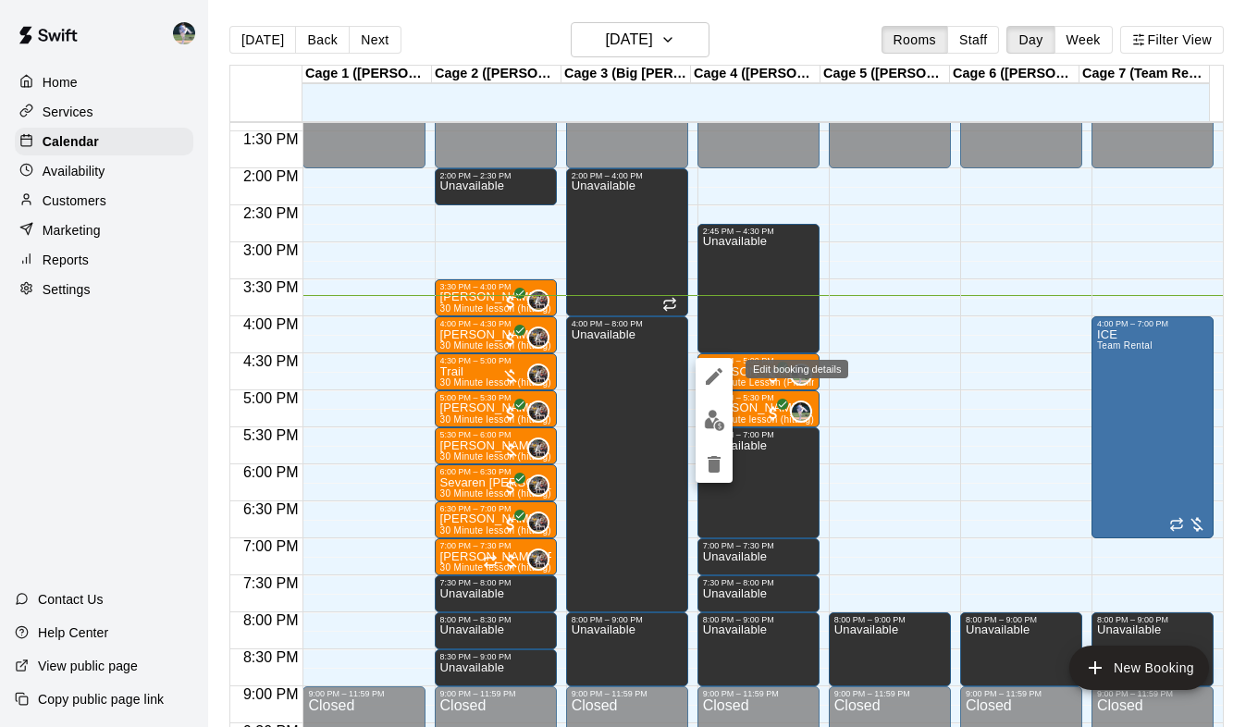
click at [718, 370] on icon "edit" at bounding box center [714, 376] width 17 height 17
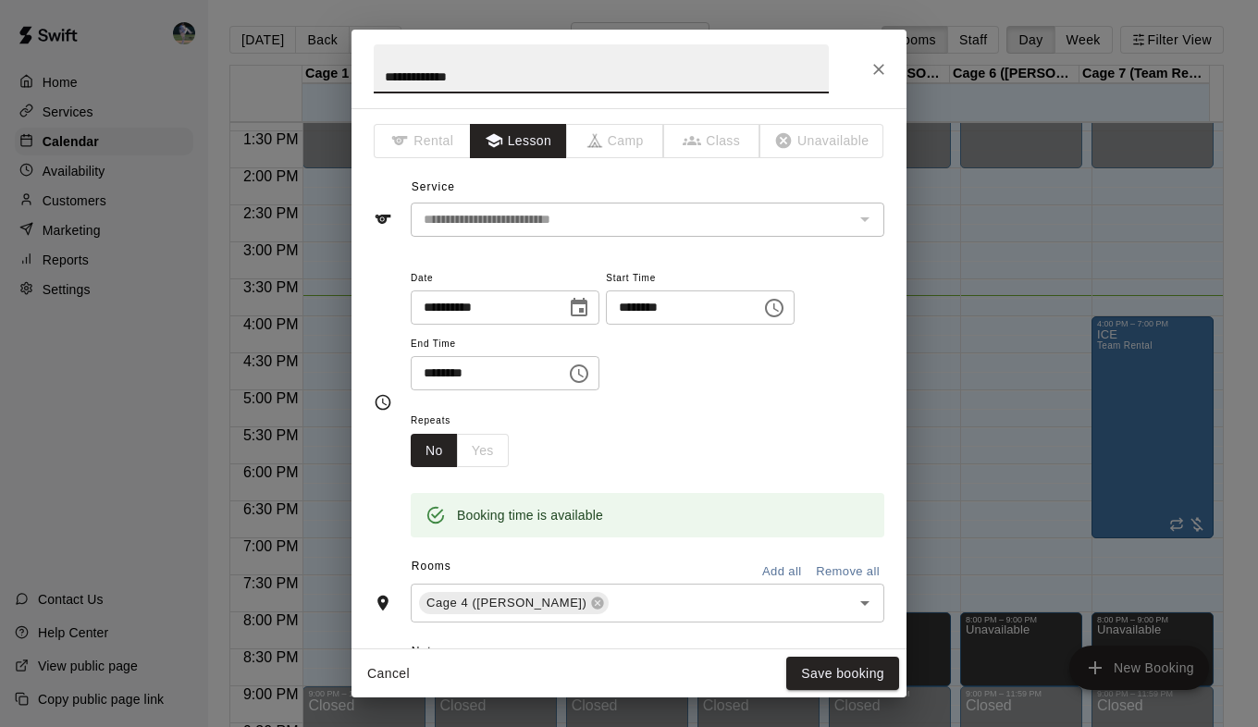
click at [451, 306] on input "**********" at bounding box center [482, 308] width 142 height 34
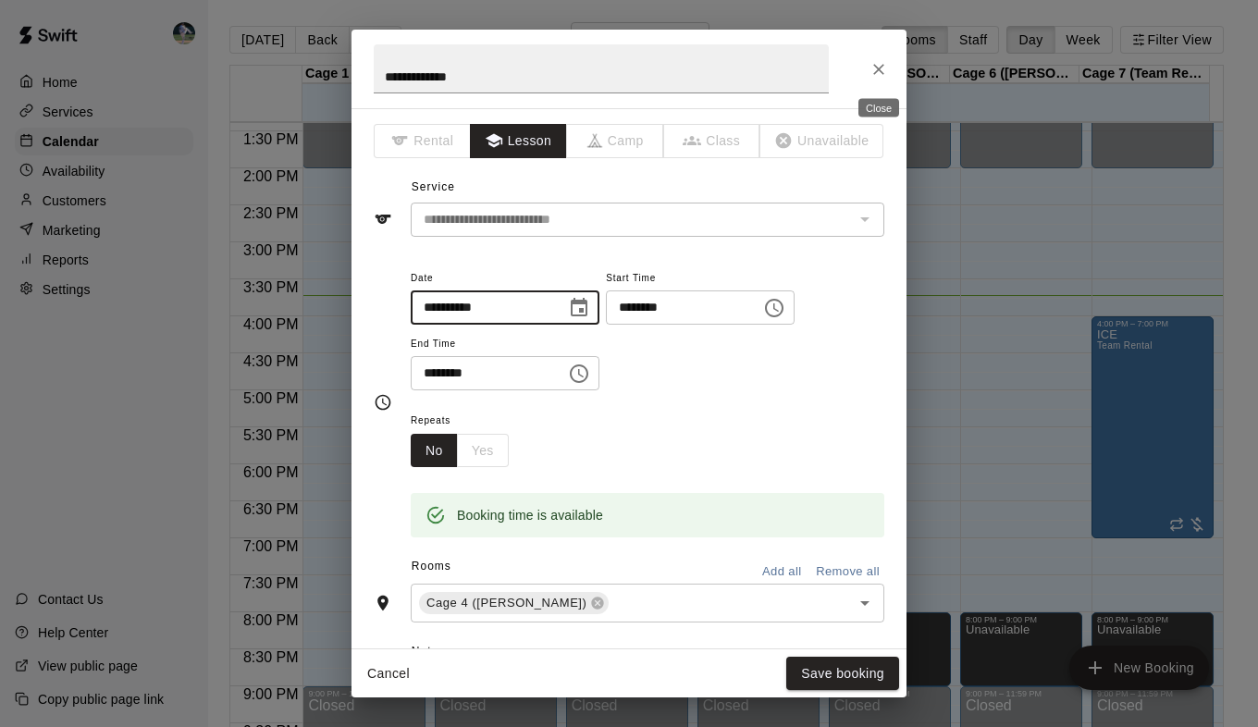
click at [879, 68] on icon "Close" at bounding box center [878, 69] width 11 height 11
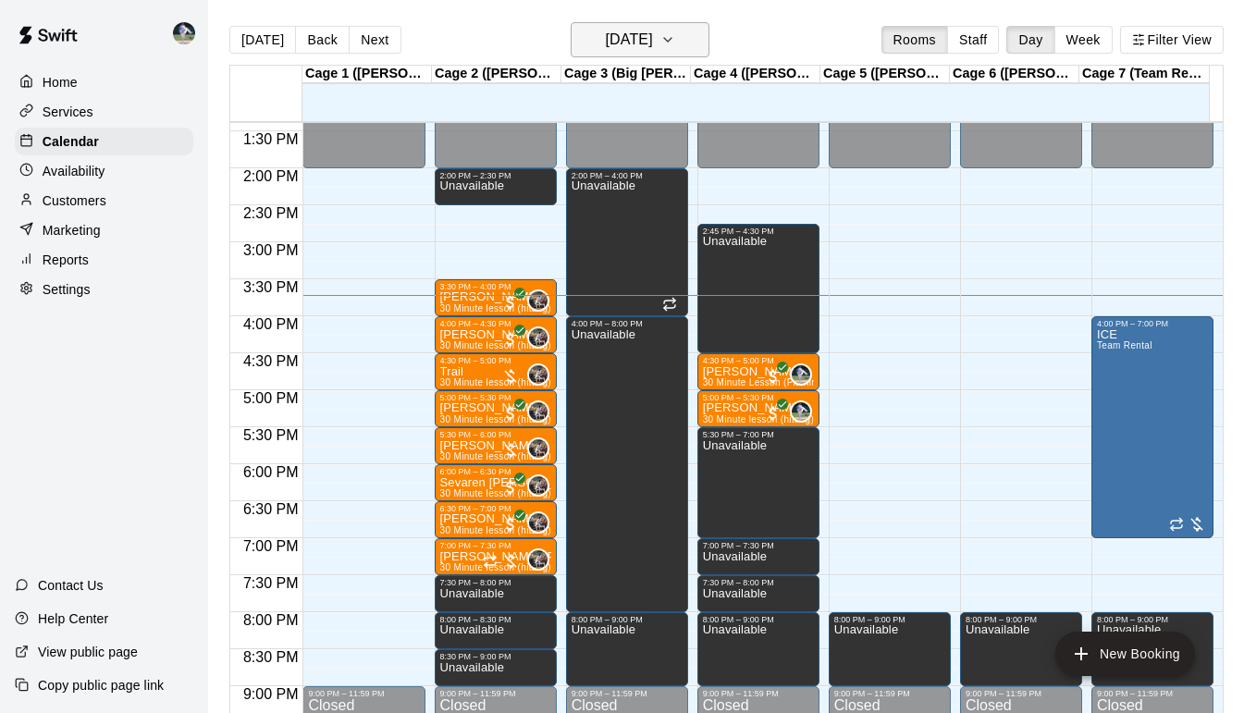
click at [684, 42] on button "[DATE]" at bounding box center [640, 39] width 139 height 35
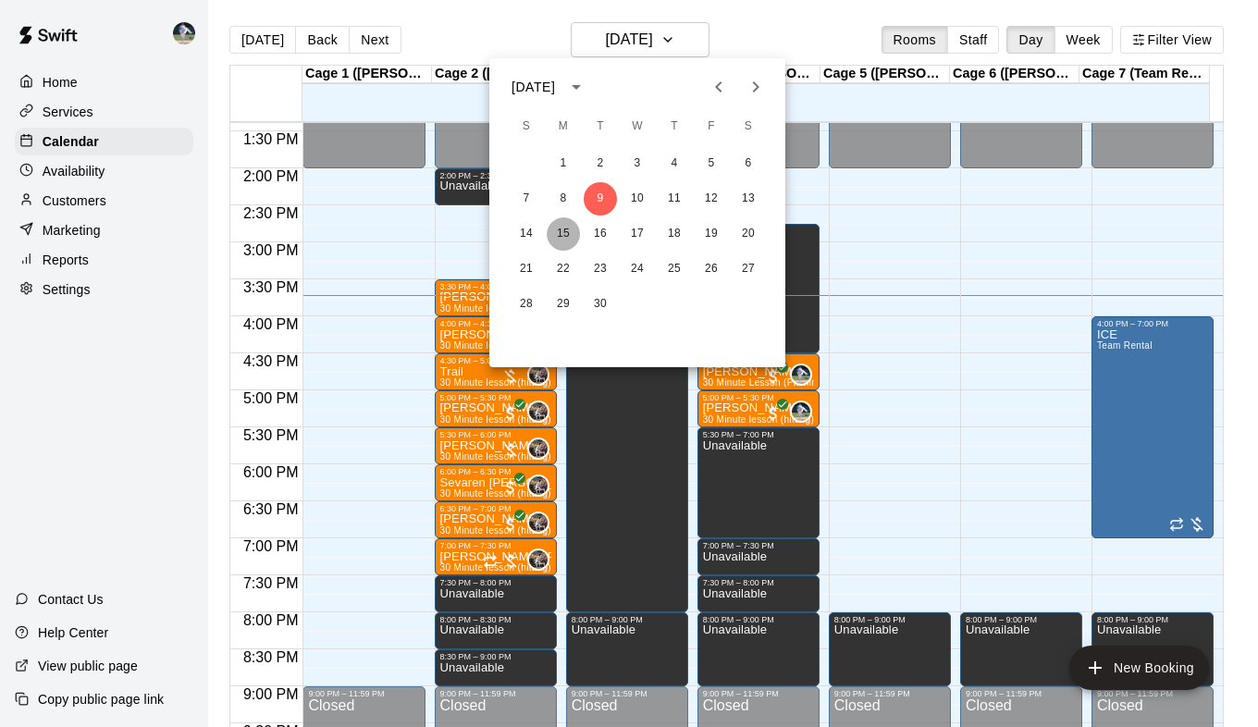
click at [565, 243] on button "15" at bounding box center [563, 233] width 33 height 33
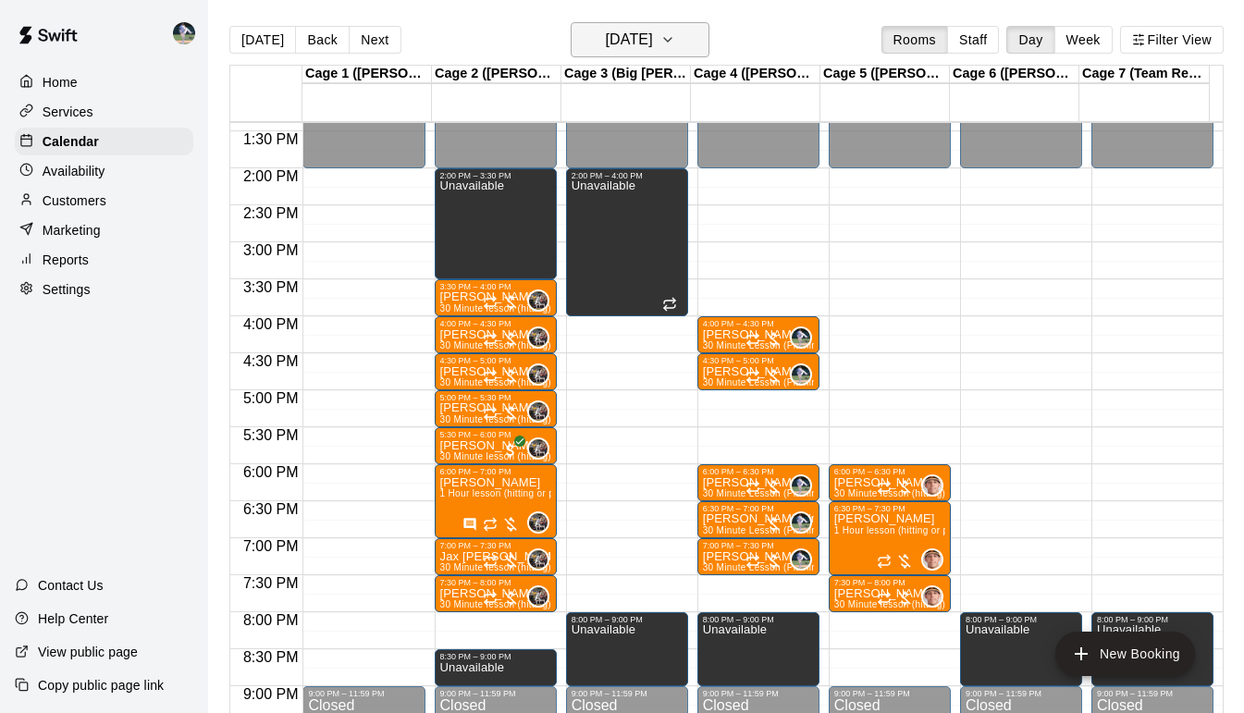
click at [675, 33] on icon "button" at bounding box center [668, 40] width 15 height 22
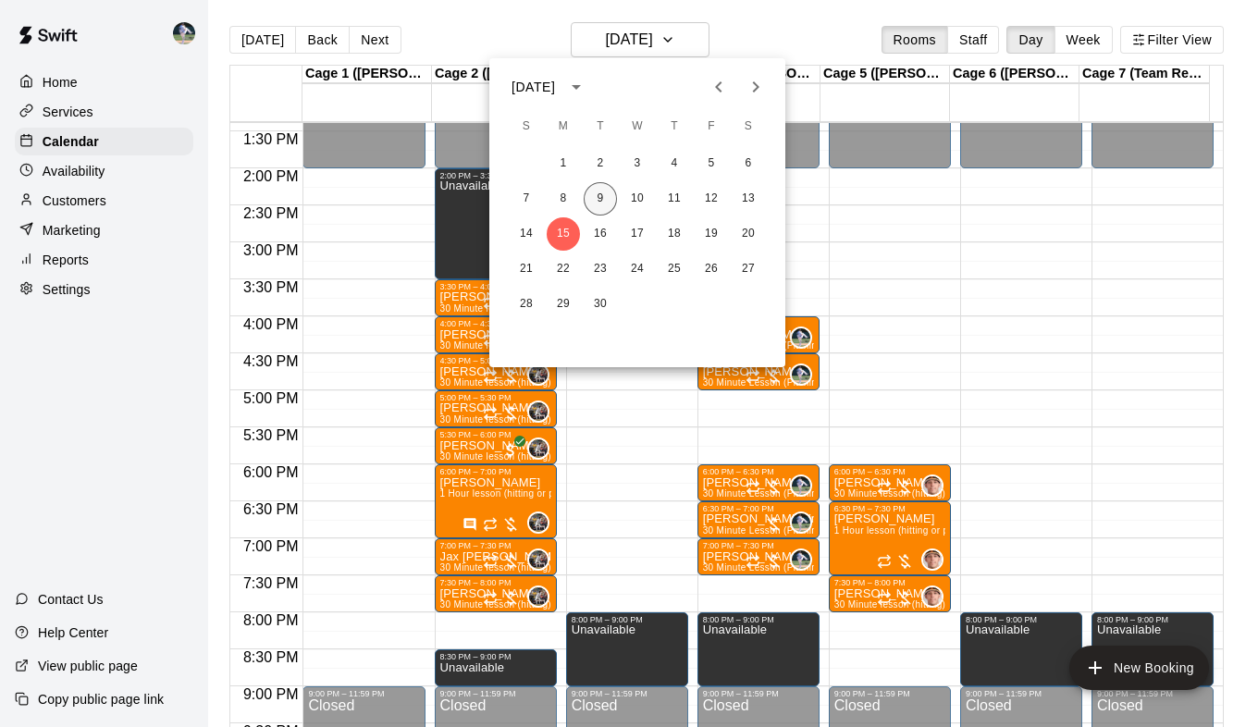
click at [600, 198] on button "9" at bounding box center [600, 198] width 33 height 33
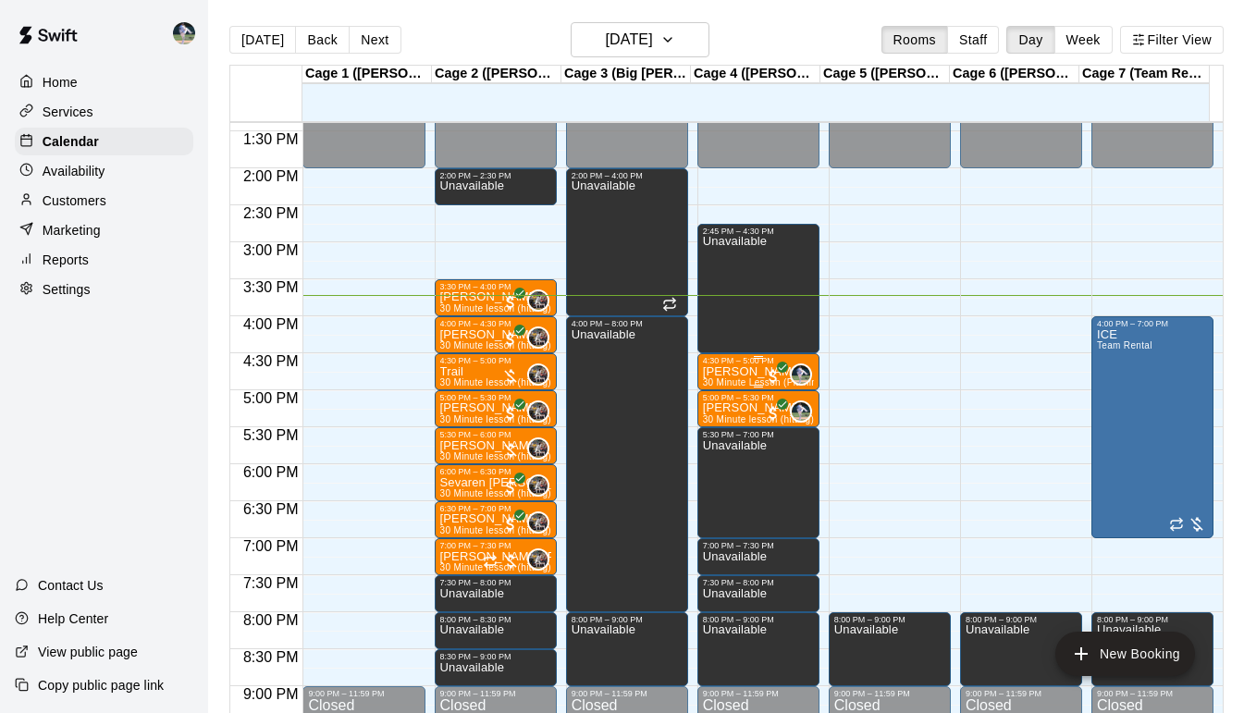
click at [722, 372] on p "[PERSON_NAME]" at bounding box center [758, 372] width 111 height 0
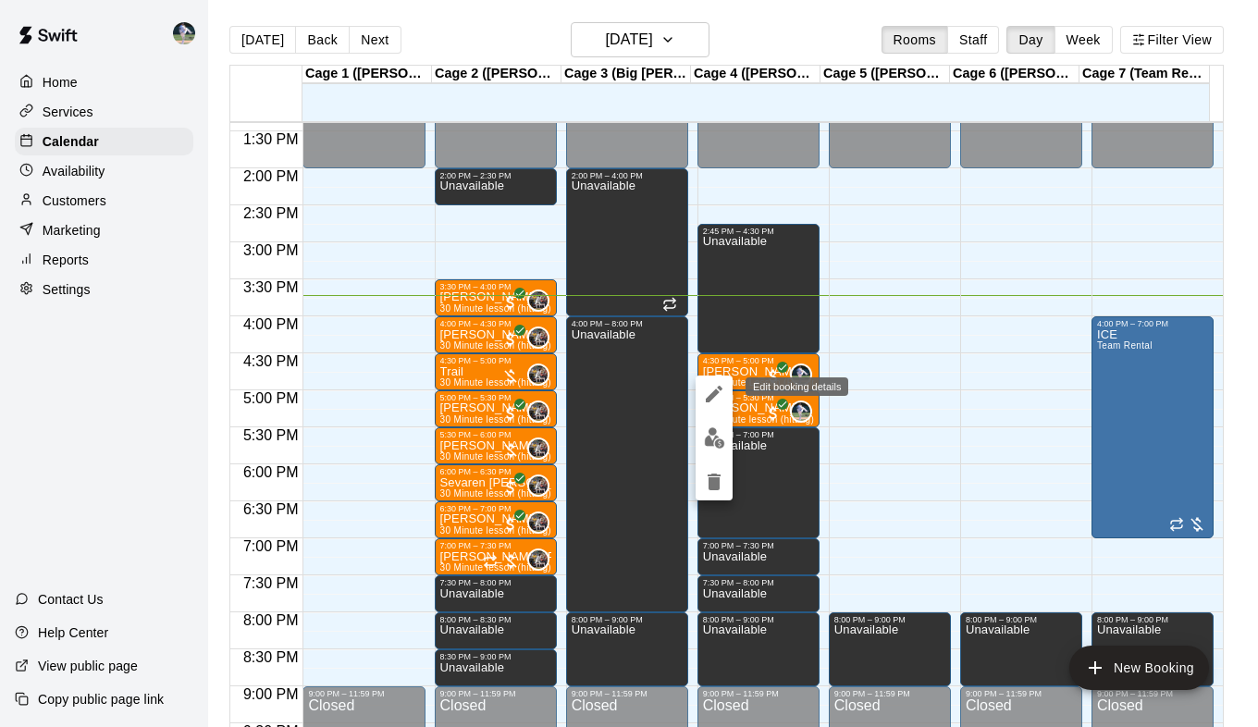
click at [712, 390] on icon "edit" at bounding box center [714, 394] width 22 height 22
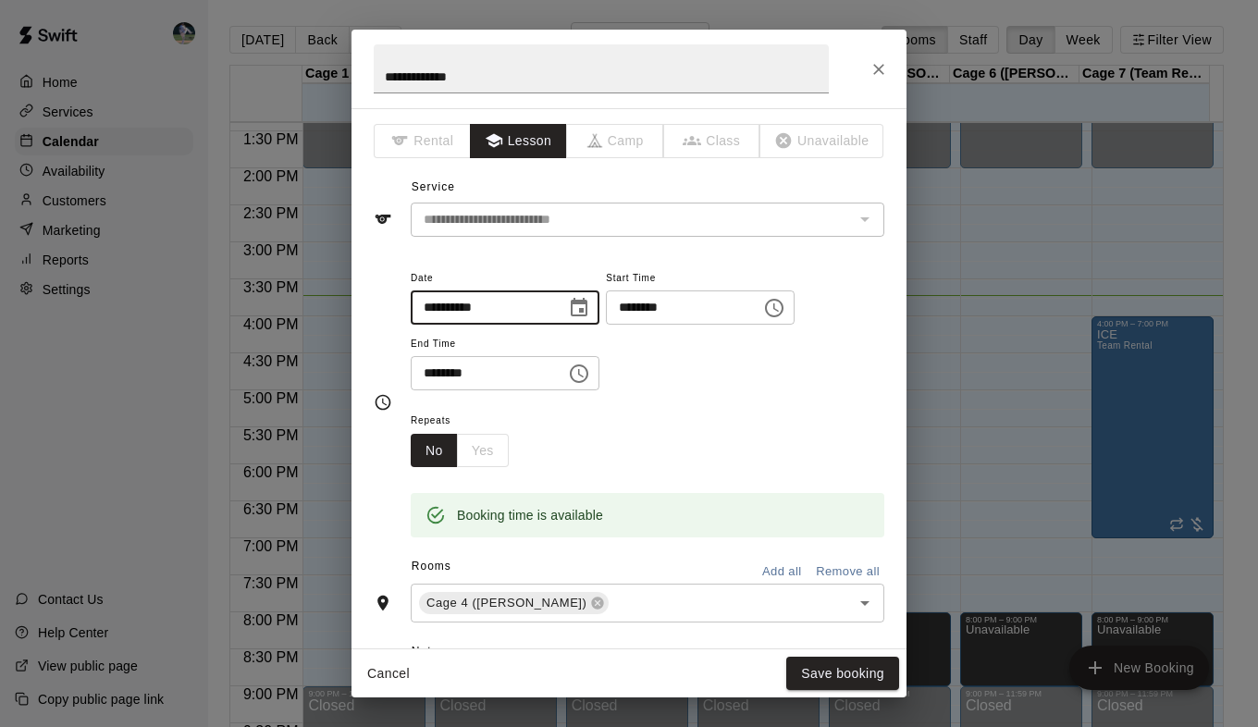
click at [451, 303] on input "**********" at bounding box center [482, 308] width 142 height 34
click at [590, 306] on icon "Choose date, selected date is Sep 9, 2025" at bounding box center [579, 308] width 22 height 22
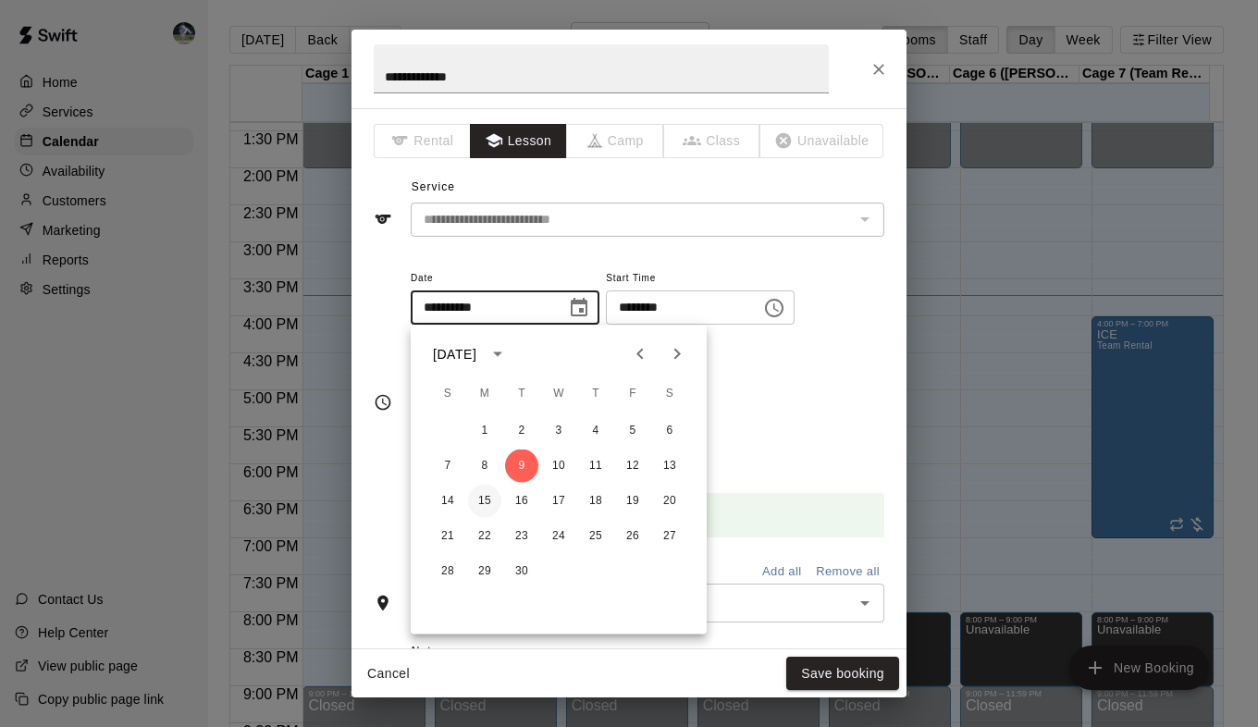
click at [483, 510] on button "15" at bounding box center [484, 501] width 33 height 33
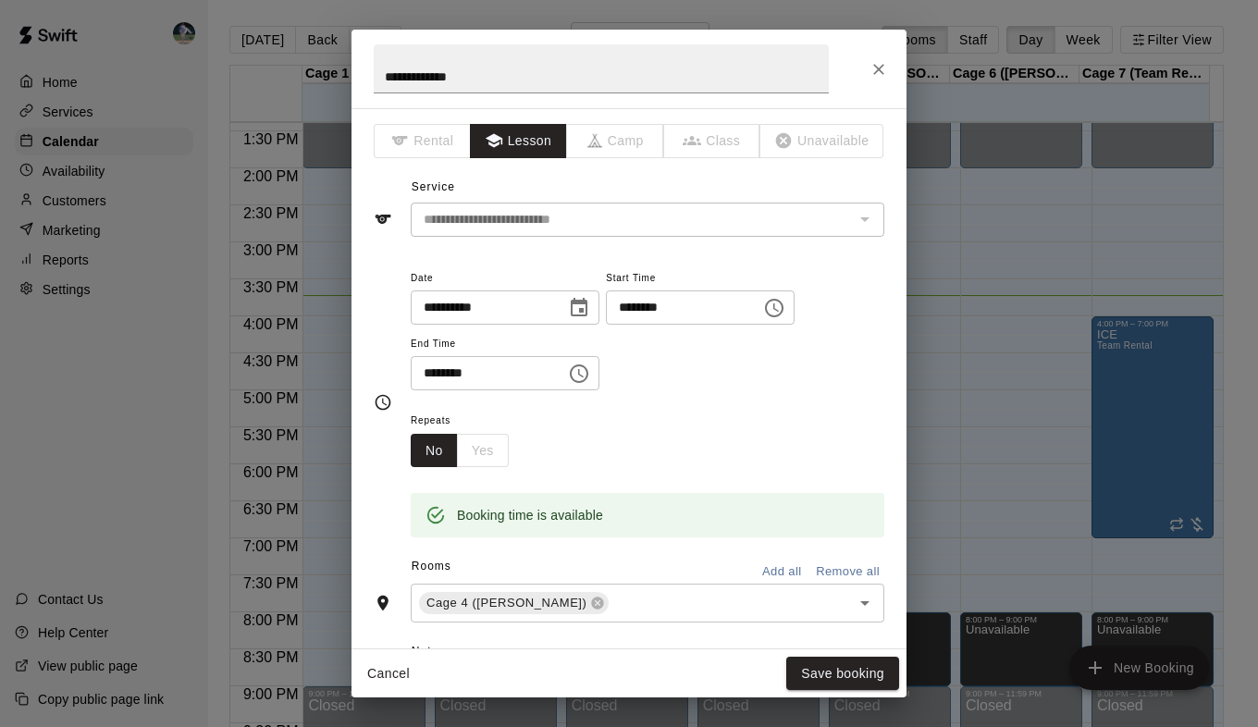
type input "**********"
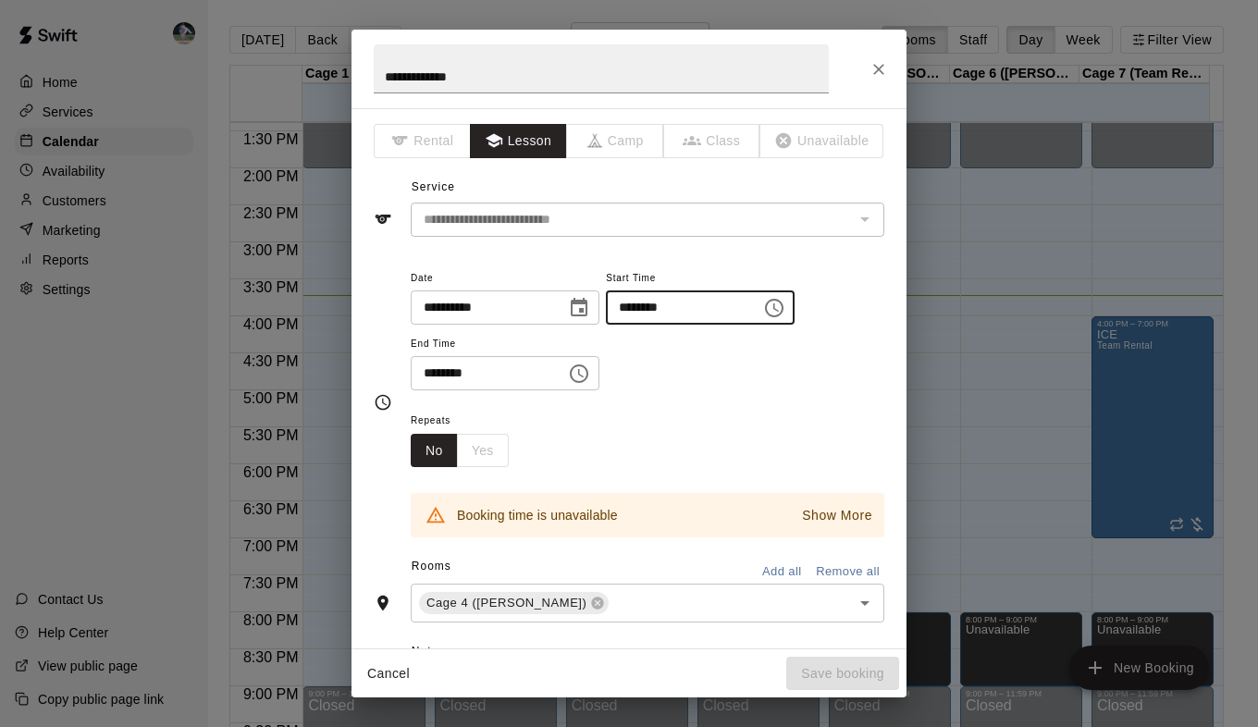
click at [643, 315] on input "********" at bounding box center [677, 308] width 142 height 34
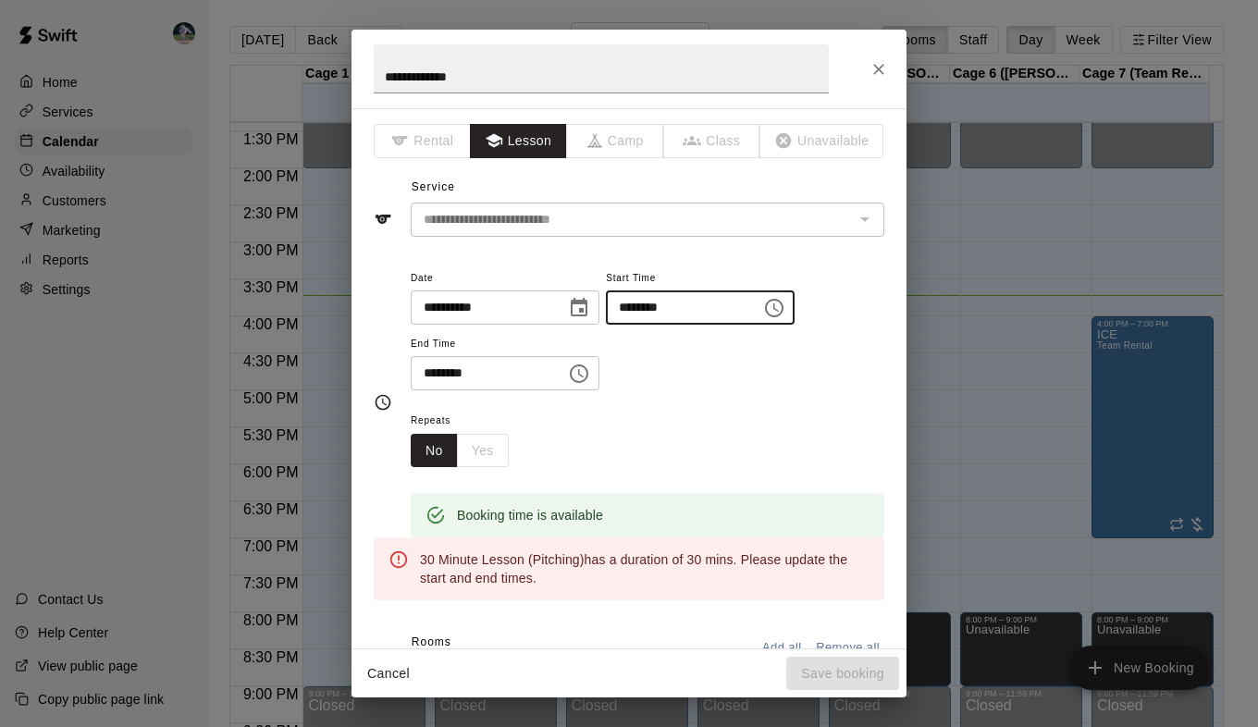
type input "********"
click at [444, 368] on input "********" at bounding box center [482, 373] width 142 height 34
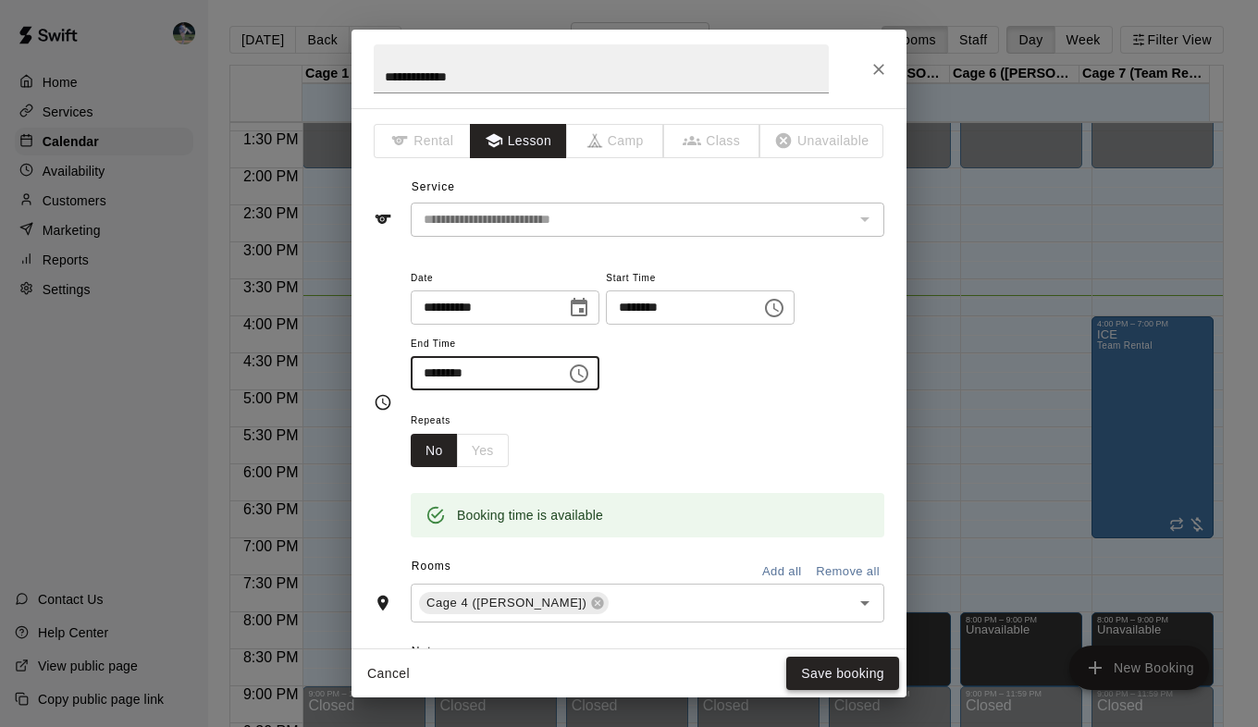
type input "********"
click at [823, 664] on button "Save booking" at bounding box center [842, 674] width 113 height 34
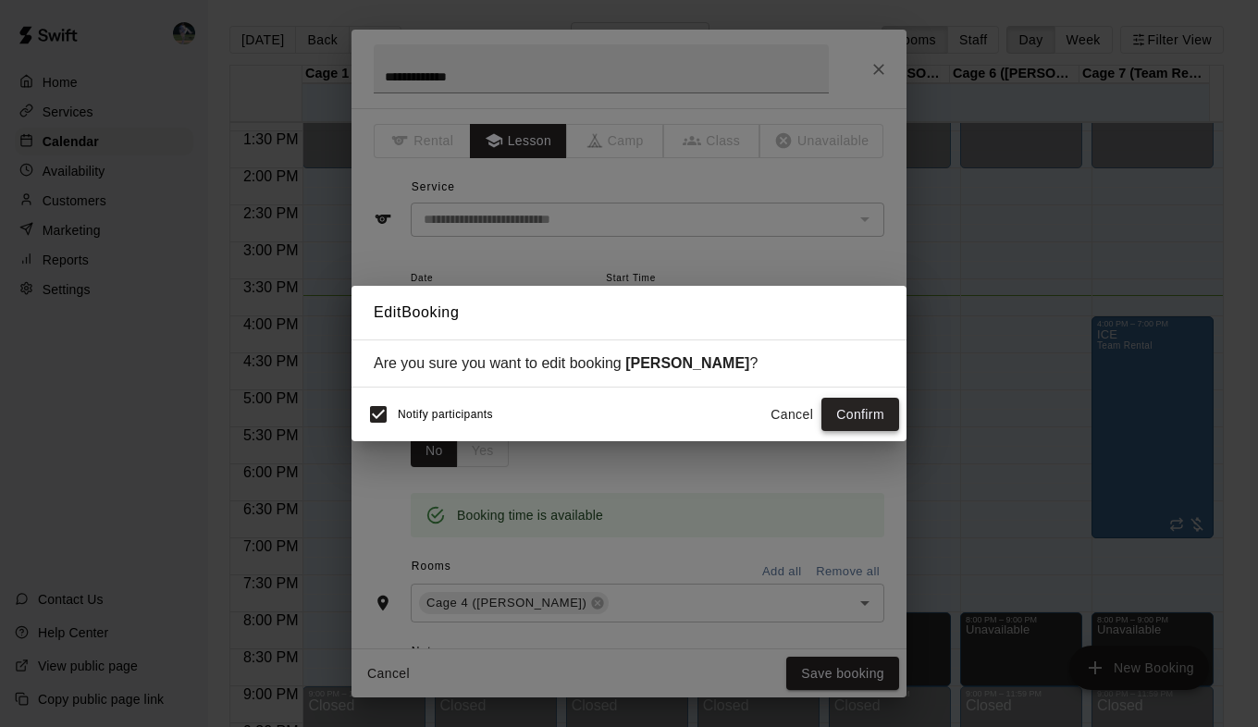
click at [839, 418] on button "Confirm" at bounding box center [861, 415] width 78 height 34
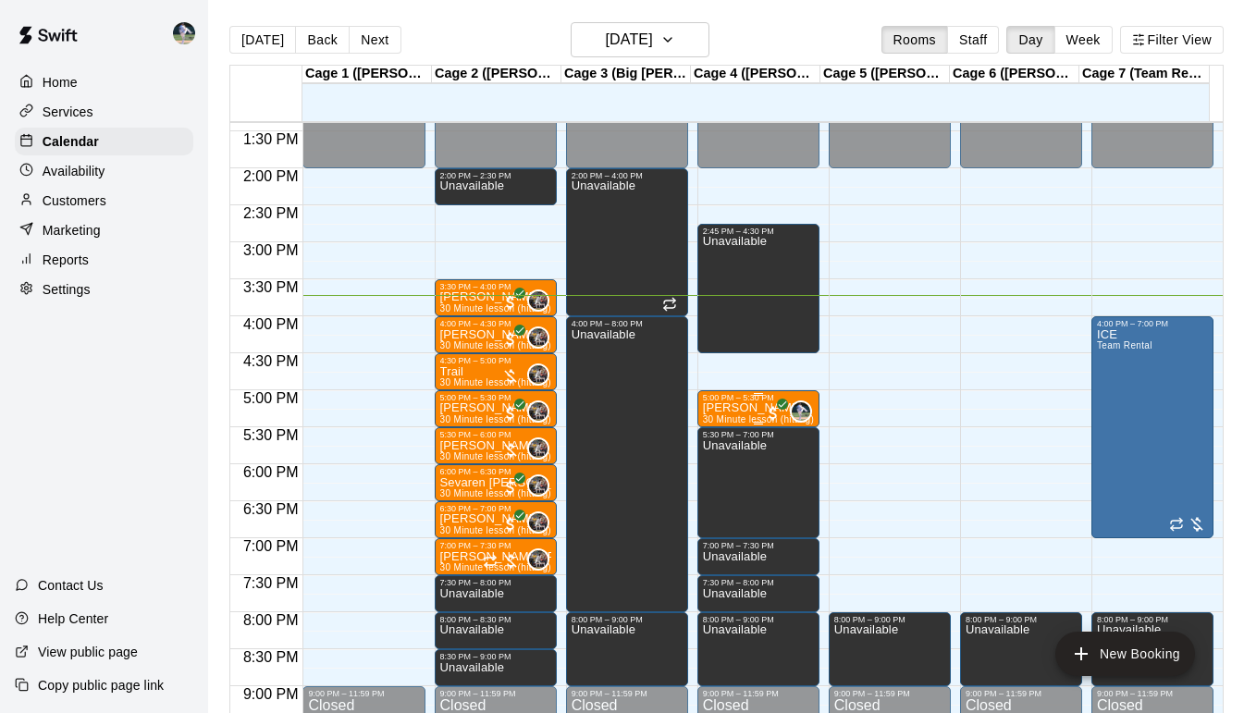
click at [720, 402] on div "5:00 PM – 5:30 PM" at bounding box center [758, 397] width 111 height 9
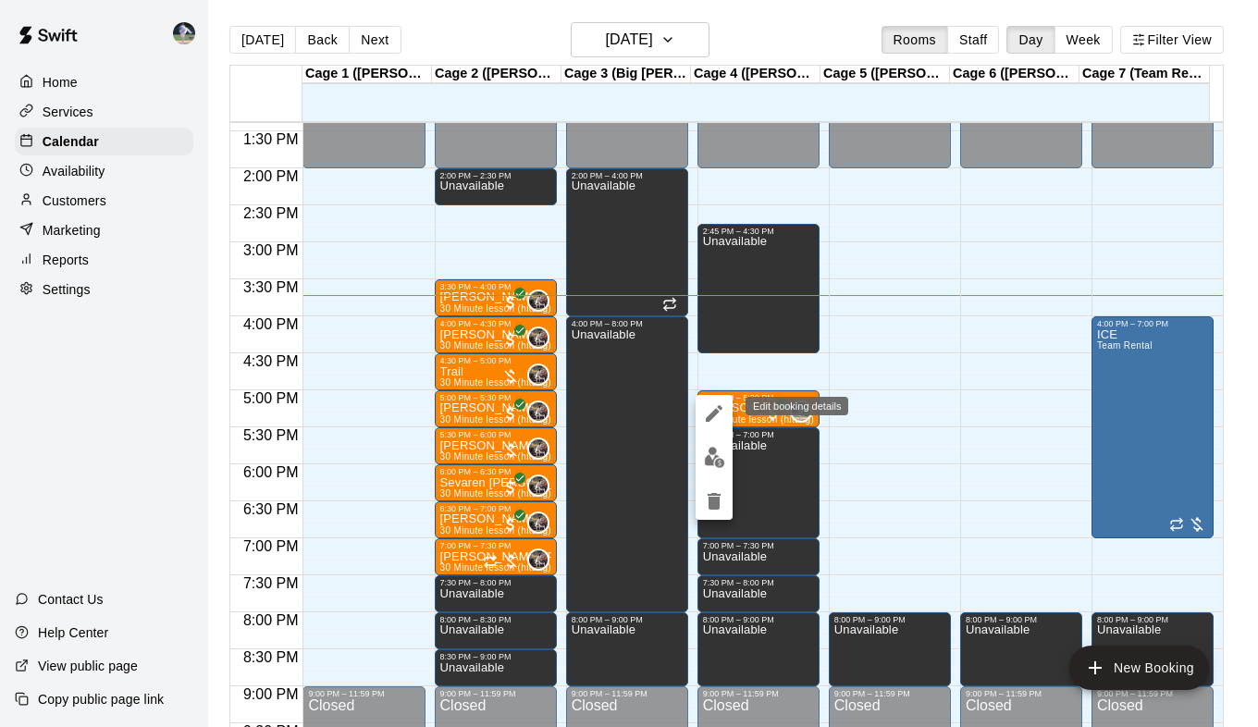
click at [714, 404] on icon "edit" at bounding box center [714, 413] width 22 height 22
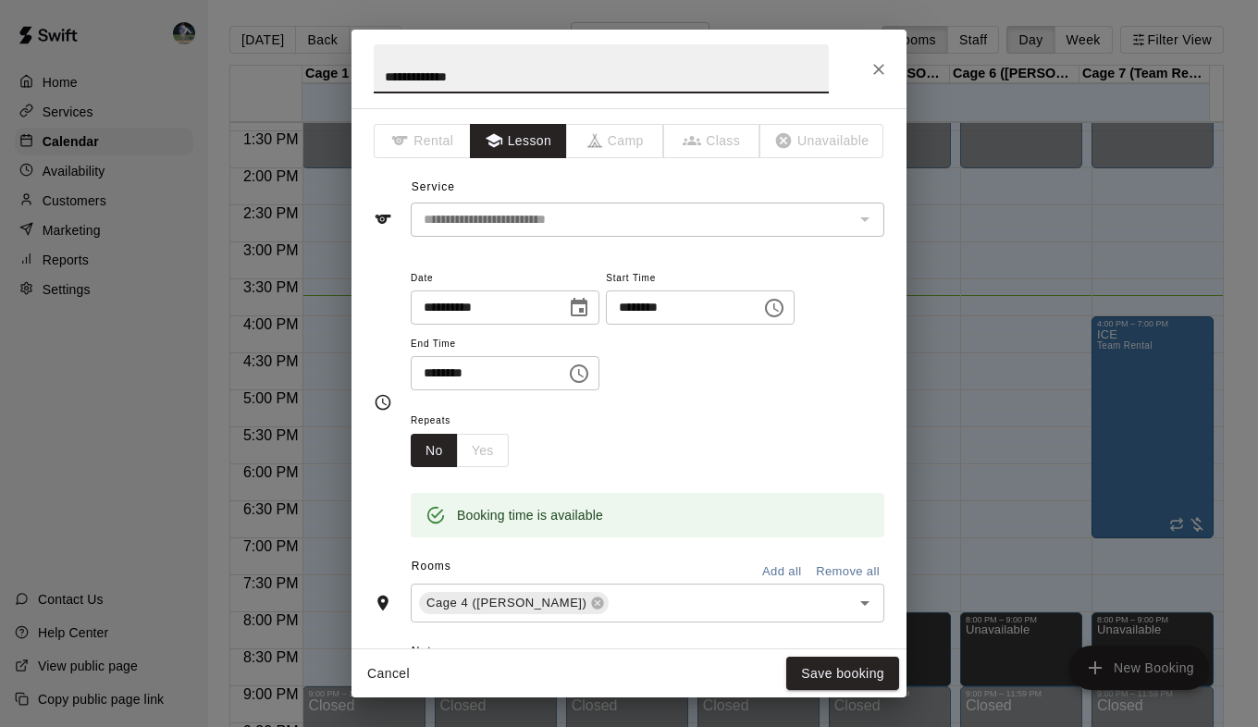
click at [590, 309] on icon "Choose date, selected date is Sep 9, 2025" at bounding box center [579, 308] width 22 height 22
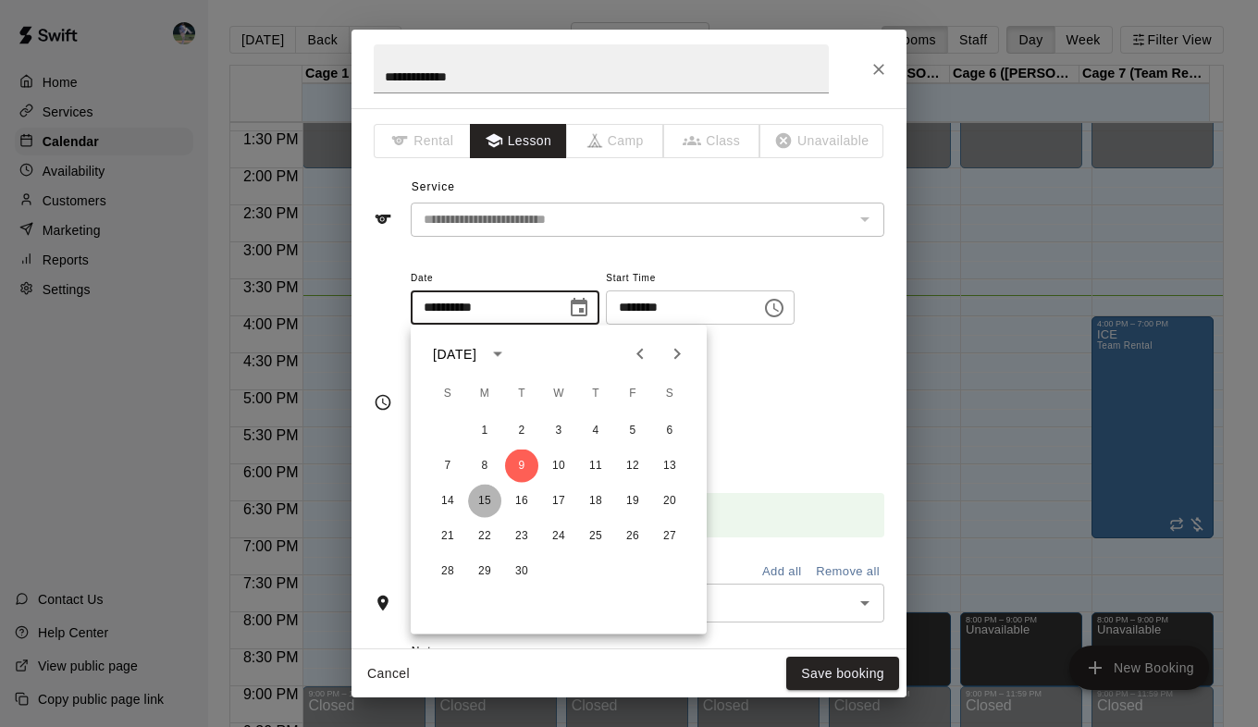
click at [489, 501] on button "15" at bounding box center [484, 501] width 33 height 33
type input "**********"
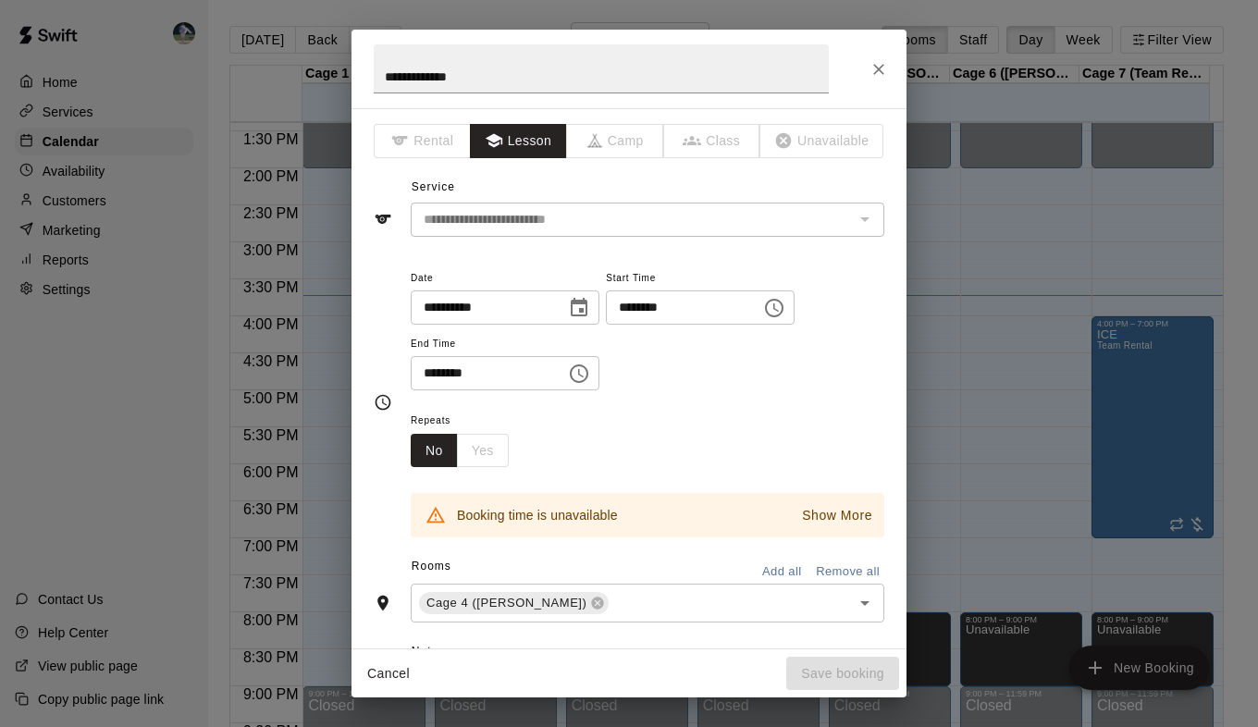
click at [661, 306] on input "********" at bounding box center [677, 308] width 142 height 34
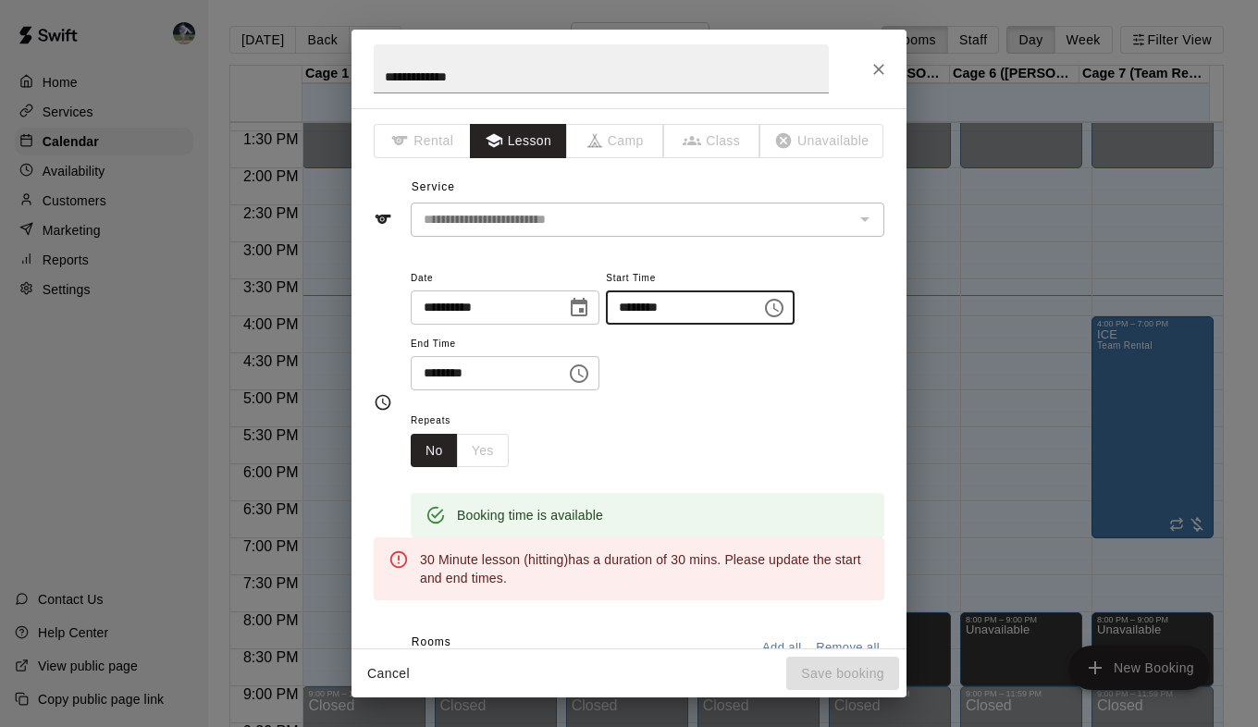
type input "********"
click at [445, 377] on input "********" at bounding box center [482, 373] width 142 height 34
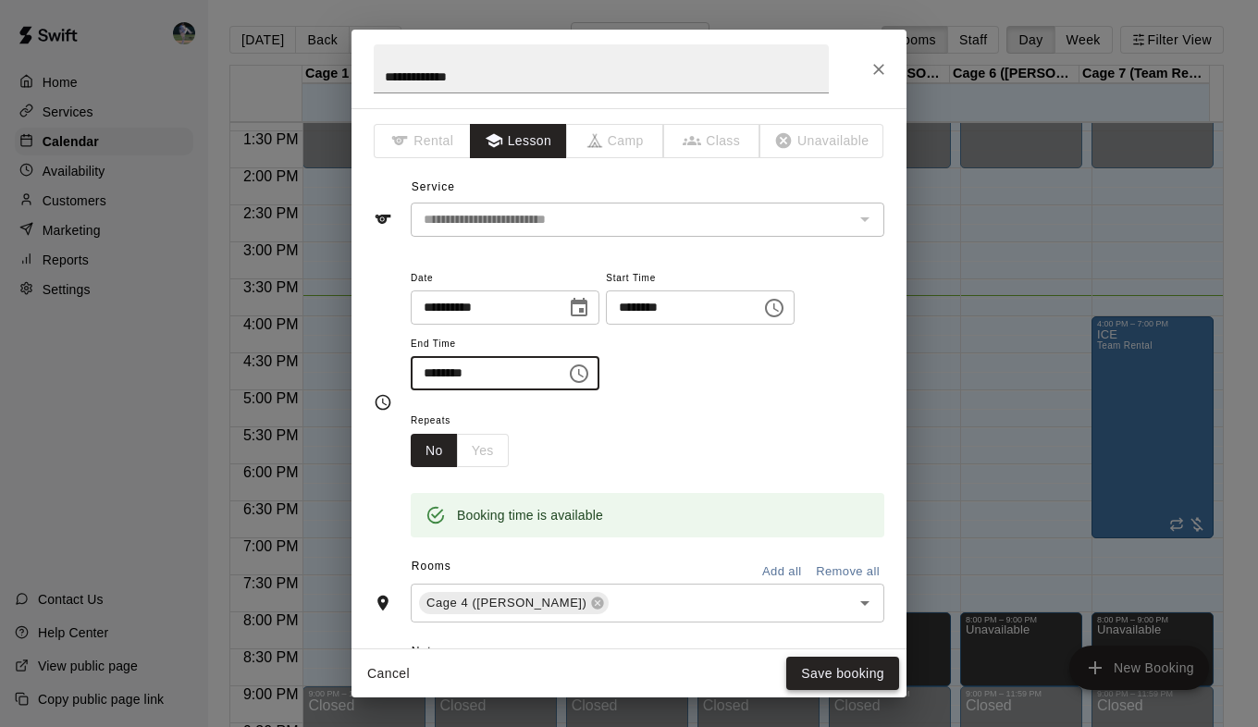
type input "********"
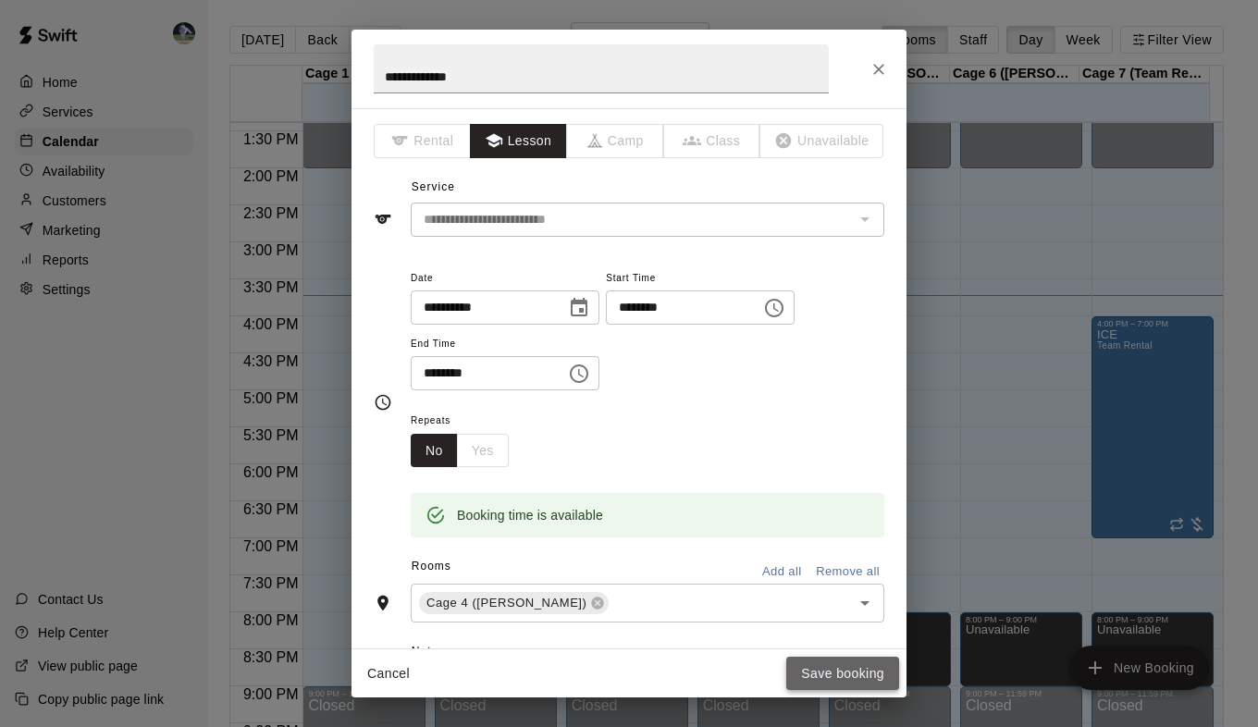
click at [847, 670] on button "Save booking" at bounding box center [842, 674] width 113 height 34
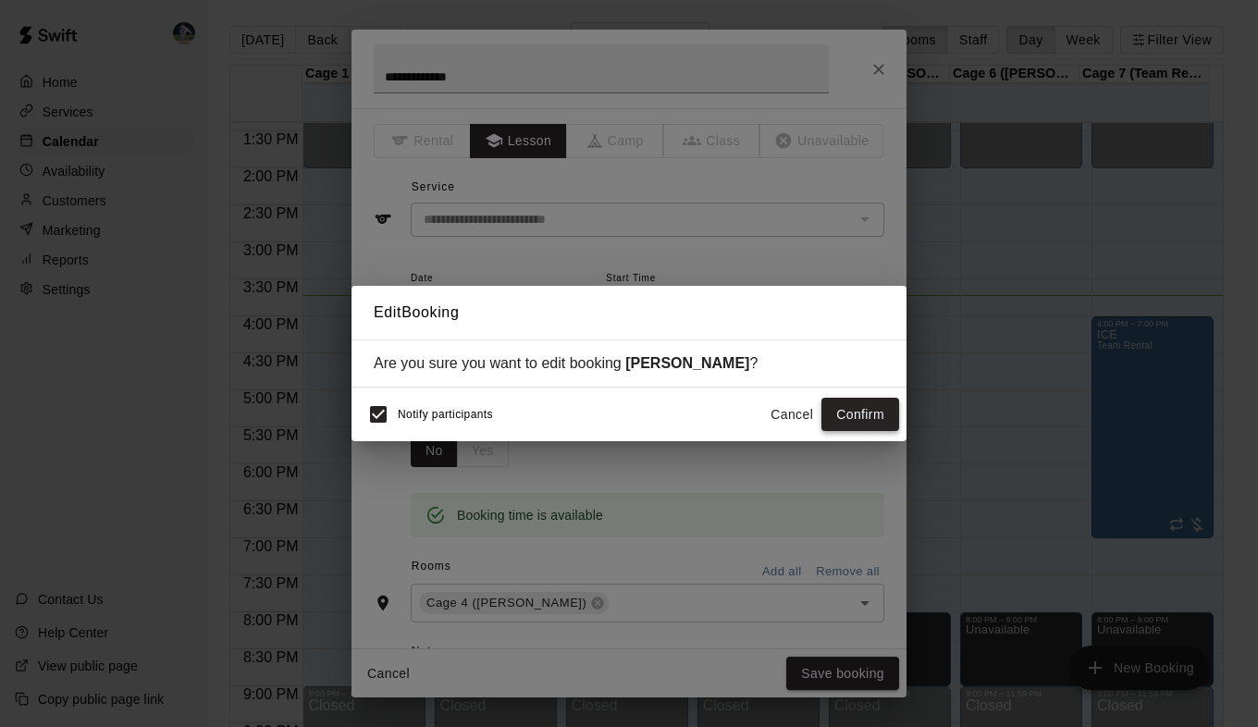
click at [861, 417] on button "Confirm" at bounding box center [861, 415] width 78 height 34
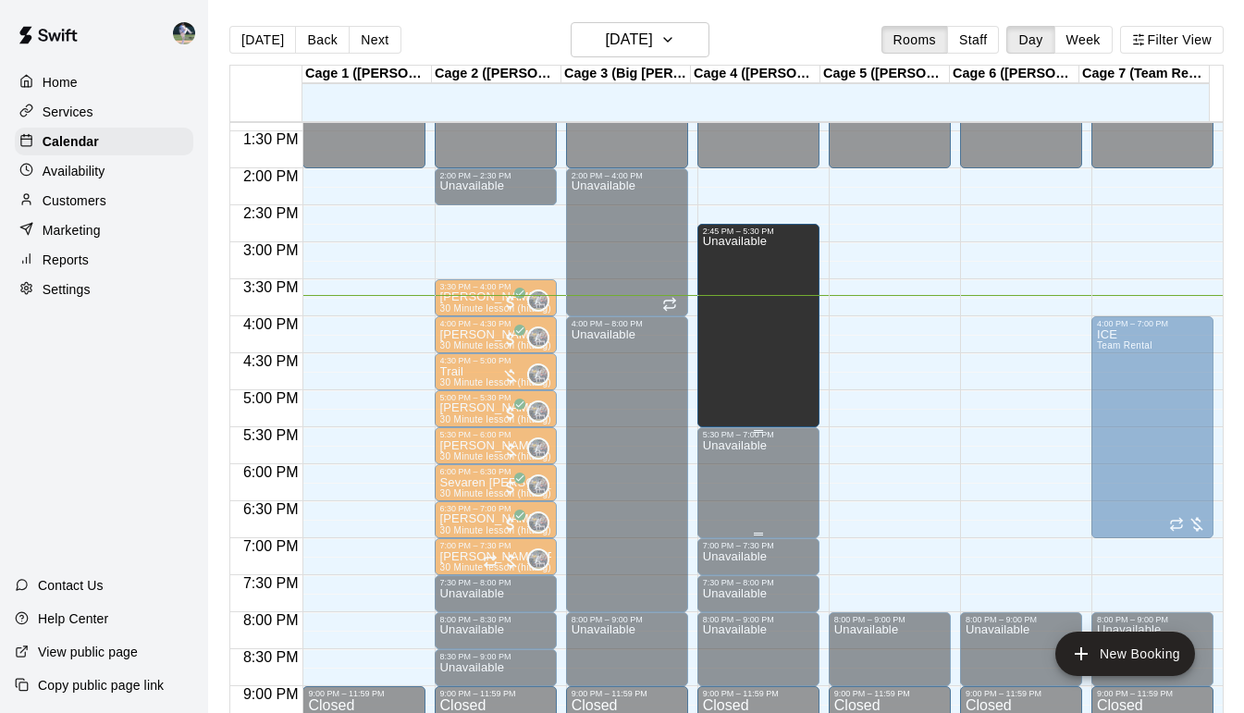
drag, startPoint x: 752, startPoint y: 352, endPoint x: 744, endPoint y: 431, distance: 80.0
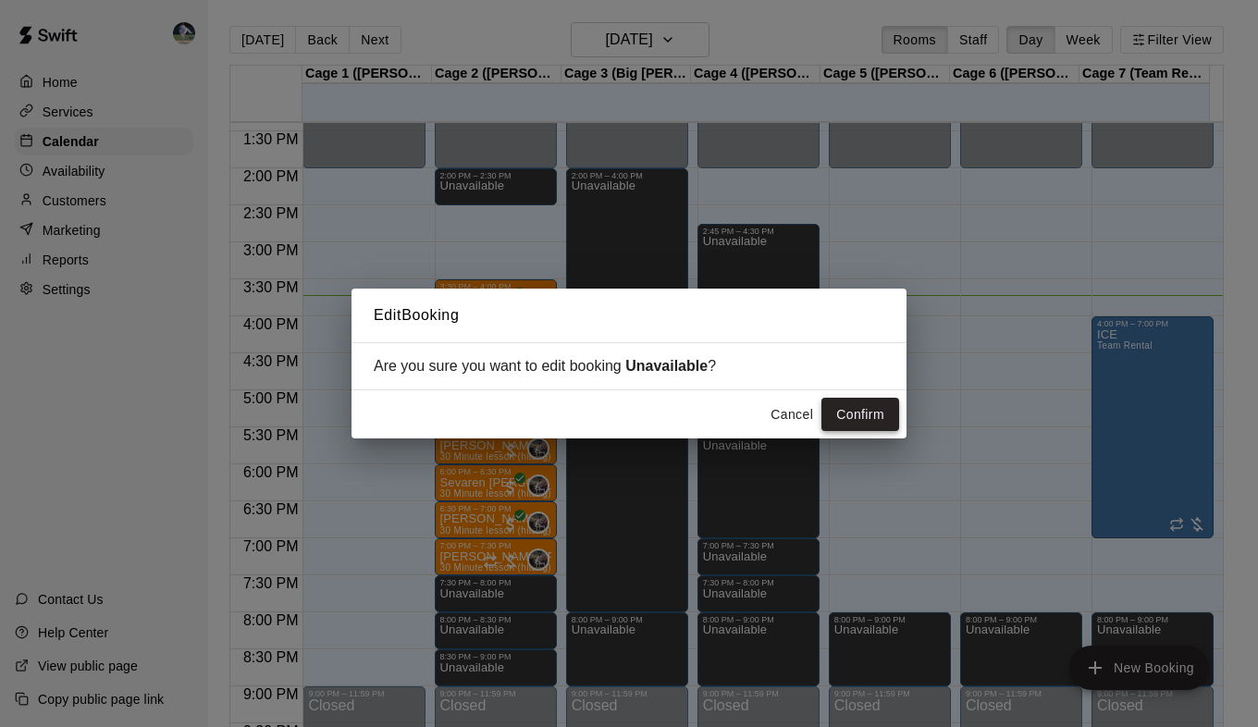
click at [839, 425] on button "Confirm" at bounding box center [861, 415] width 78 height 34
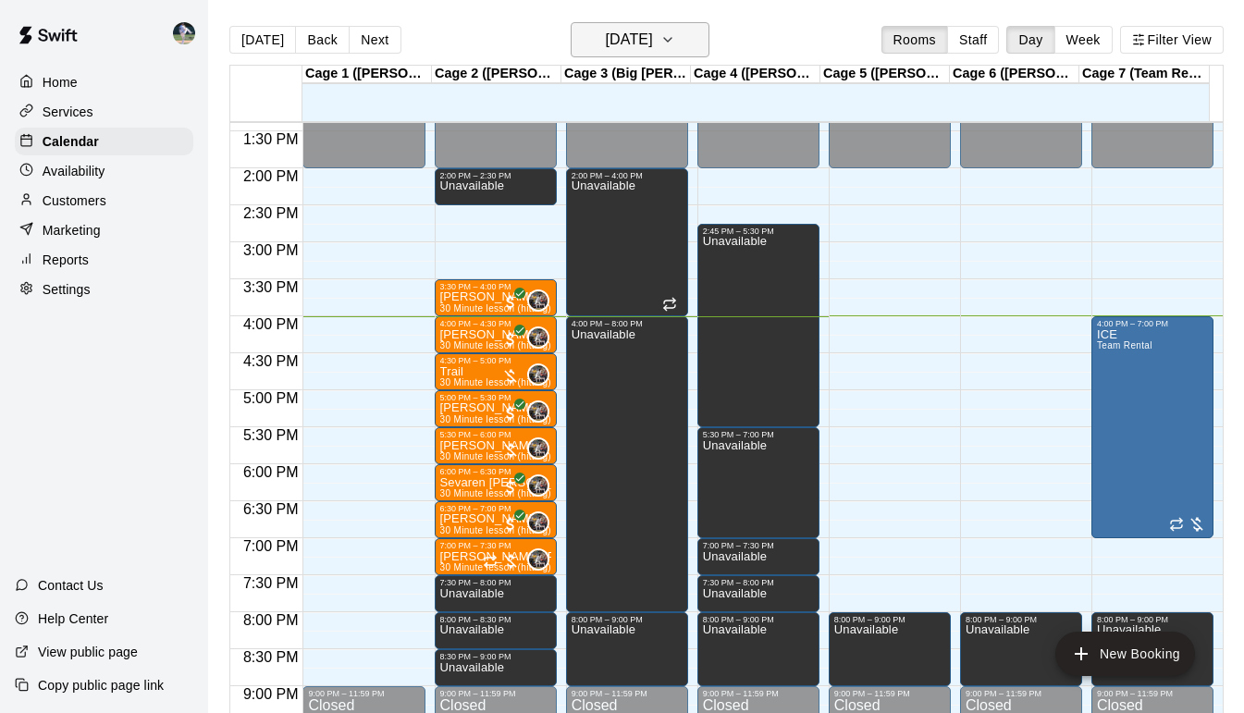
click at [684, 50] on button "[DATE]" at bounding box center [640, 39] width 139 height 35
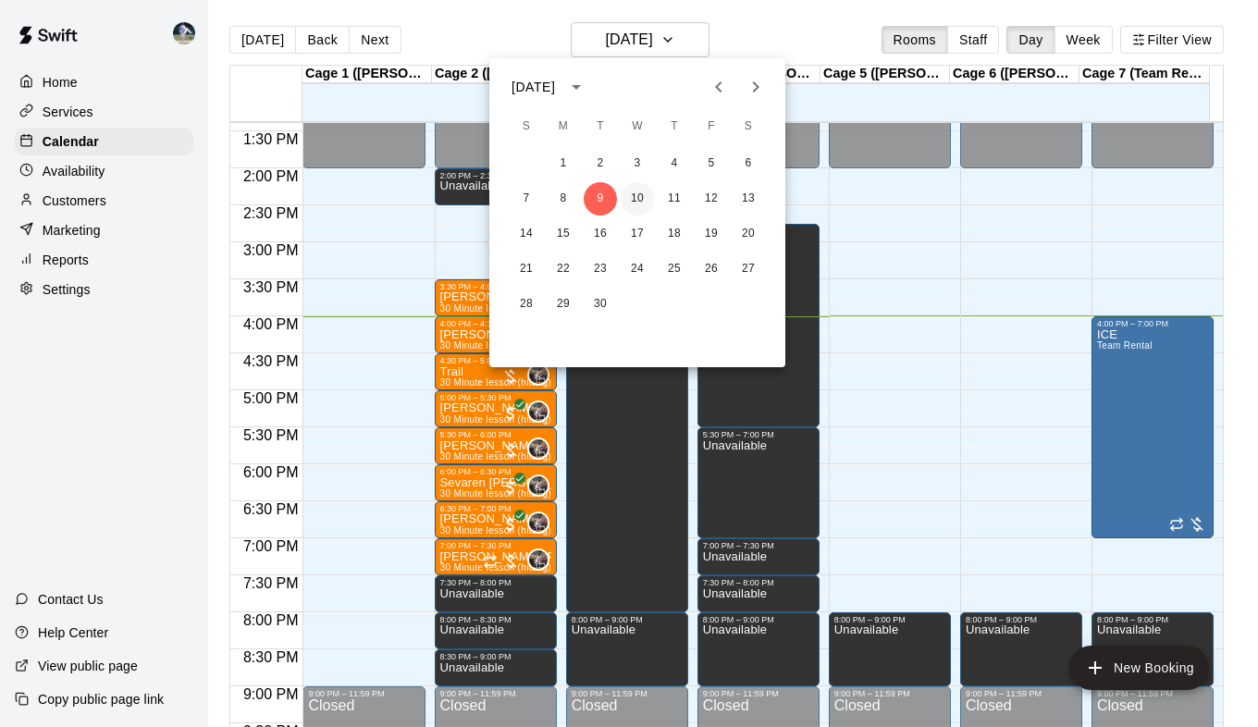
click at [641, 194] on button "10" at bounding box center [637, 198] width 33 height 33
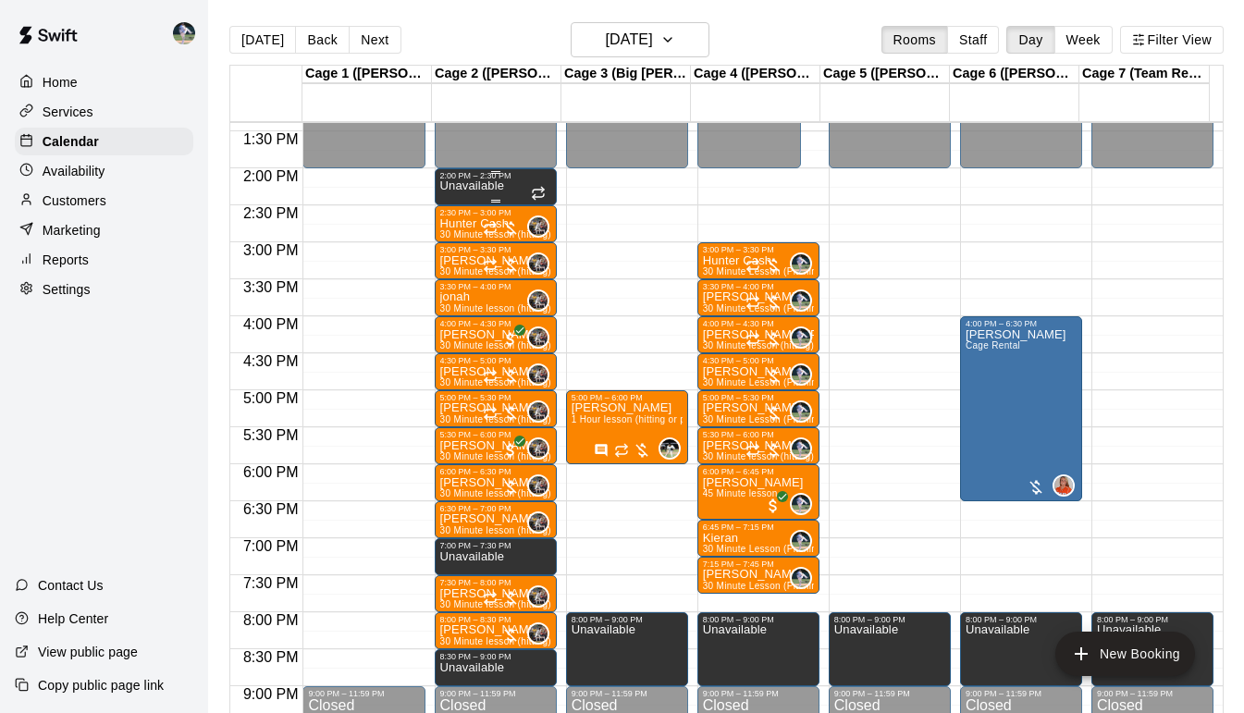
click at [491, 186] on p "Unavailable" at bounding box center [472, 186] width 64 height 0
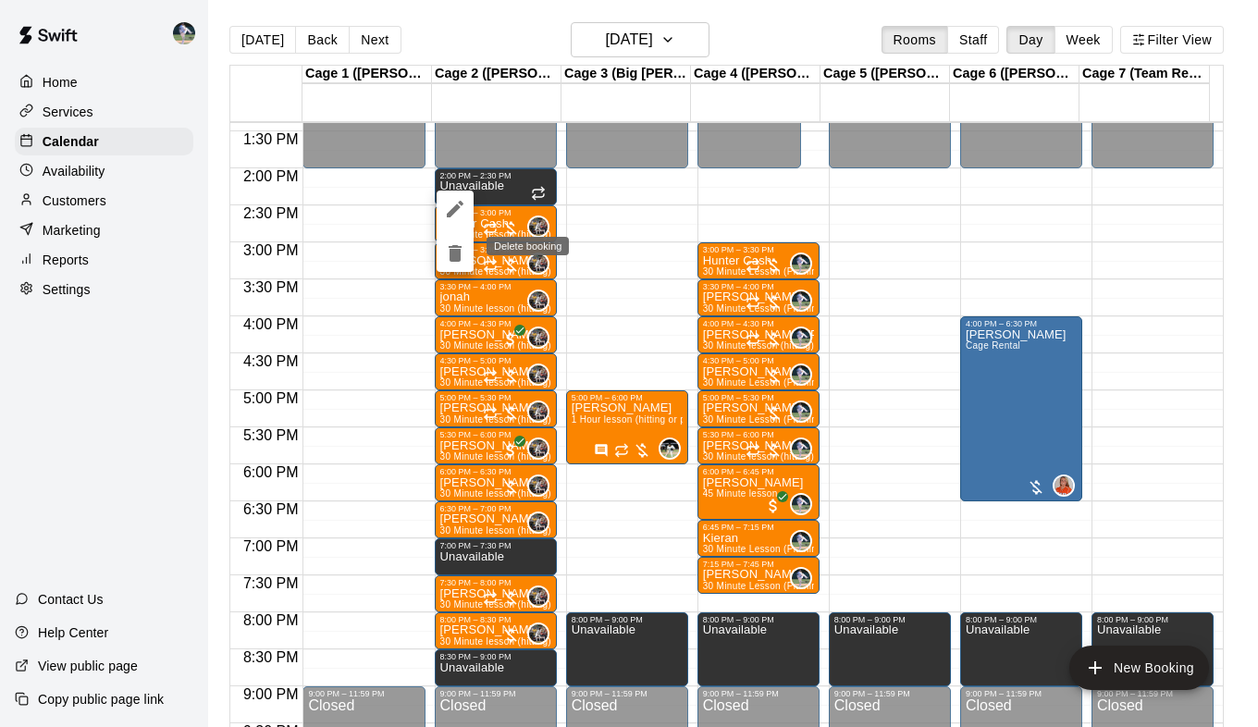
click at [454, 253] on icon "delete" at bounding box center [455, 253] width 13 height 17
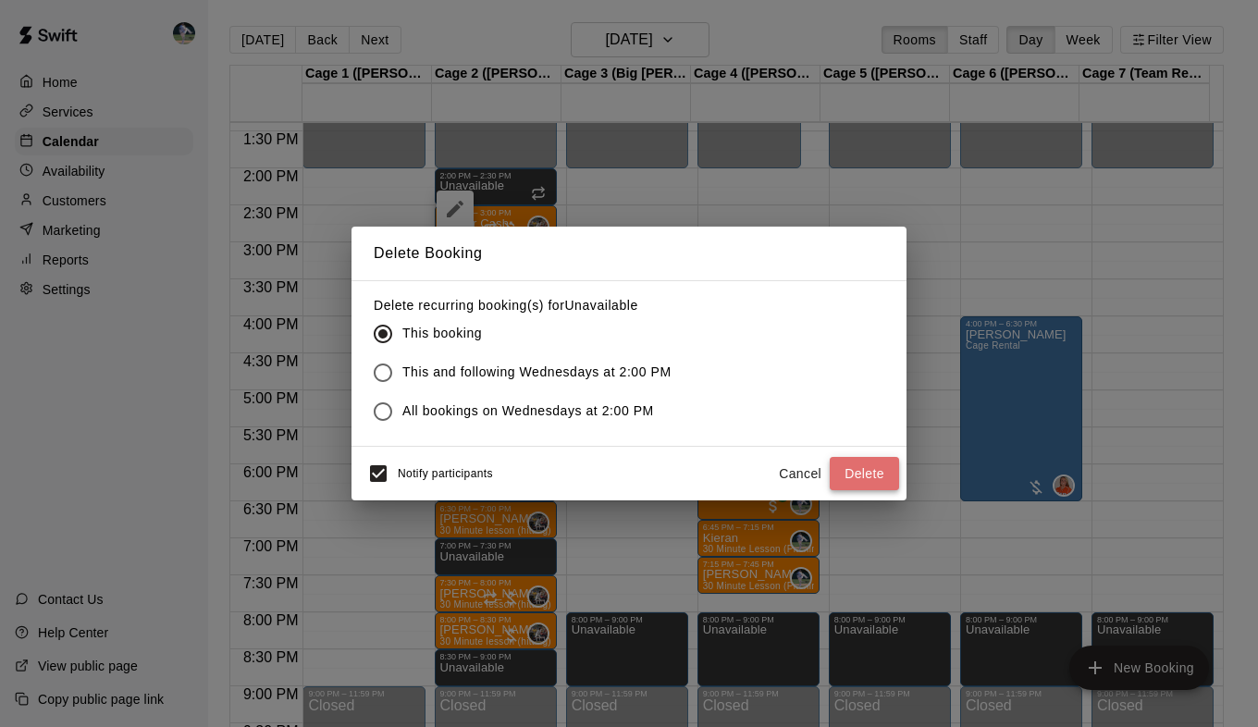
click at [860, 472] on button "Delete" at bounding box center [864, 474] width 69 height 34
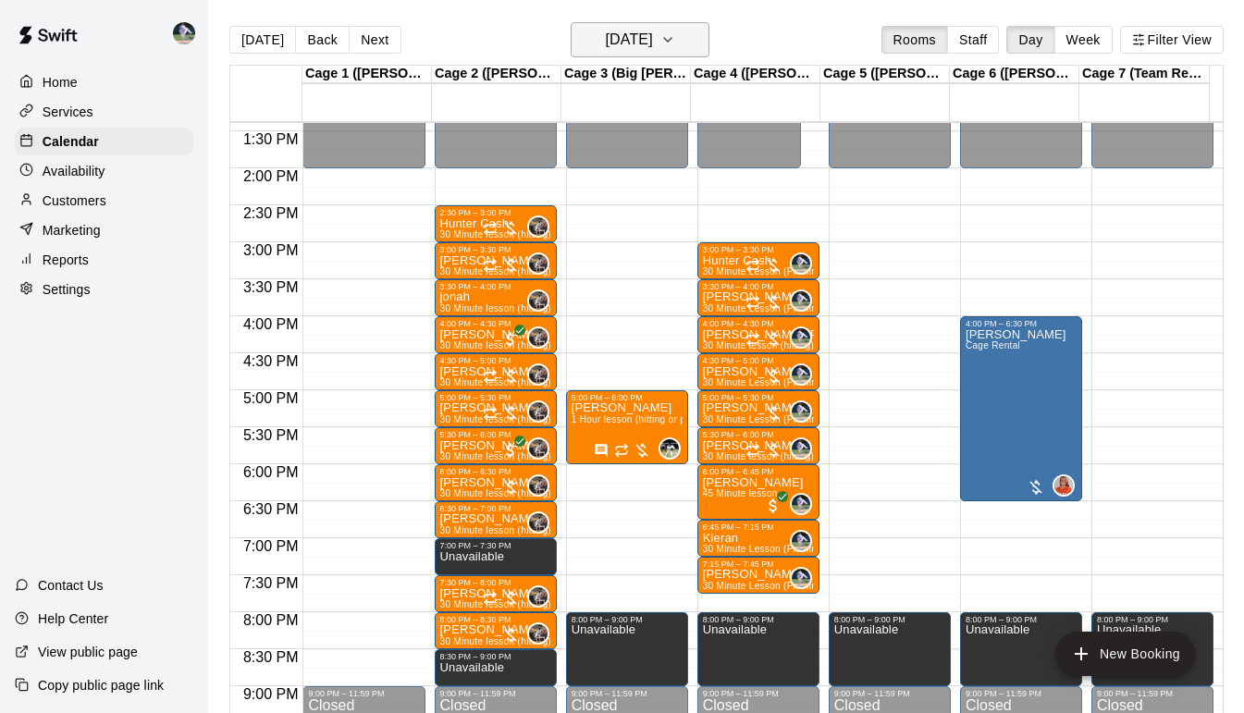
click at [675, 38] on icon "button" at bounding box center [668, 40] width 15 height 22
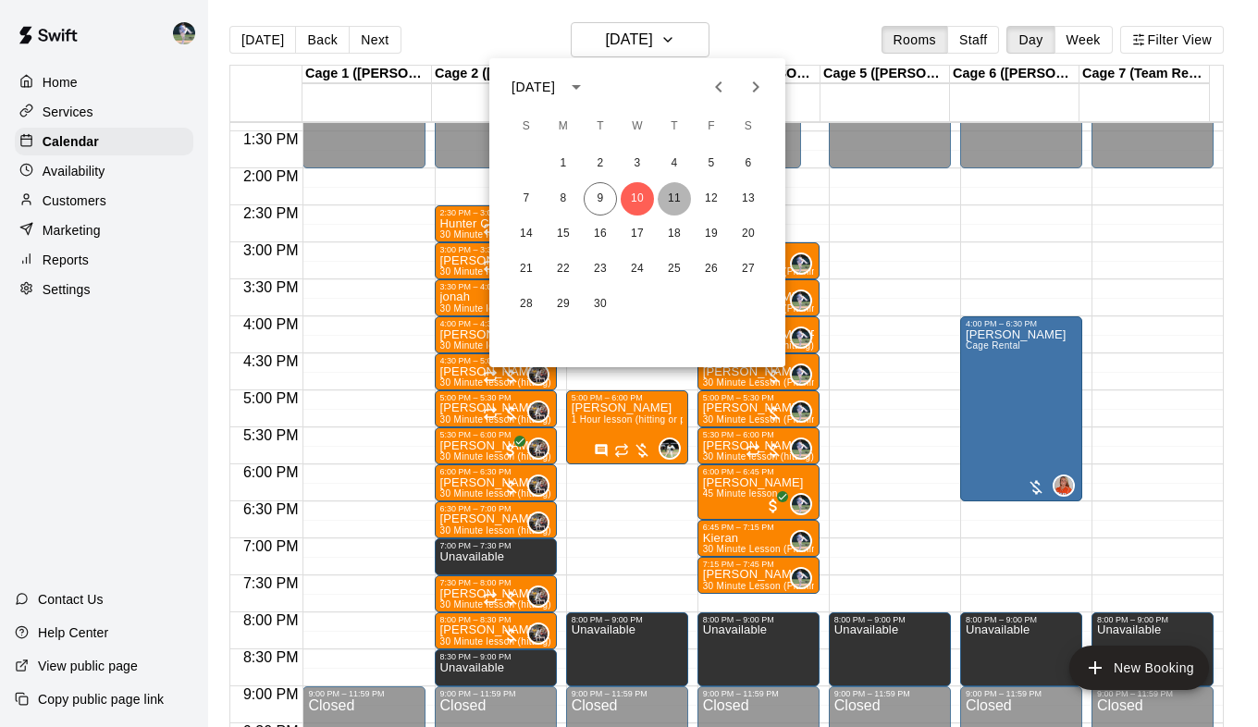
click at [678, 199] on button "11" at bounding box center [674, 198] width 33 height 33
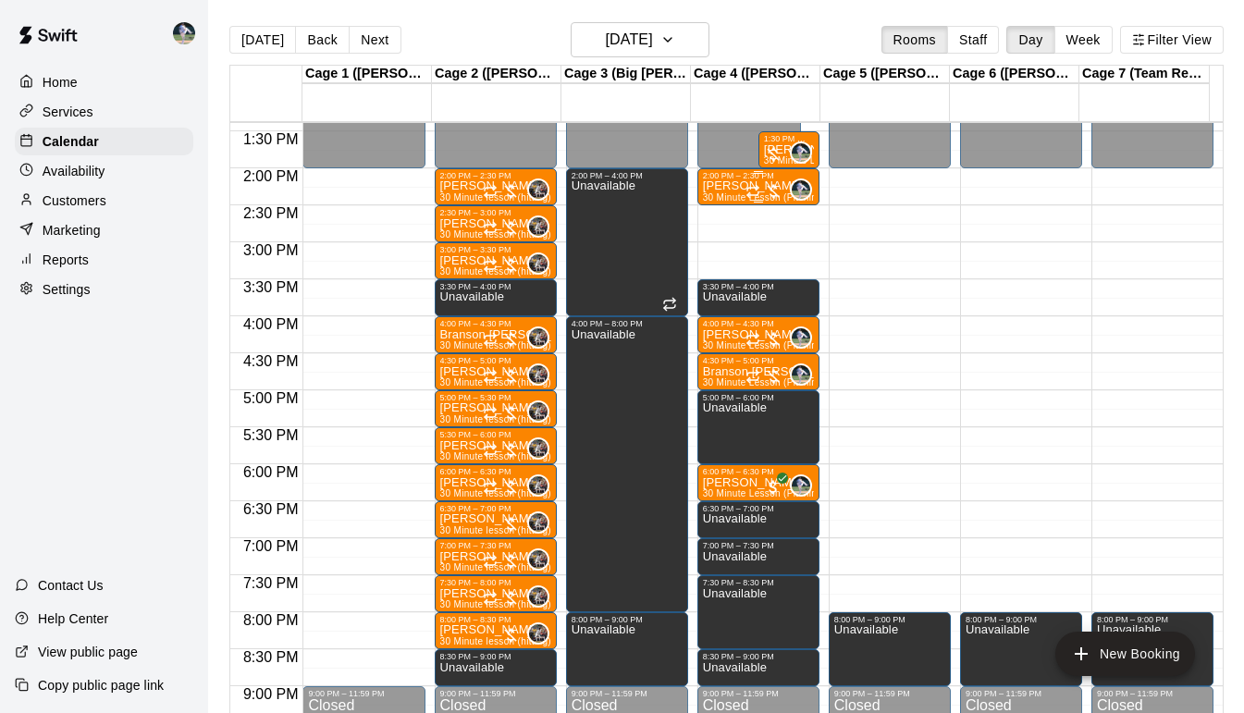
click at [717, 186] on p "[PERSON_NAME]" at bounding box center [758, 186] width 111 height 0
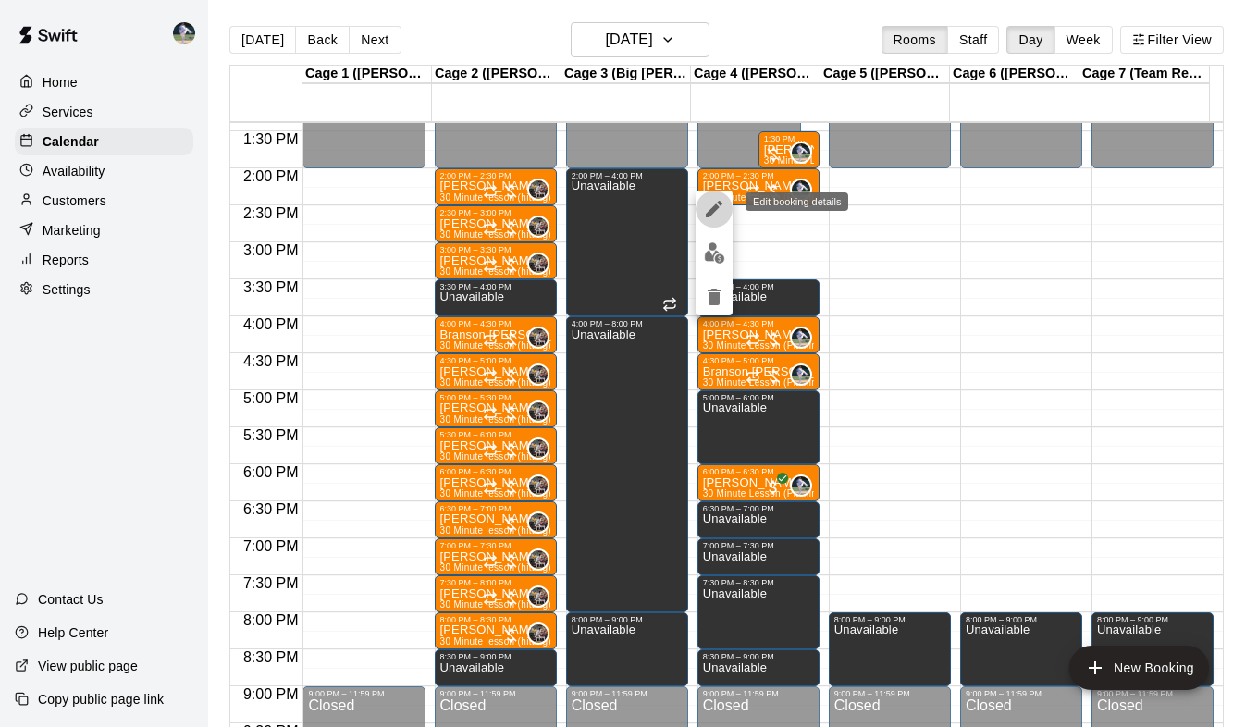
click at [711, 212] on icon "edit" at bounding box center [714, 209] width 17 height 17
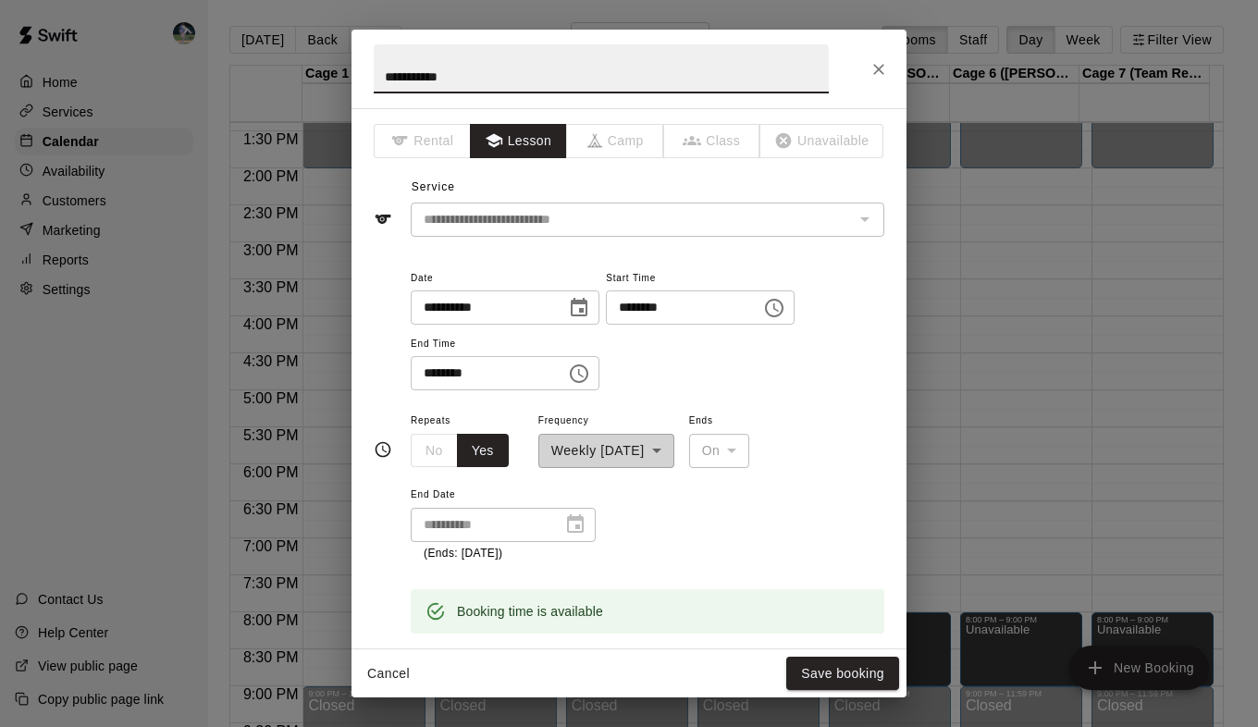
click at [662, 308] on input "********" at bounding box center [677, 308] width 142 height 34
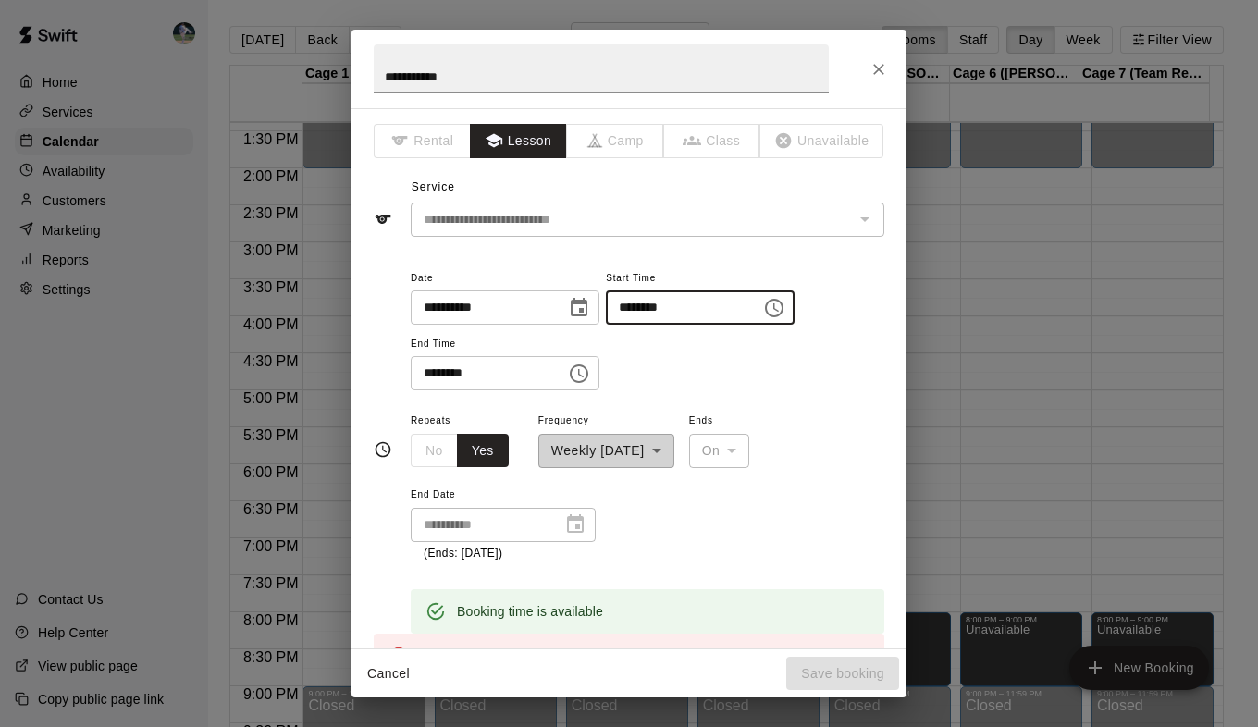
type input "********"
click at [431, 371] on input "********" at bounding box center [482, 373] width 142 height 34
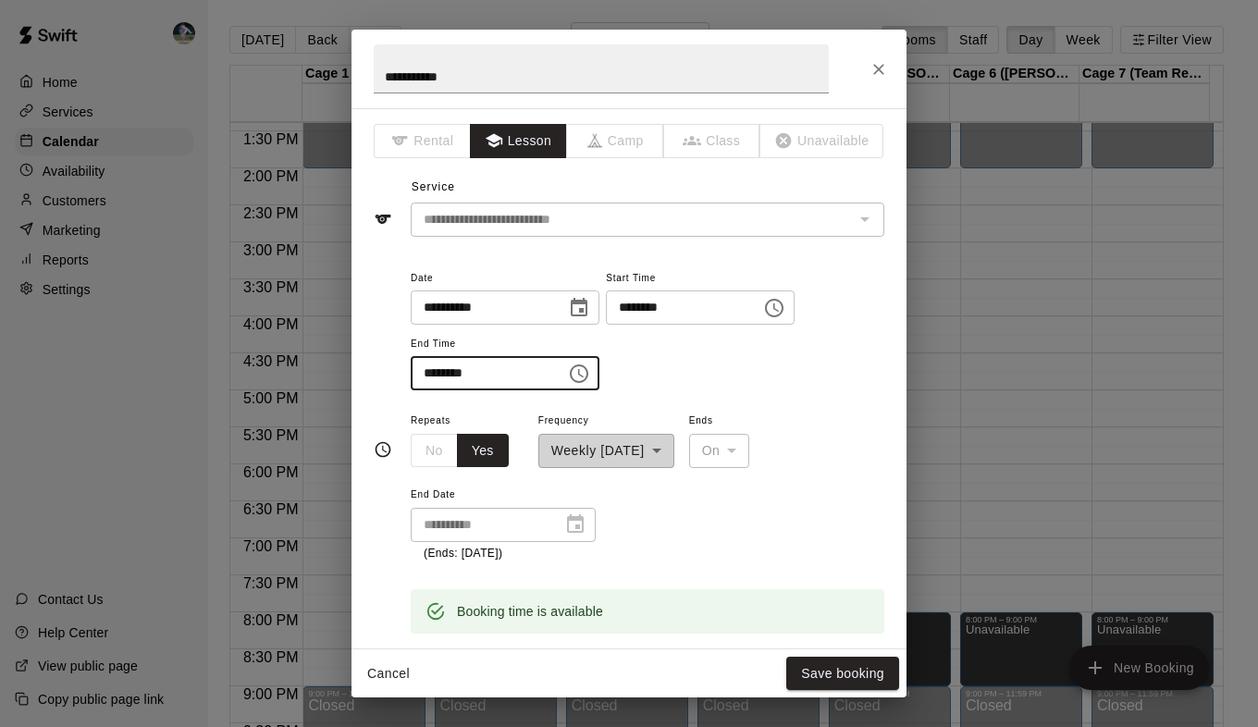
type input "********"
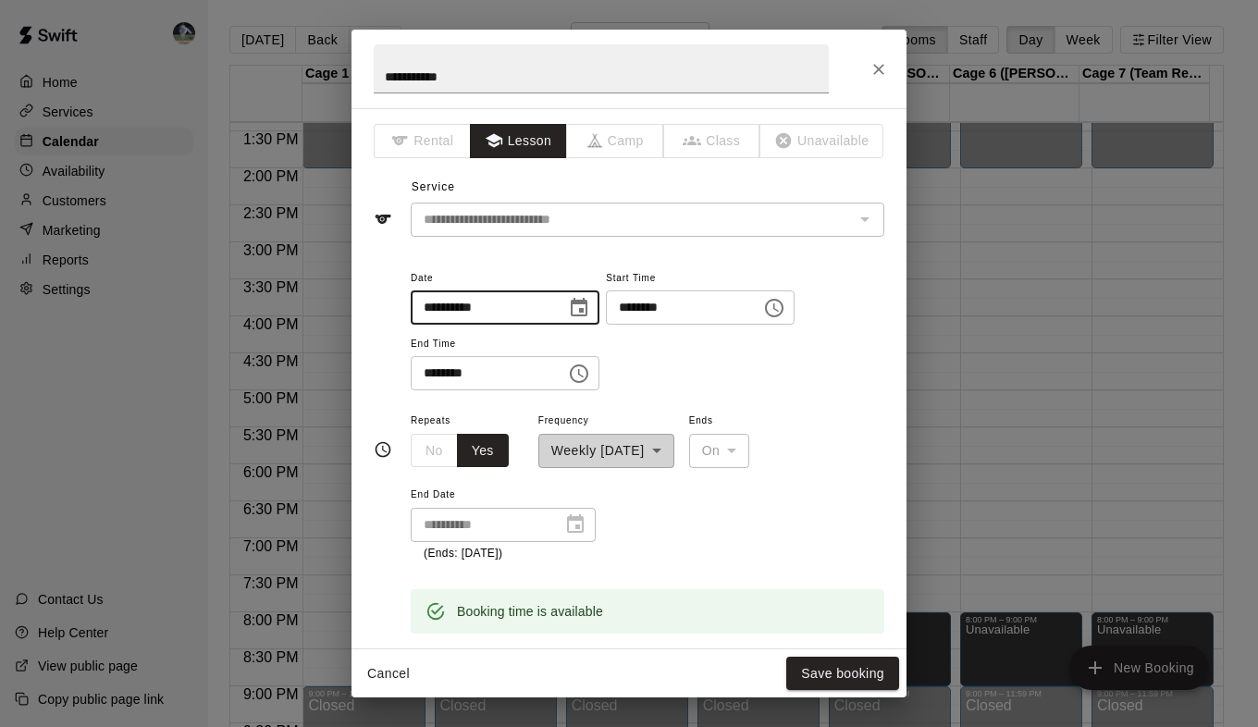
click at [462, 315] on input "**********" at bounding box center [482, 308] width 142 height 34
click at [590, 314] on icon "Choose date, selected date is Sep 11, 2025" at bounding box center [579, 308] width 22 height 22
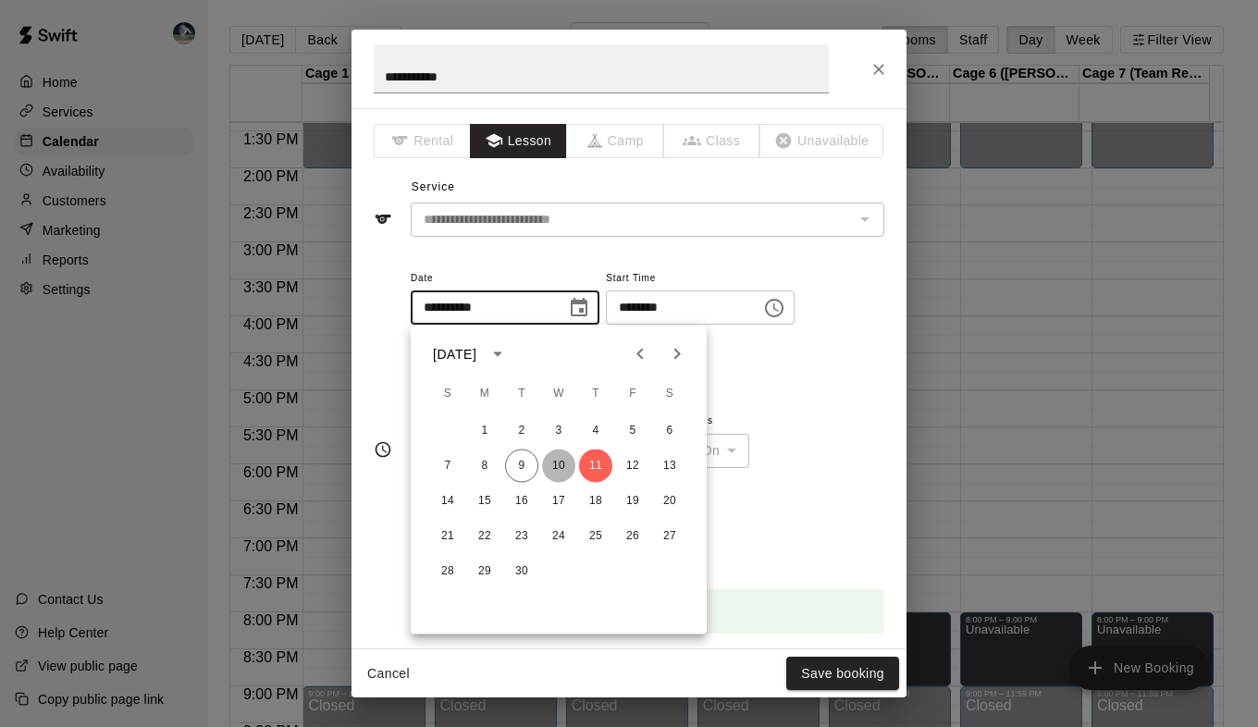
click at [550, 464] on button "10" at bounding box center [558, 466] width 33 height 33
type input "**********"
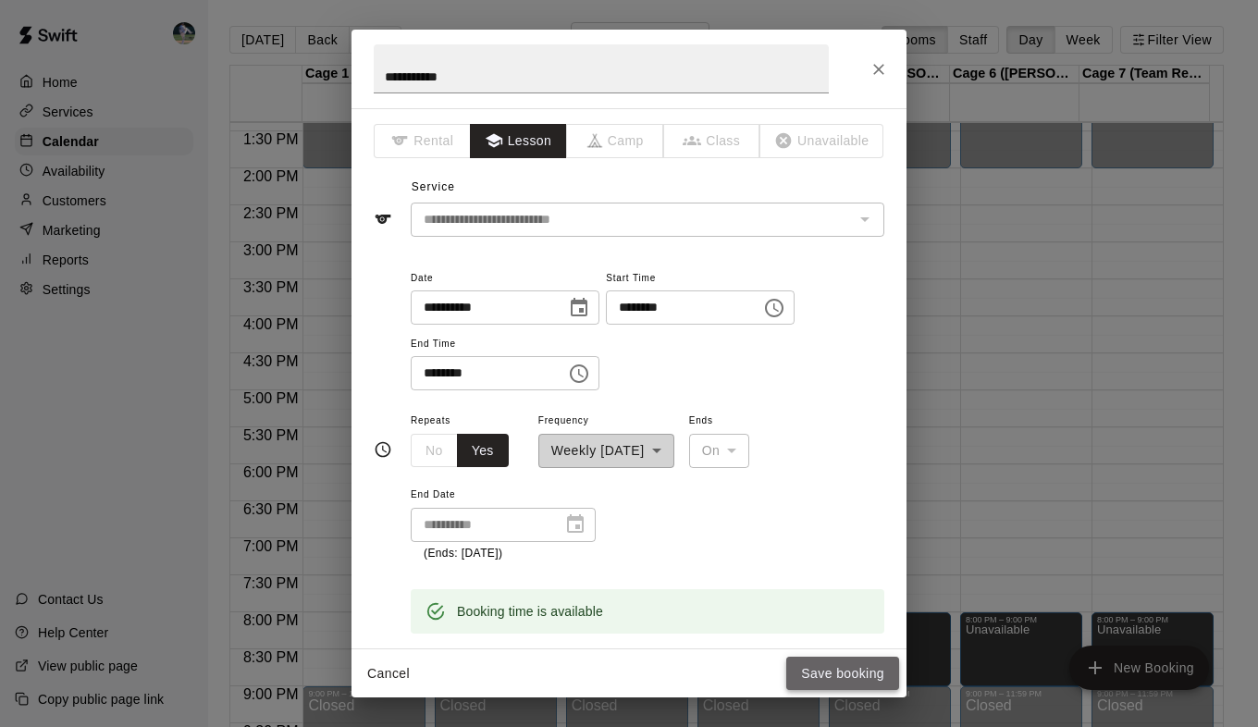
click at [825, 671] on button "Save booking" at bounding box center [842, 674] width 113 height 34
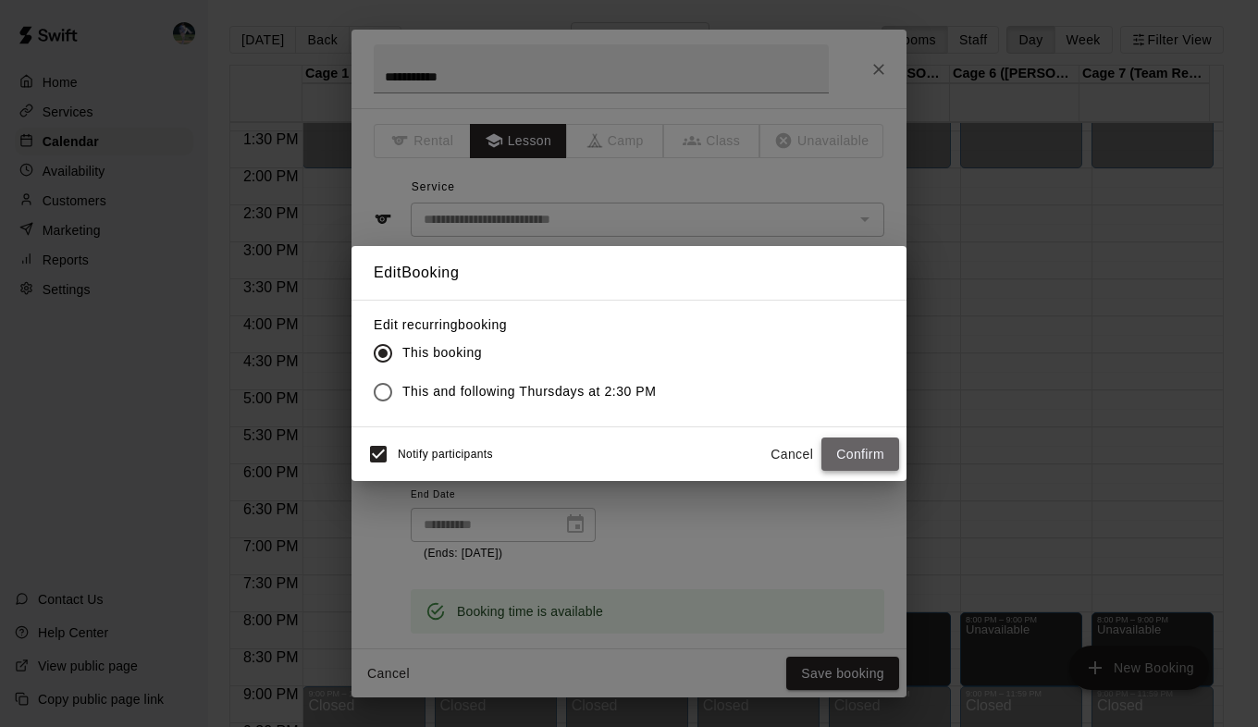
click at [849, 451] on button "Confirm" at bounding box center [861, 455] width 78 height 34
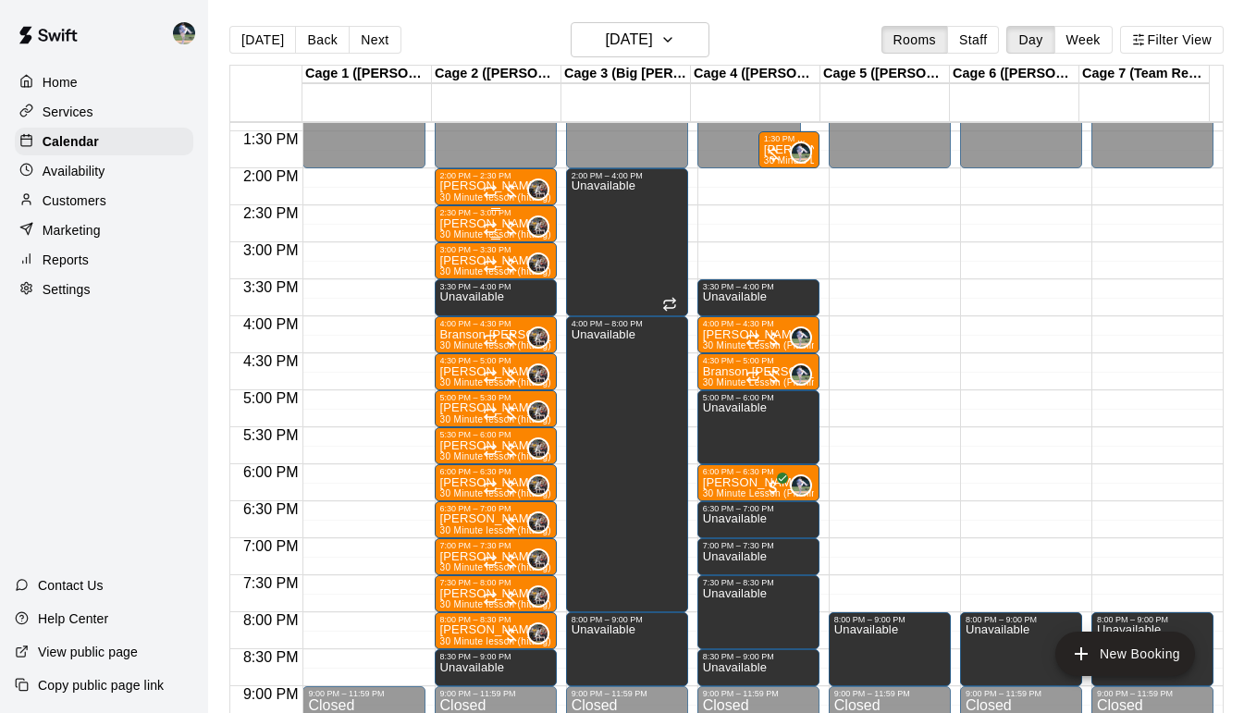
click at [459, 224] on p "[PERSON_NAME]" at bounding box center [495, 224] width 111 height 0
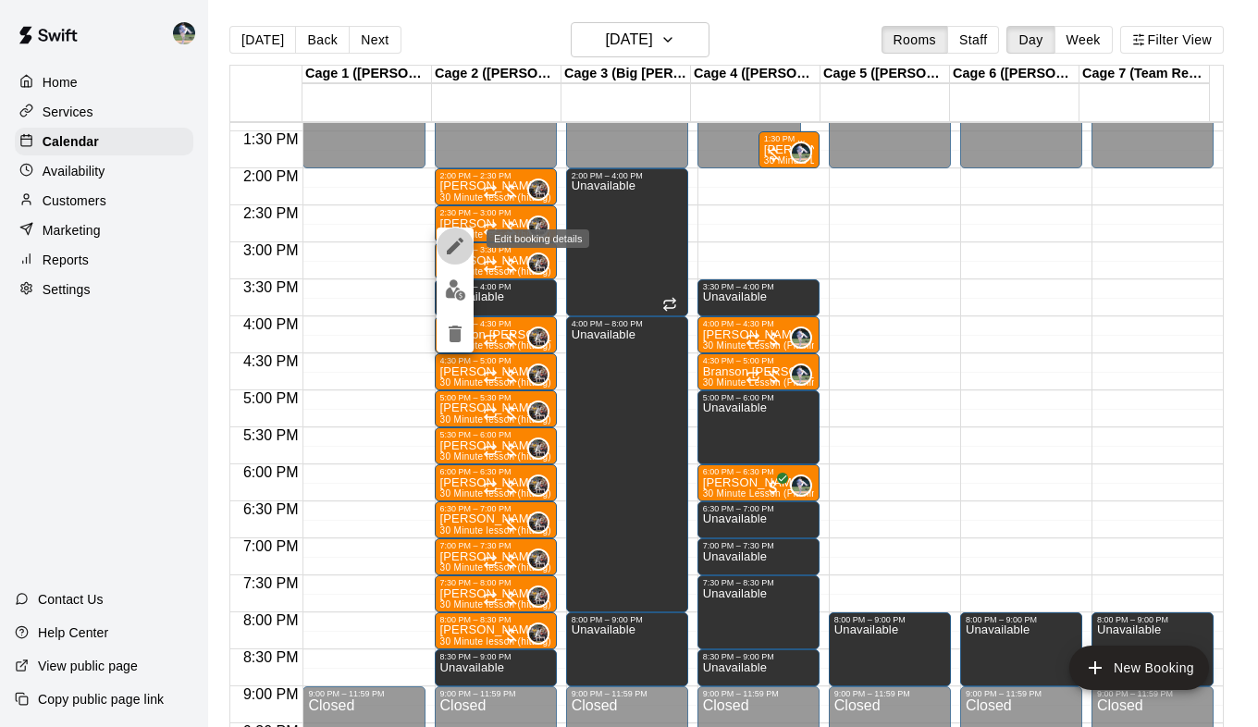
click at [456, 243] on icon "edit" at bounding box center [455, 246] width 17 height 17
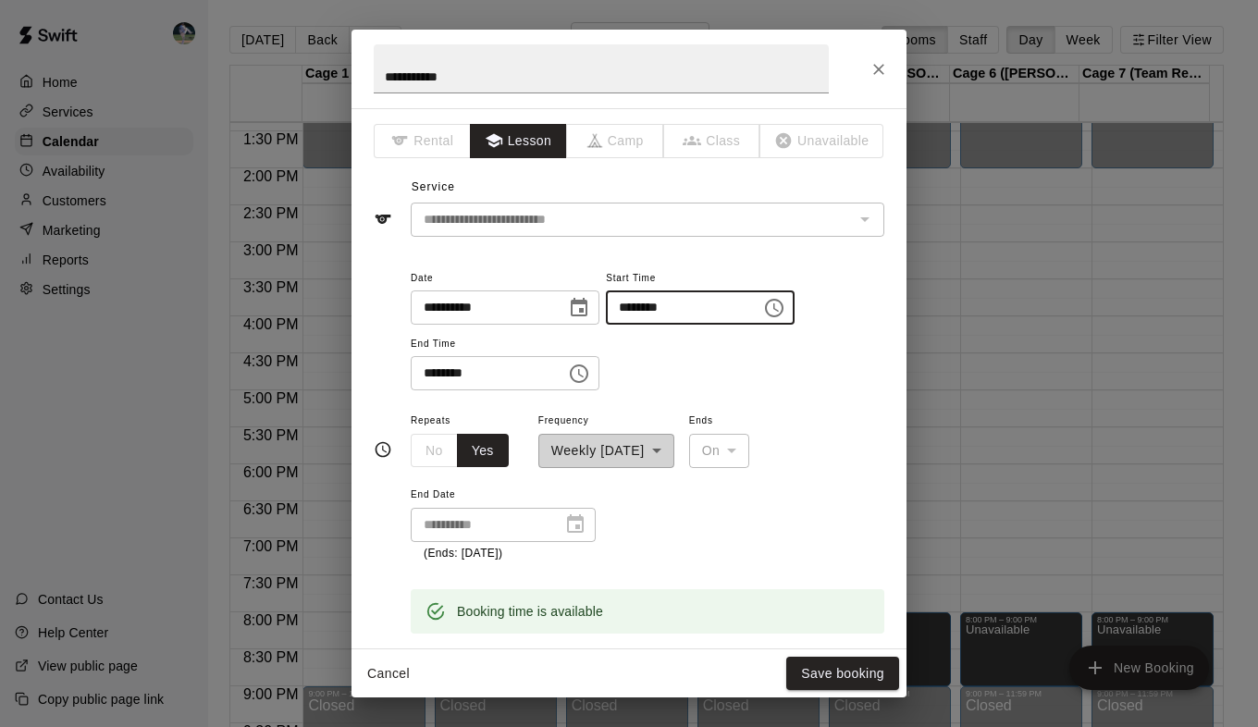
click at [670, 309] on input "********" at bounding box center [677, 308] width 142 height 34
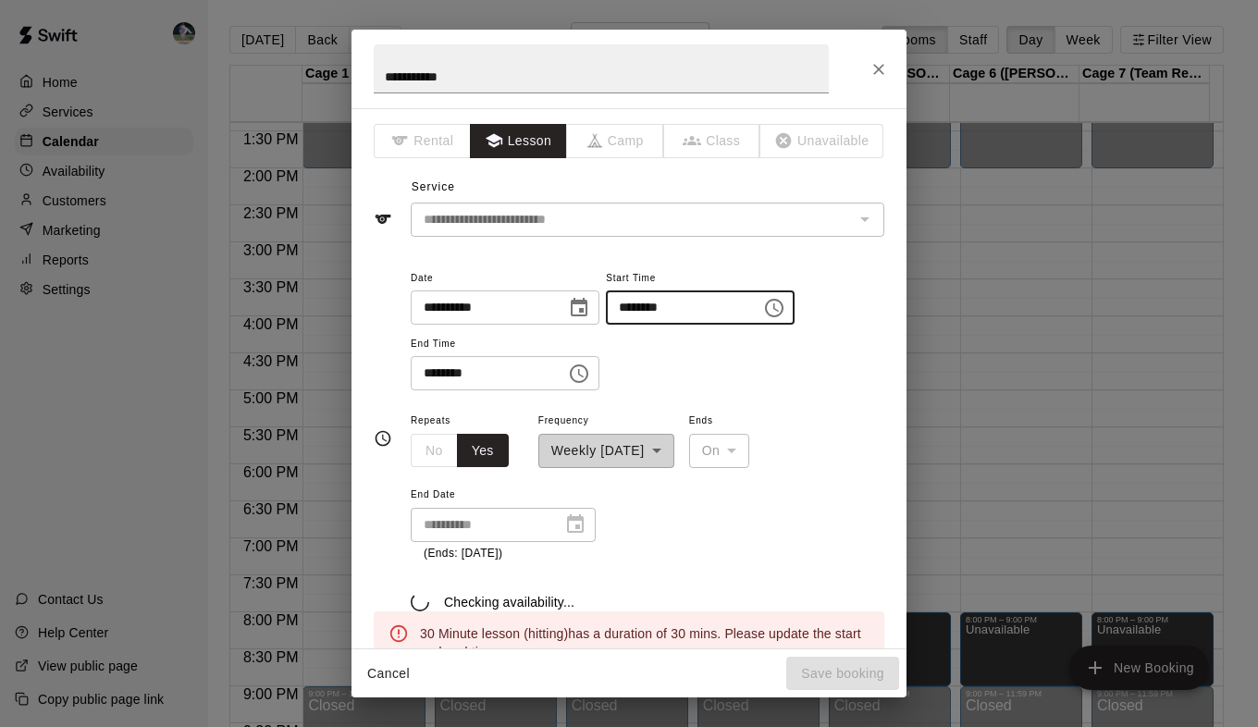
type input "********"
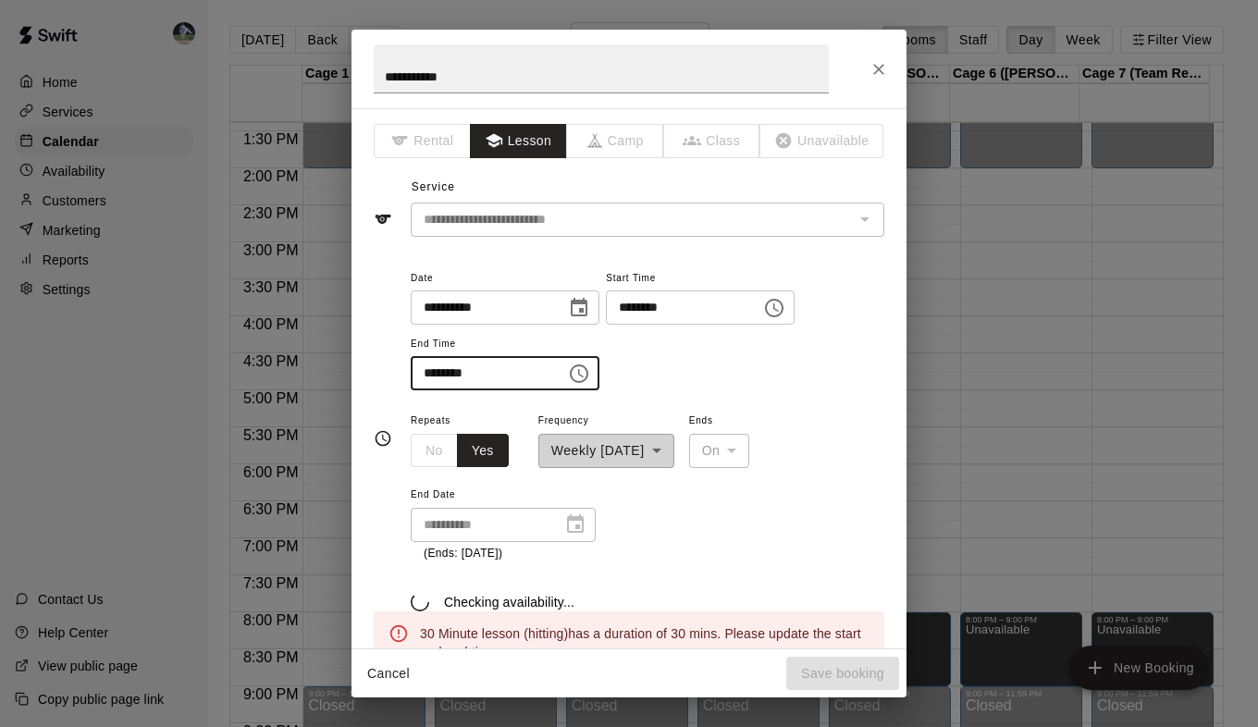
click at [431, 367] on input "********" at bounding box center [482, 373] width 142 height 34
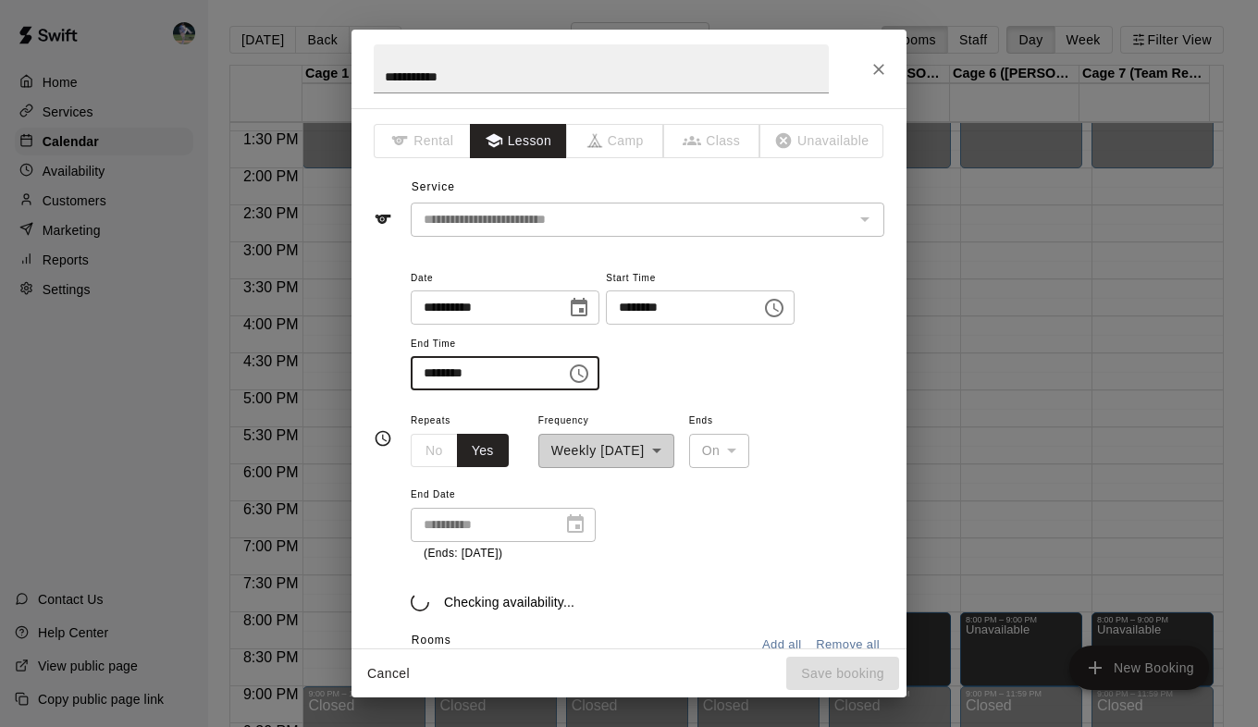
type input "********"
click at [460, 305] on input "**********" at bounding box center [482, 308] width 142 height 34
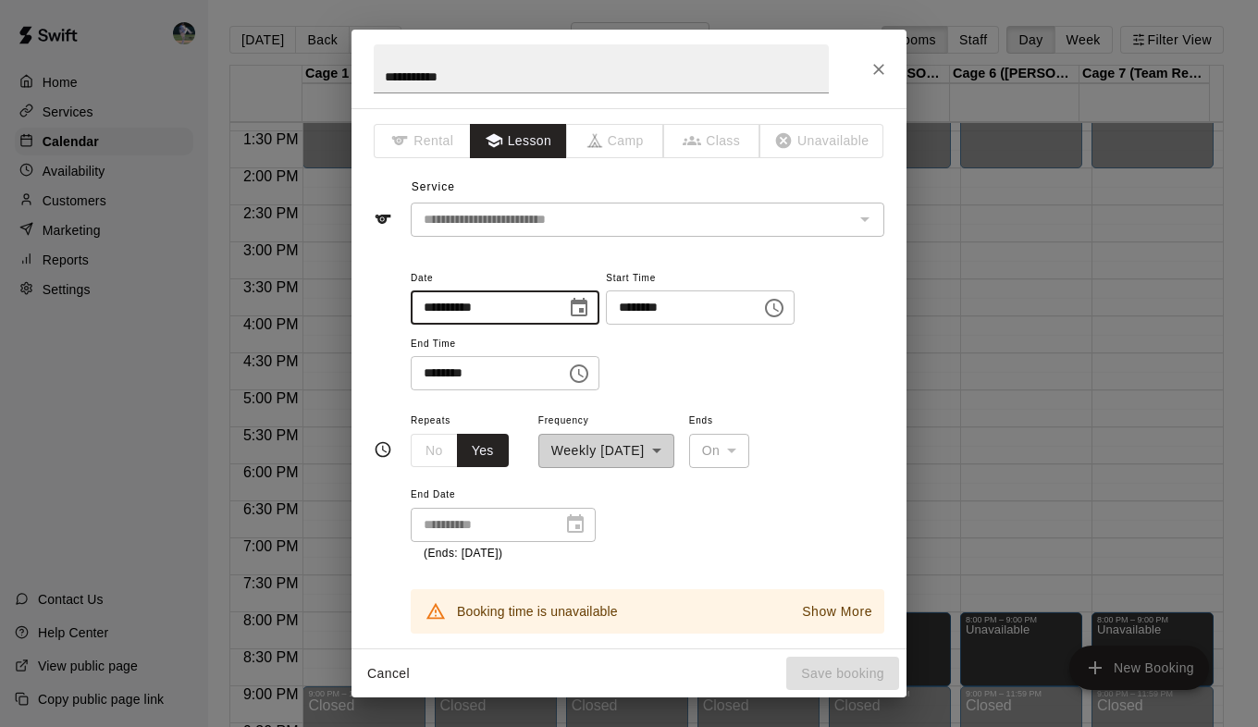
click at [590, 307] on icon "Choose date, selected date is Sep 11, 2025" at bounding box center [579, 308] width 22 height 22
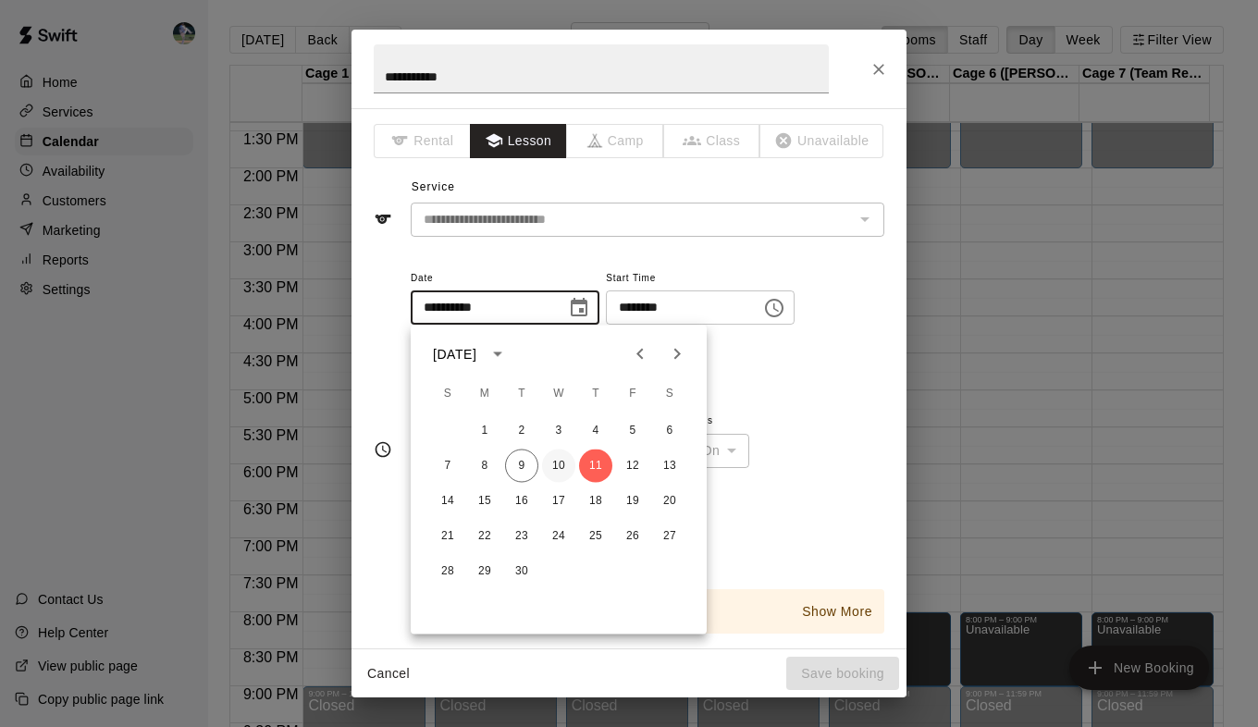
click at [563, 462] on button "10" at bounding box center [558, 466] width 33 height 33
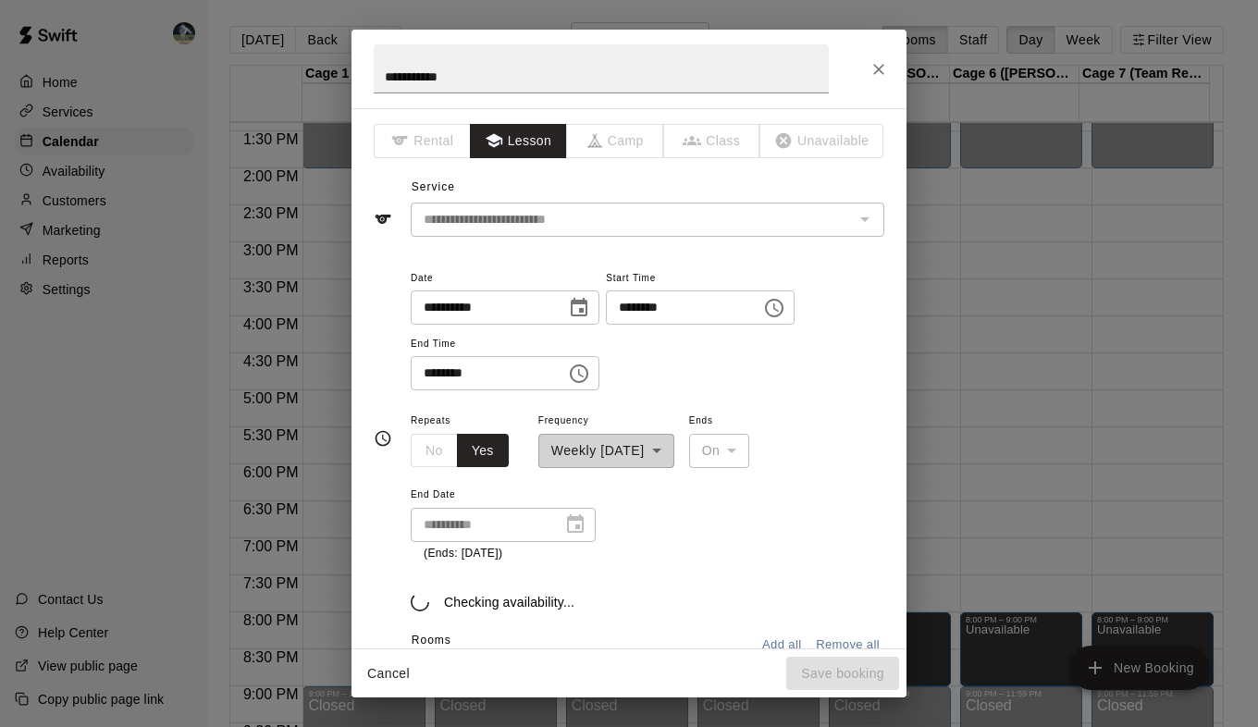
type input "**********"
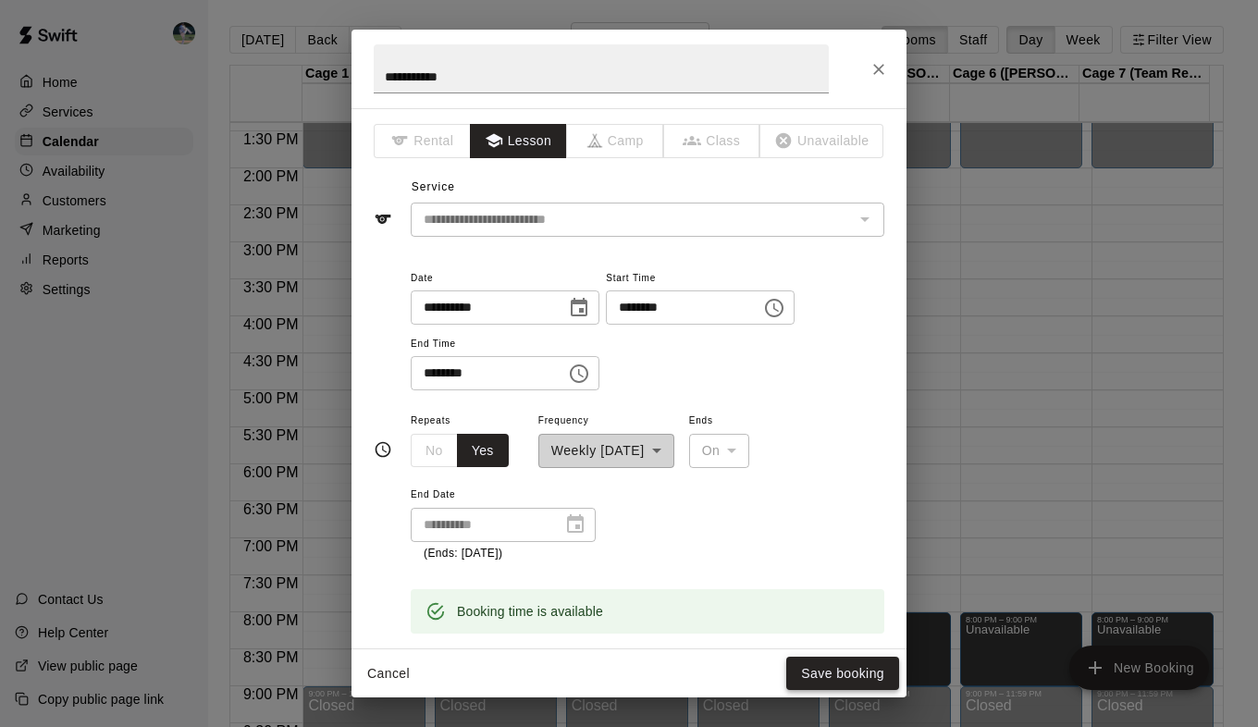
click at [812, 674] on button "Save booking" at bounding box center [842, 674] width 113 height 34
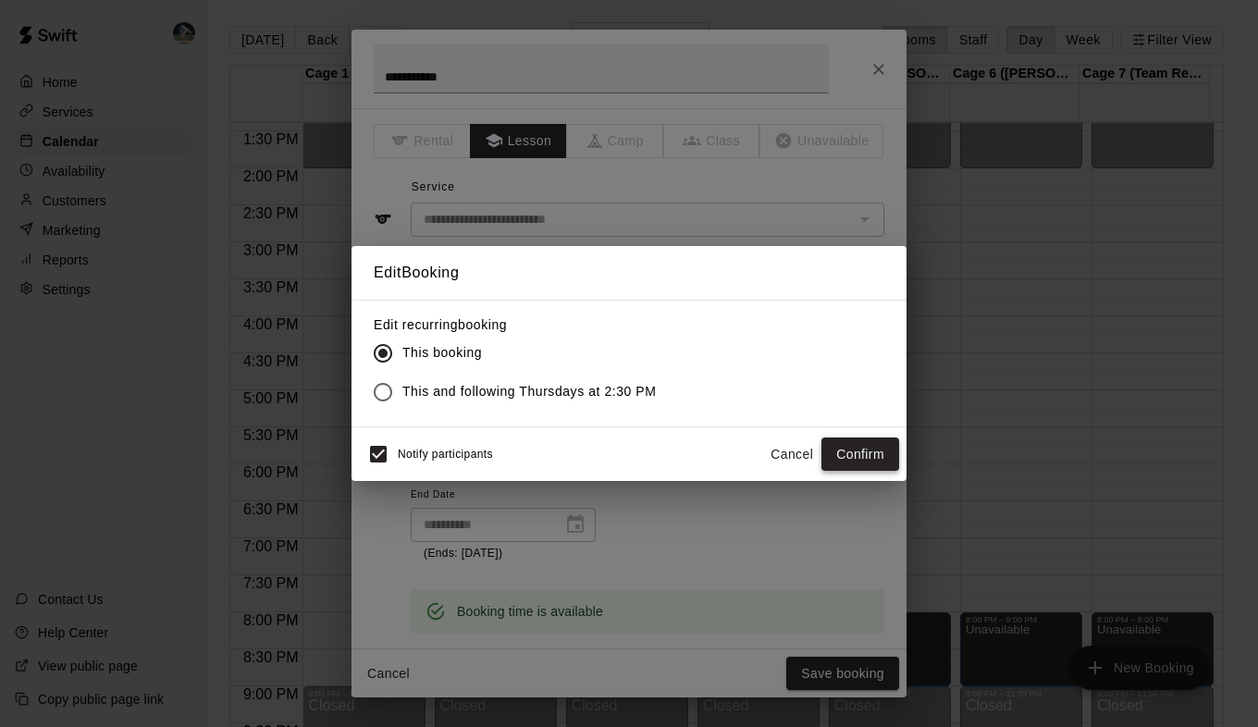
click at [872, 454] on button "Confirm" at bounding box center [861, 455] width 78 height 34
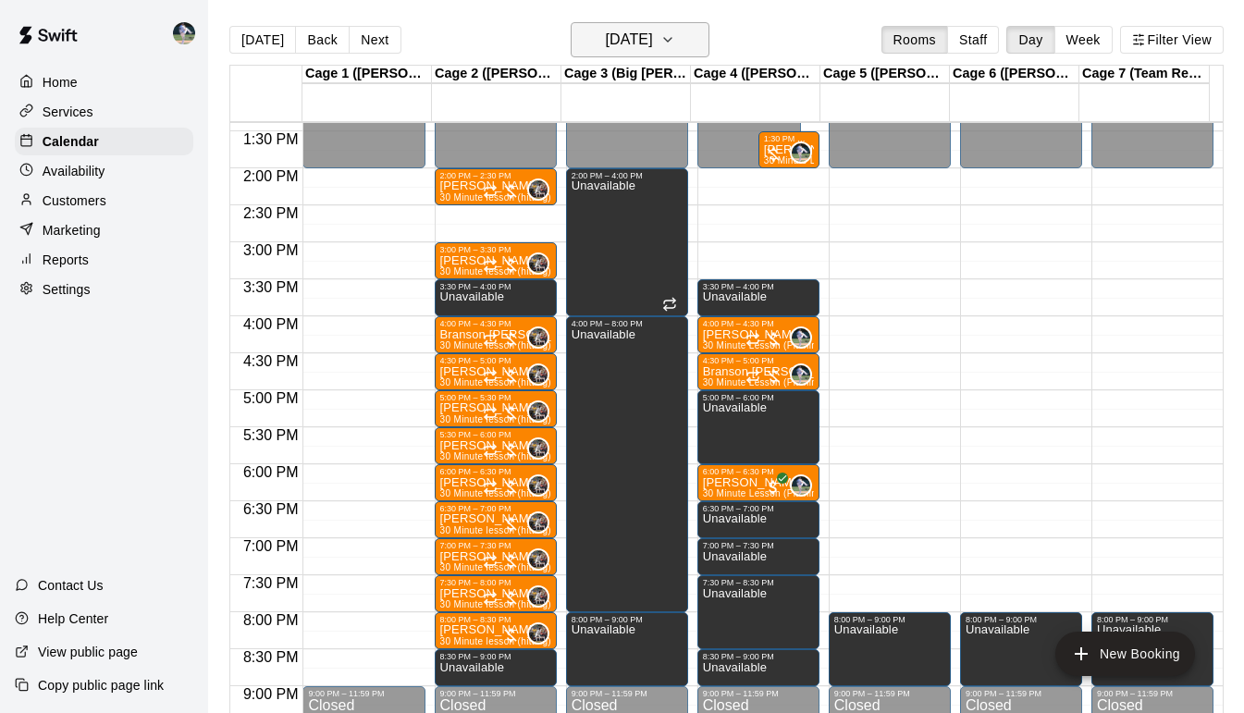
click at [675, 41] on icon "button" at bounding box center [668, 40] width 15 height 22
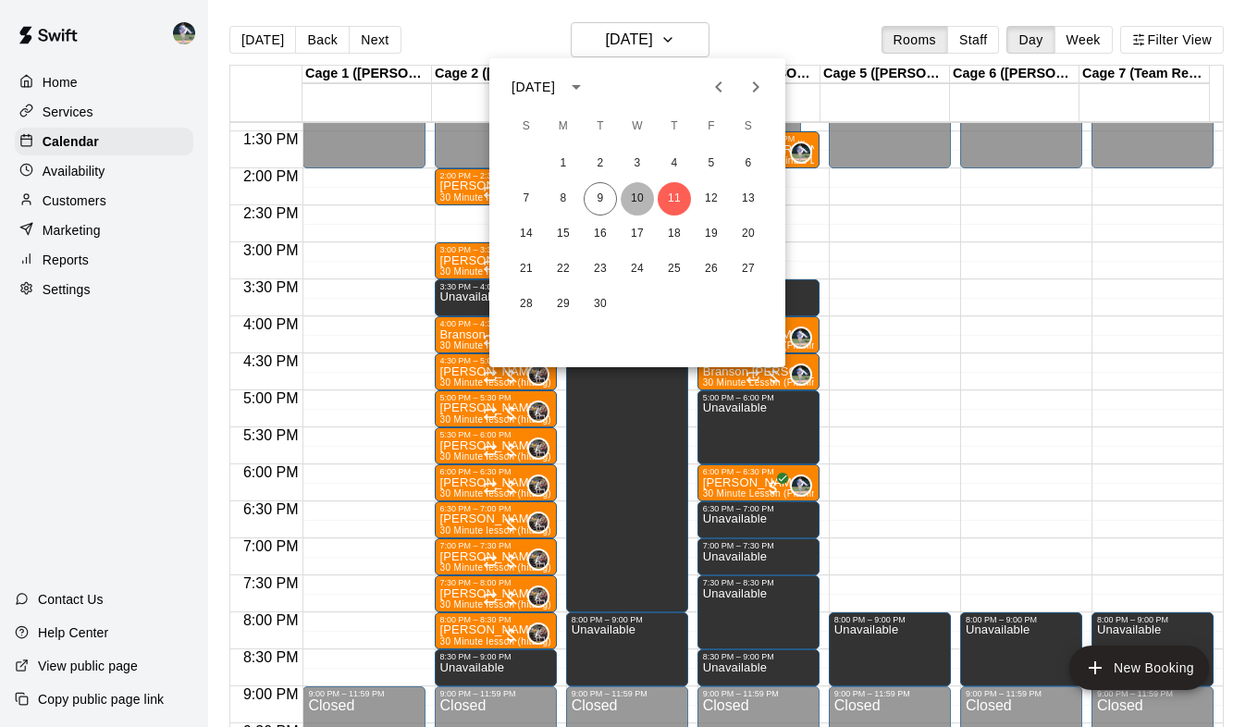
click at [637, 201] on button "10" at bounding box center [637, 198] width 33 height 33
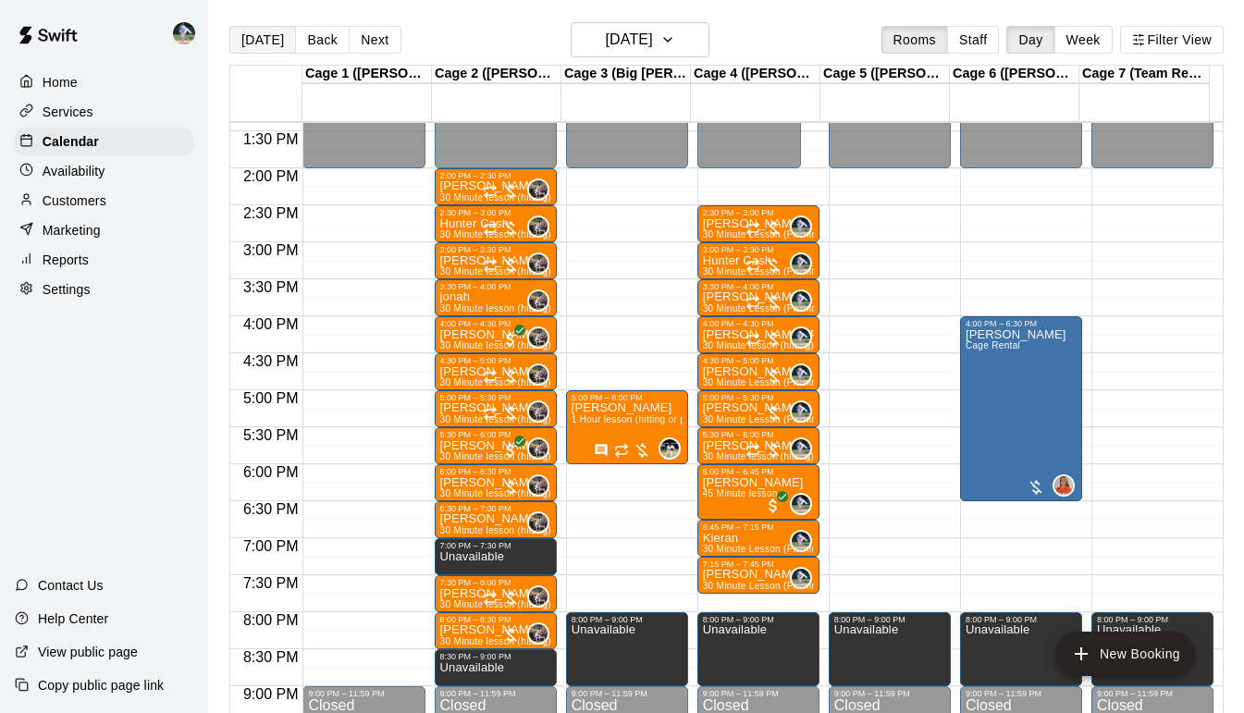
click at [275, 32] on button "[DATE]" at bounding box center [262, 40] width 67 height 28
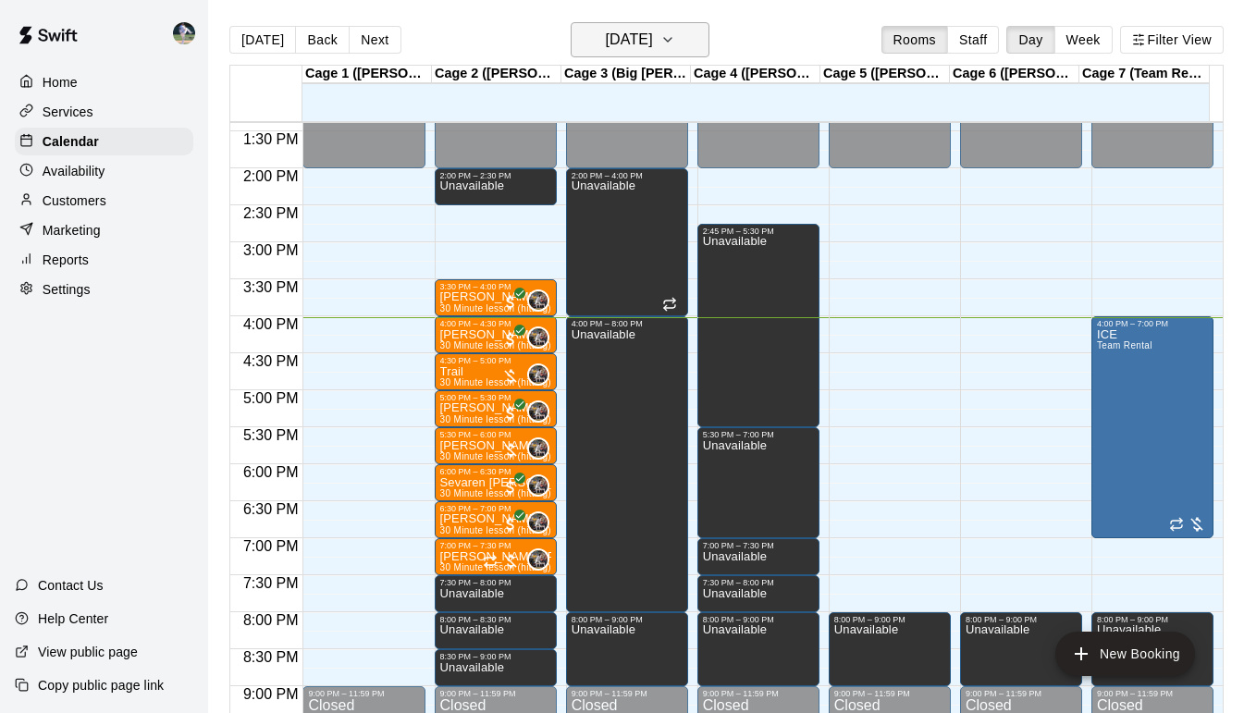
click at [652, 39] on h6 "[DATE]" at bounding box center [628, 40] width 47 height 26
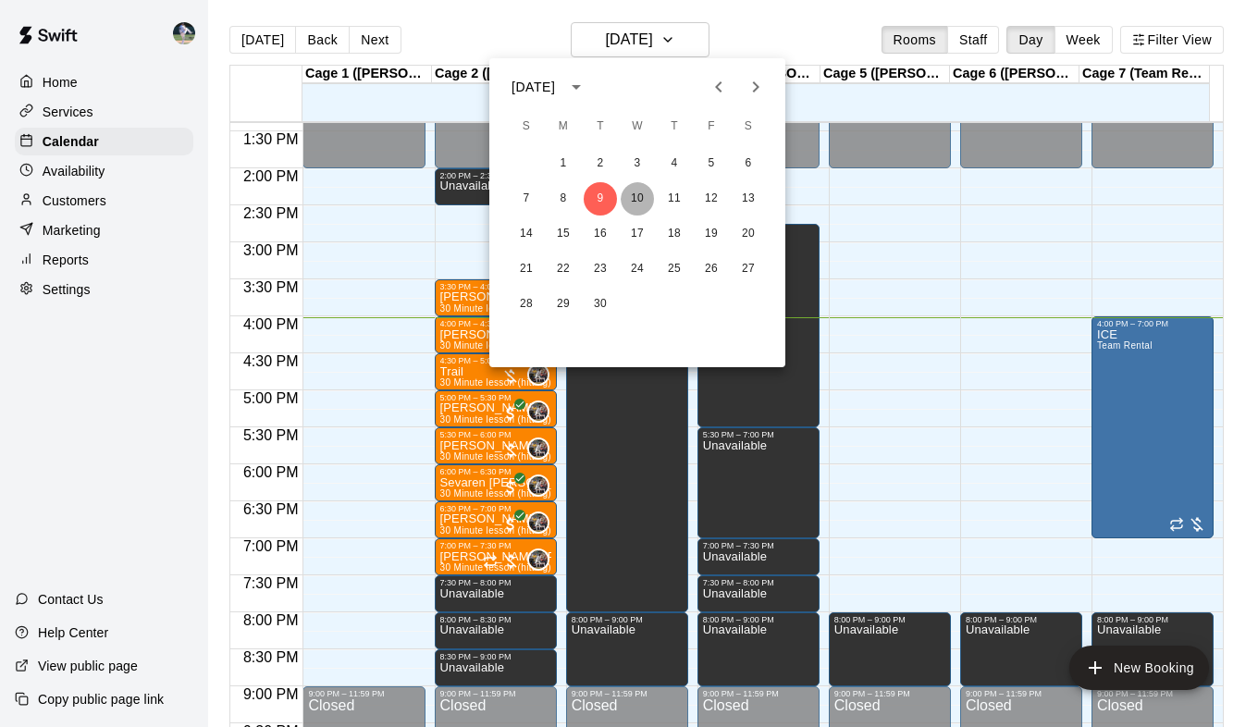
click at [635, 200] on button "10" at bounding box center [637, 198] width 33 height 33
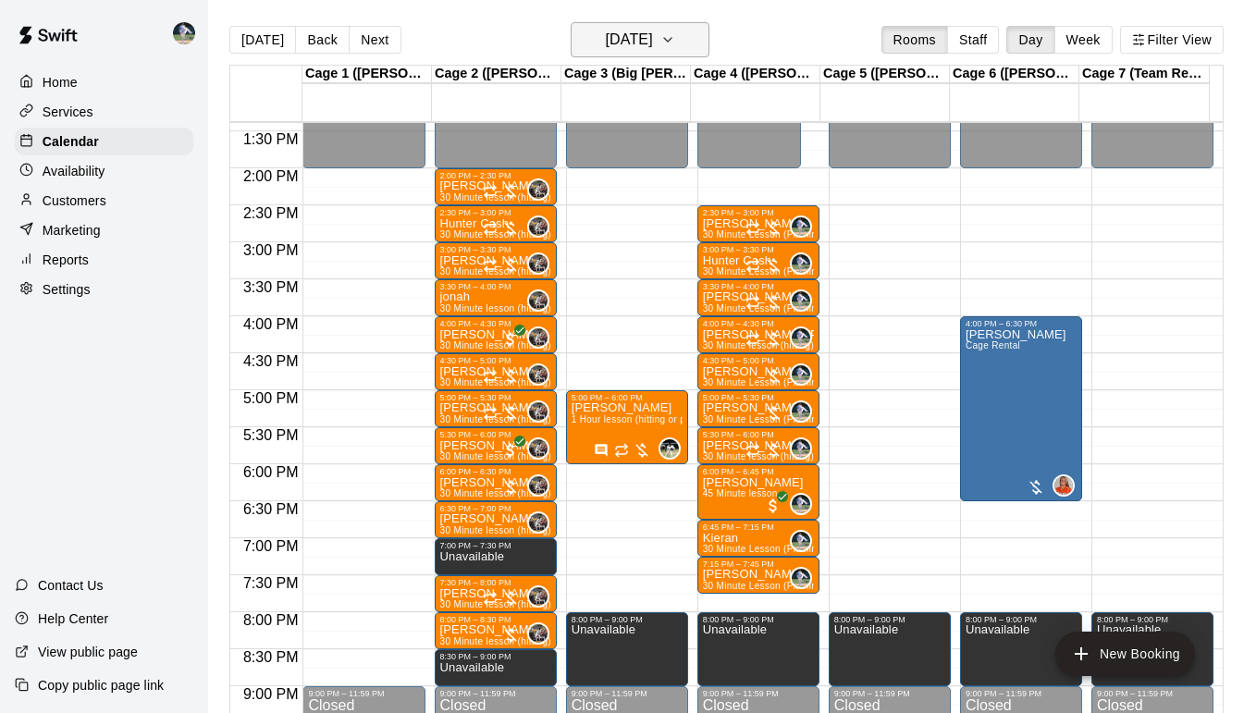
click at [675, 47] on icon "button" at bounding box center [668, 40] width 15 height 22
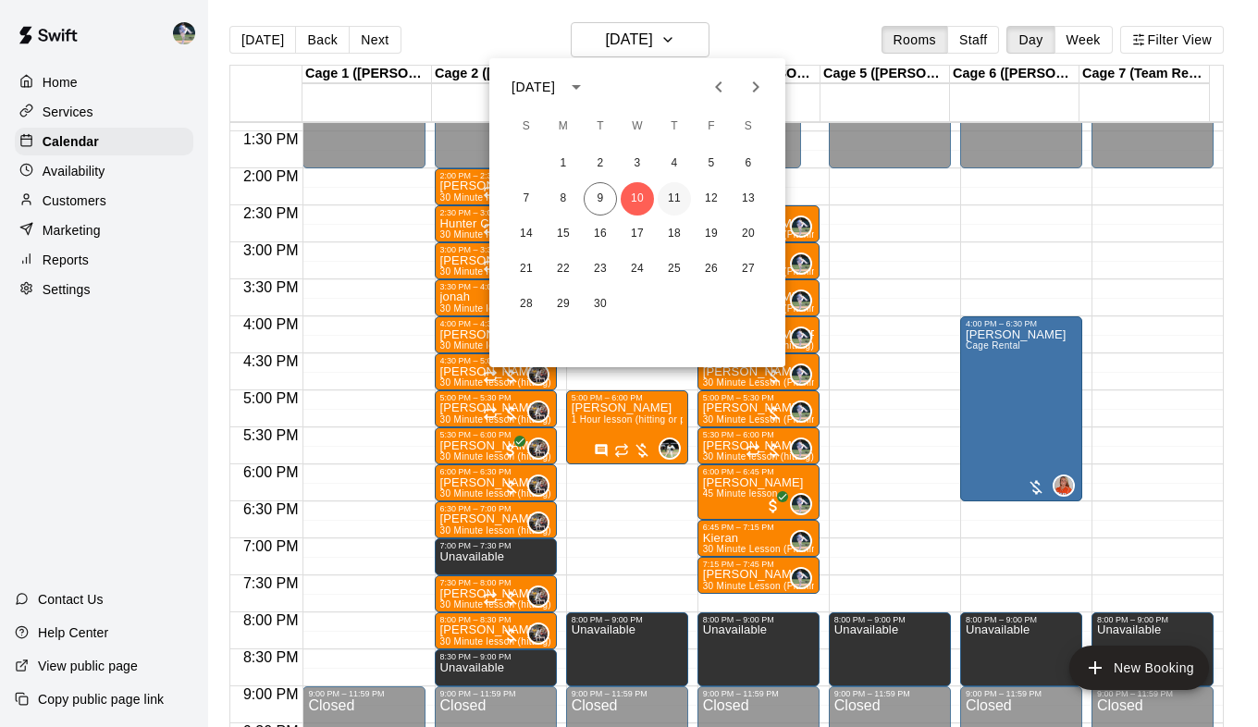
click at [673, 197] on button "11" at bounding box center [674, 198] width 33 height 33
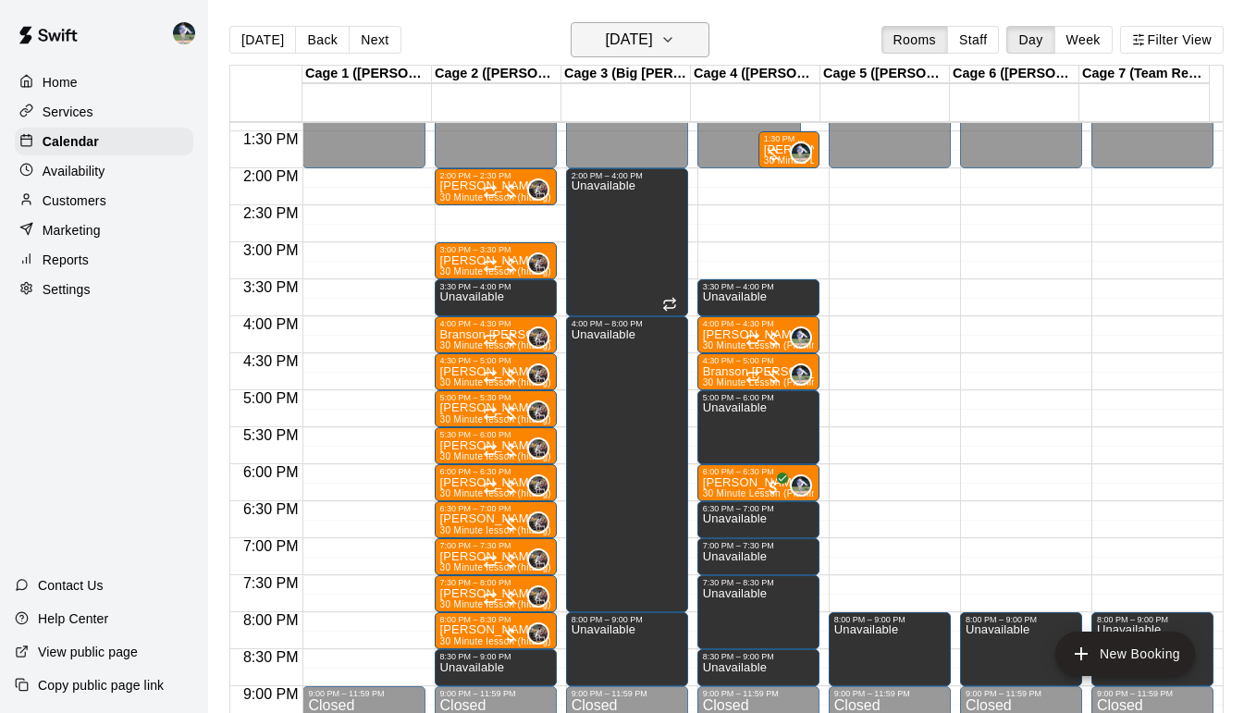
click at [683, 46] on button "[DATE]" at bounding box center [640, 39] width 139 height 35
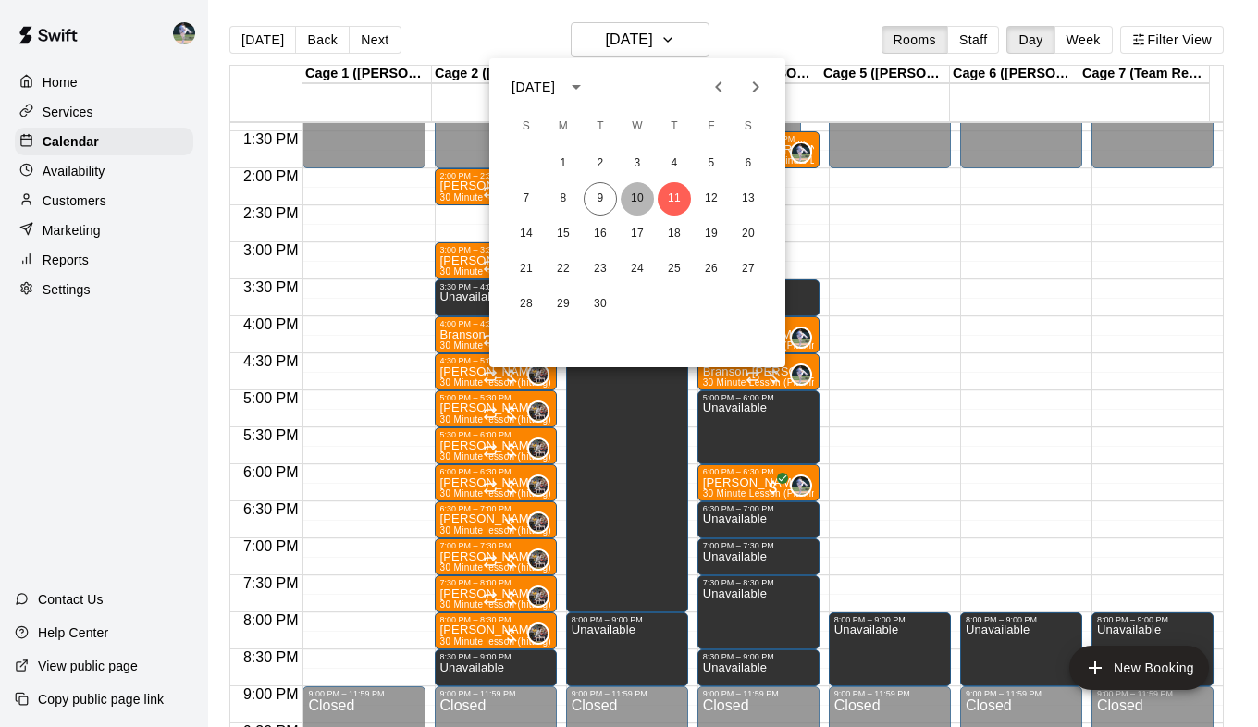
click at [641, 202] on button "10" at bounding box center [637, 198] width 33 height 33
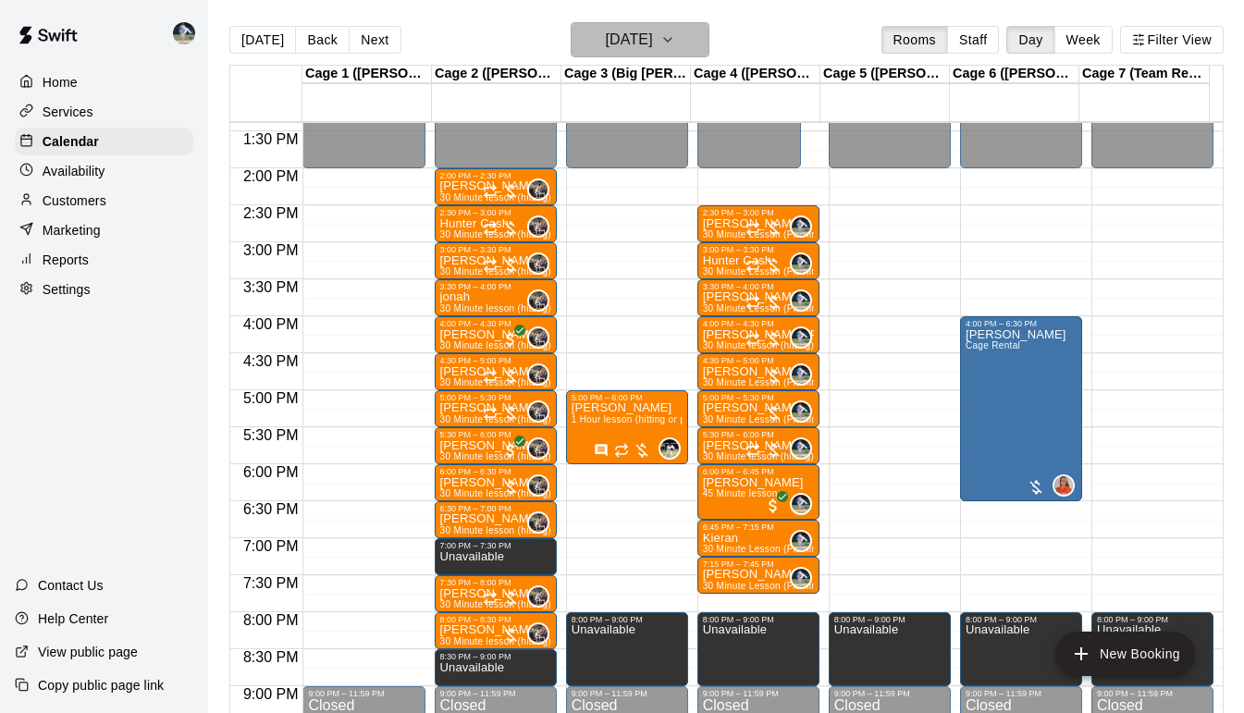
click at [710, 56] on button "[DATE]" at bounding box center [640, 39] width 139 height 35
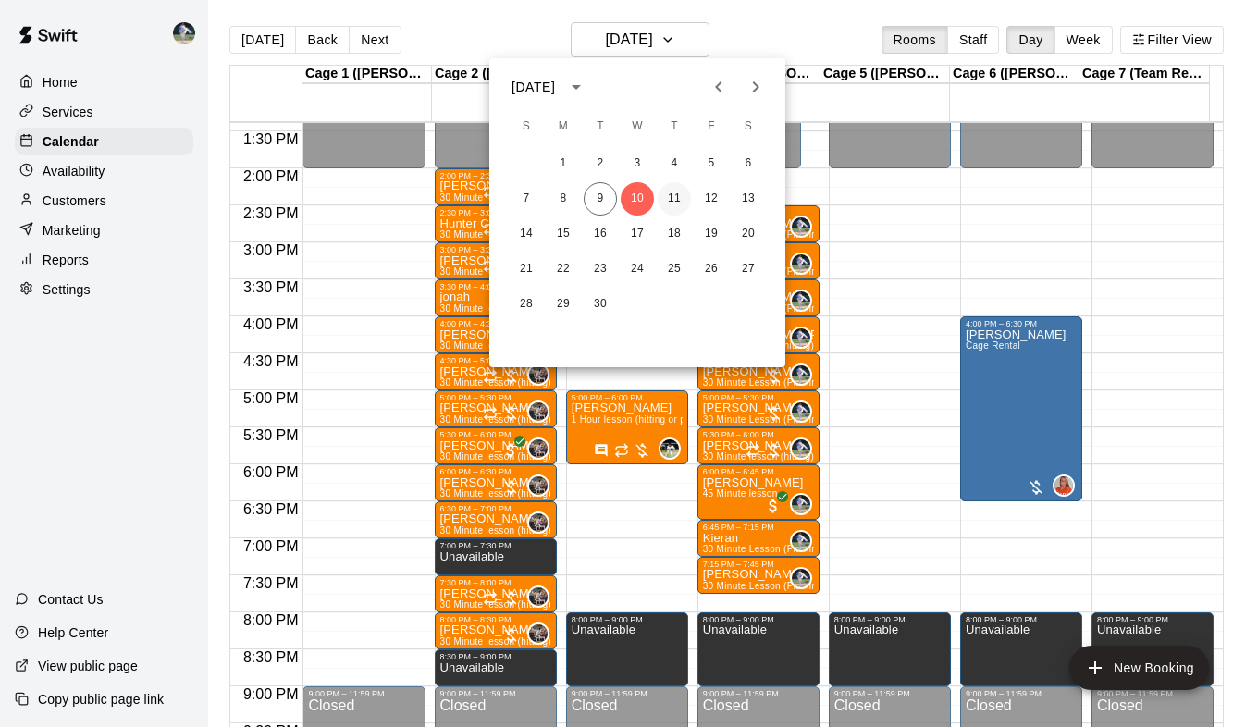
click at [682, 196] on button "11" at bounding box center [674, 198] width 33 height 33
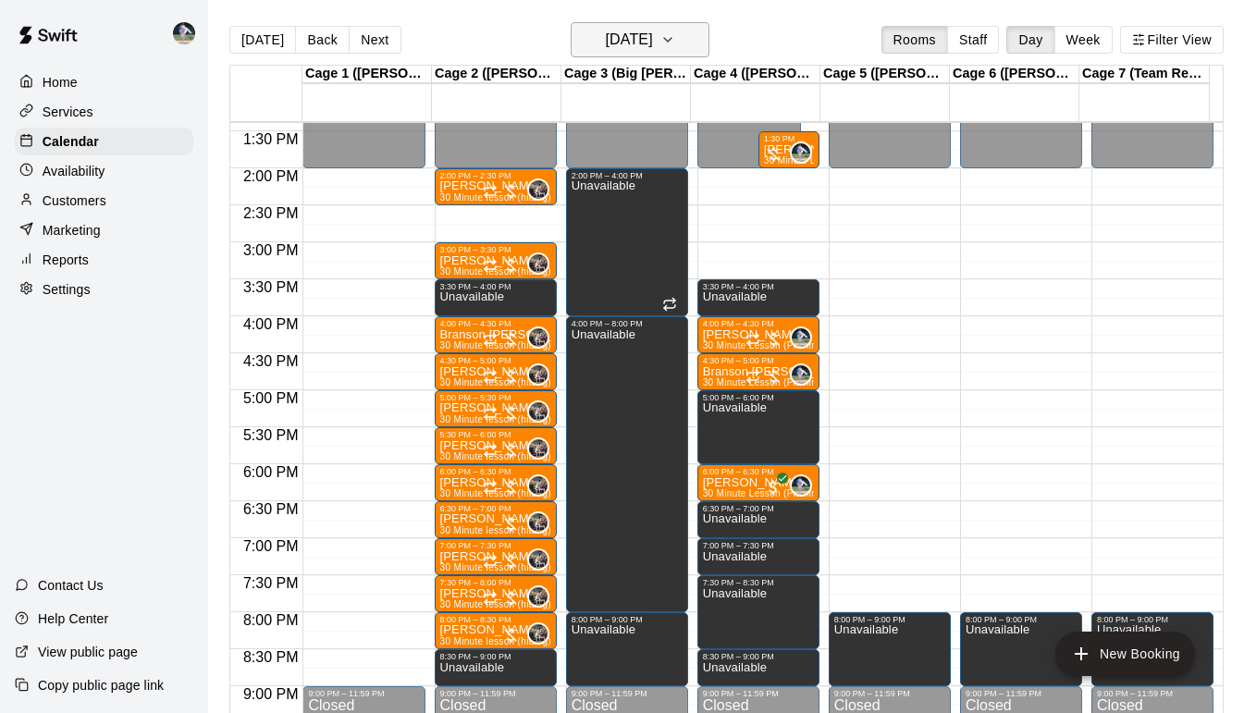
click at [675, 42] on icon "button" at bounding box center [668, 40] width 15 height 22
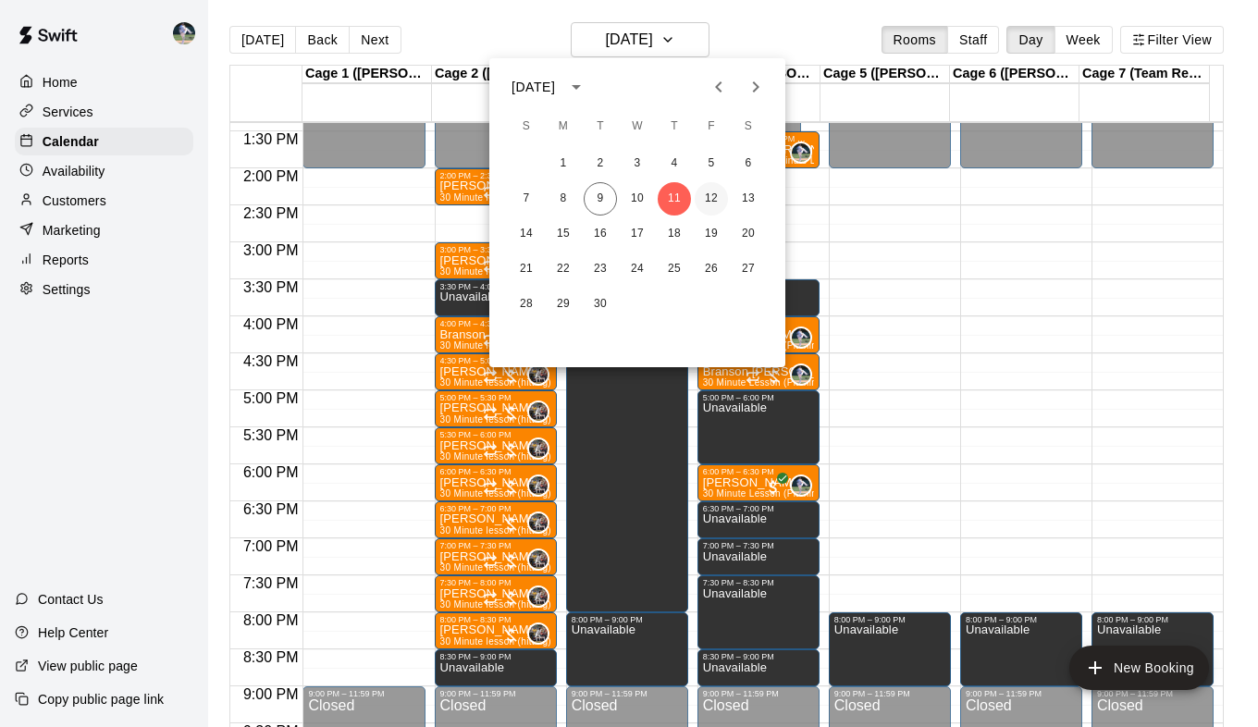
click at [711, 199] on button "12" at bounding box center [711, 198] width 33 height 33
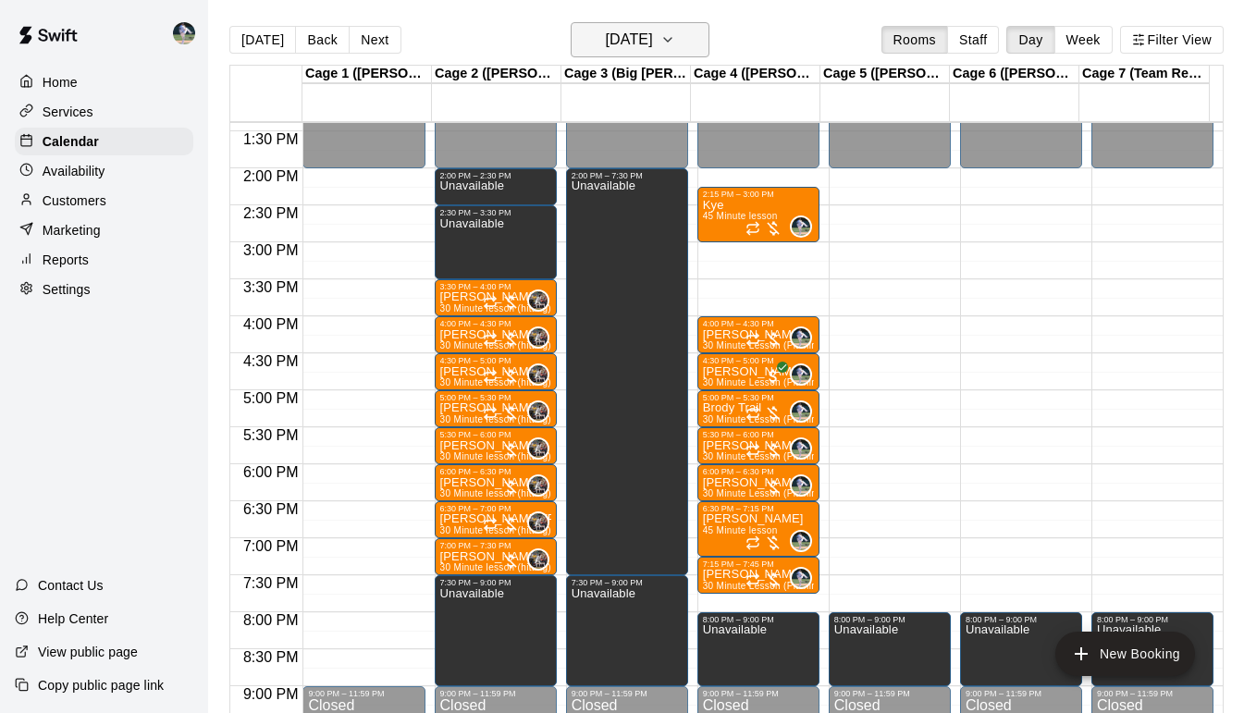
click at [675, 39] on icon "button" at bounding box center [668, 40] width 15 height 22
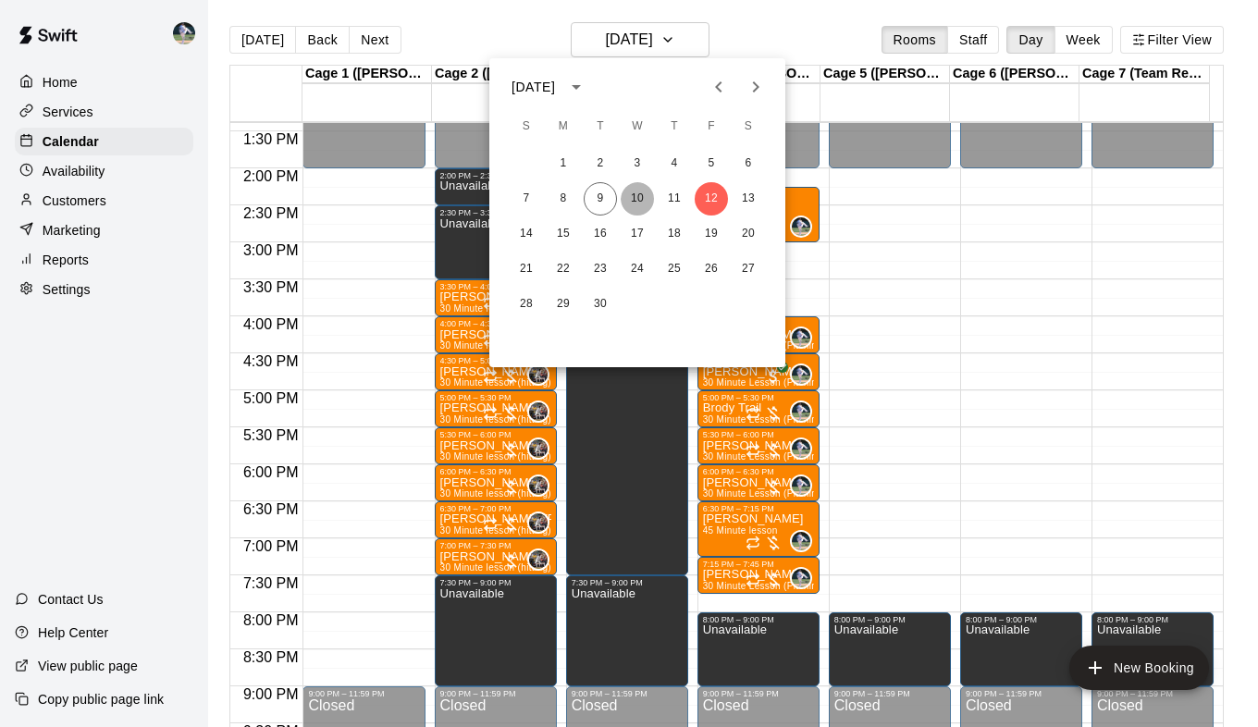
click at [640, 196] on button "10" at bounding box center [637, 198] width 33 height 33
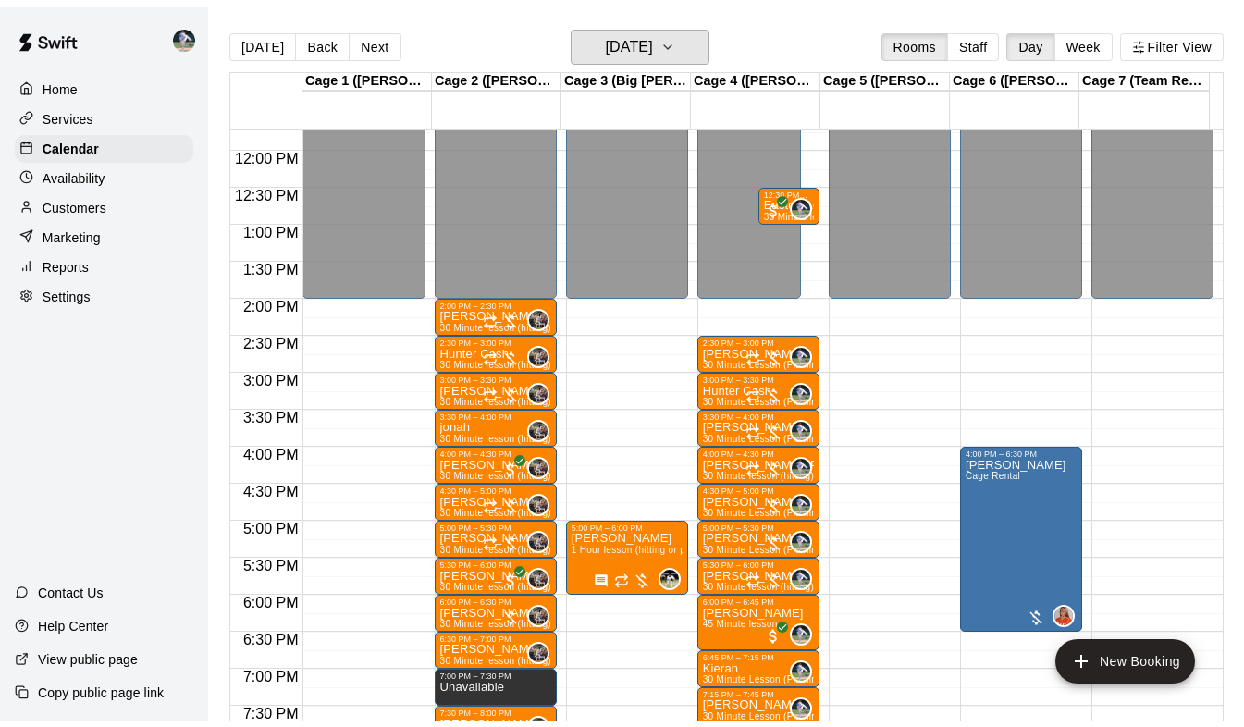
scroll to position [865, 0]
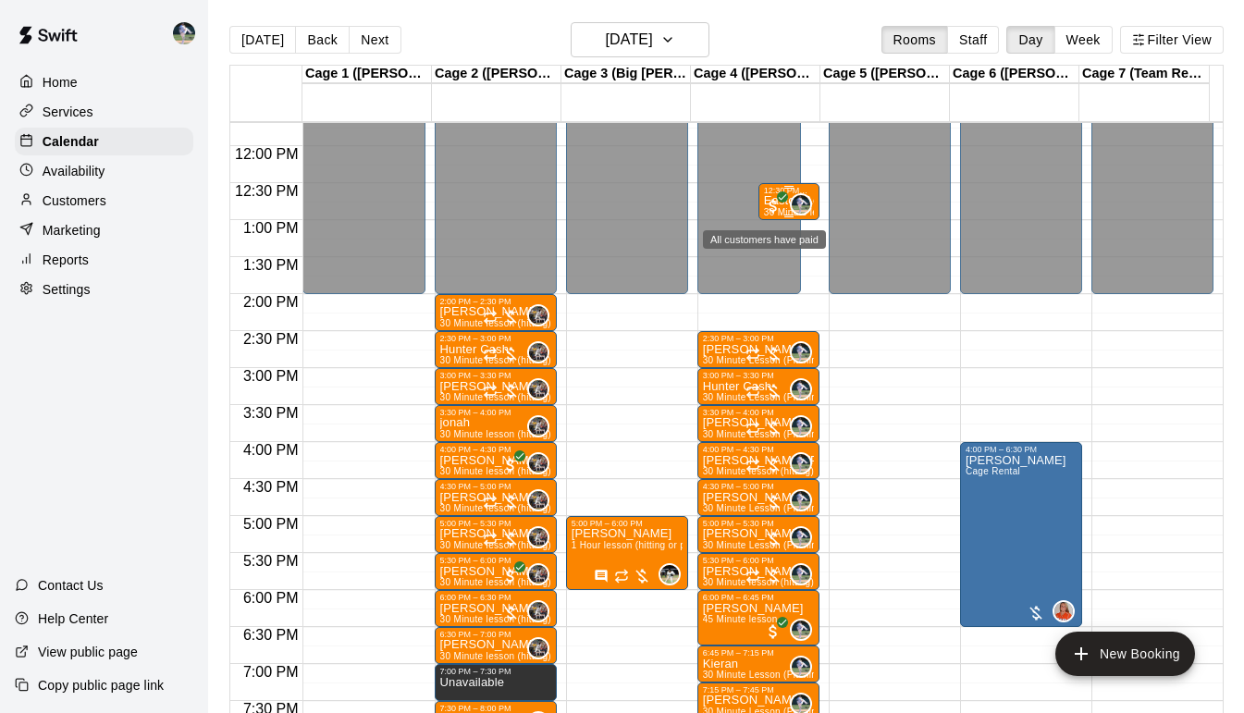
click at [767, 202] on span "All customers have paid" at bounding box center [773, 206] width 19 height 19
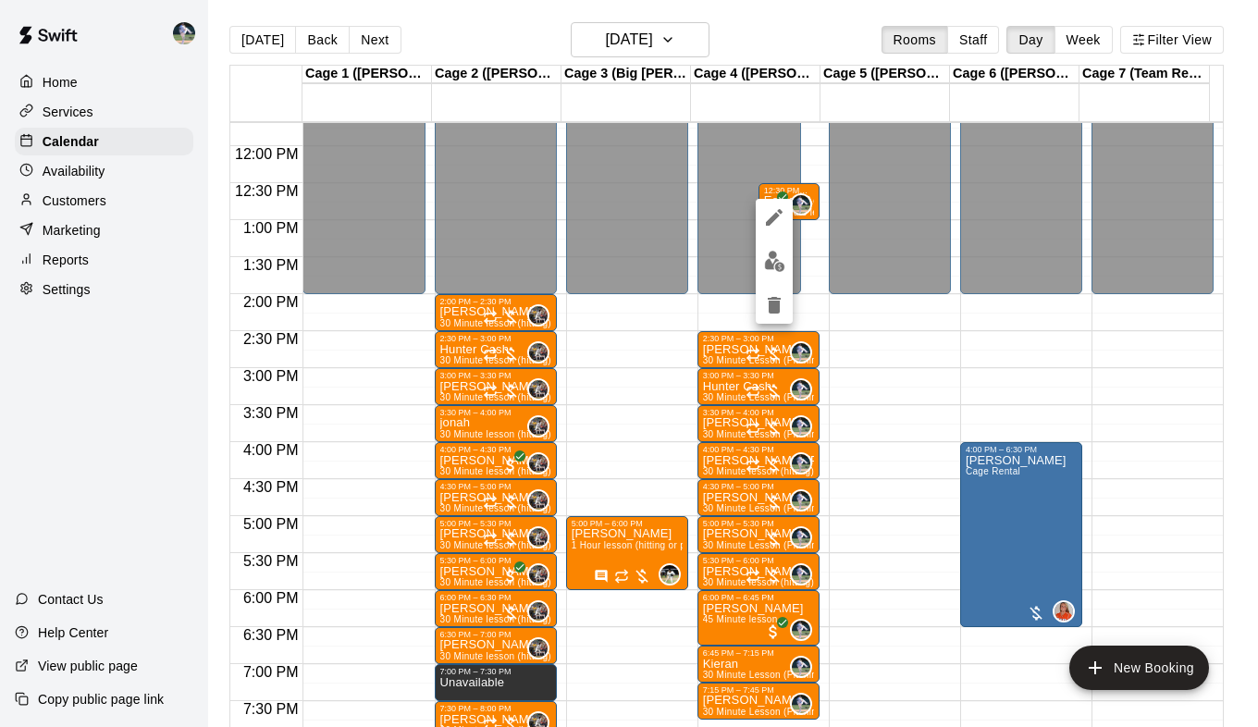
click at [800, 207] on div at bounding box center [629, 363] width 1258 height 727
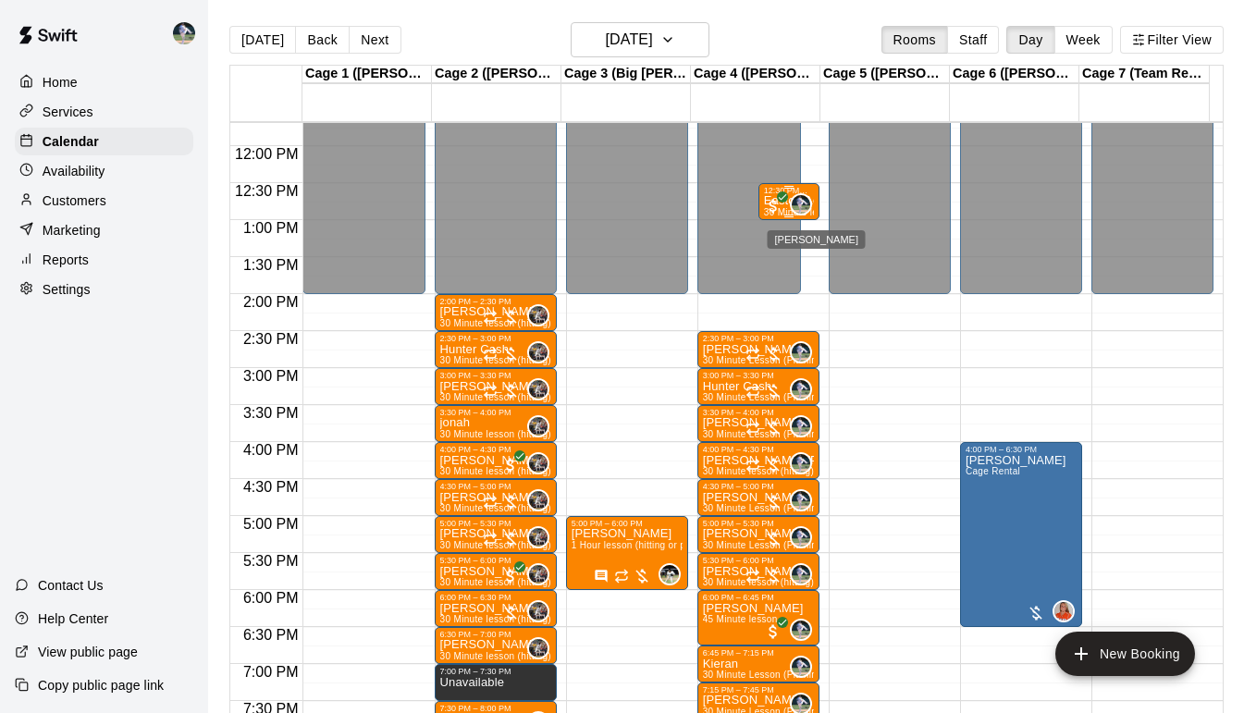
click at [790, 205] on div "Chad Bell" at bounding box center [801, 204] width 22 height 22
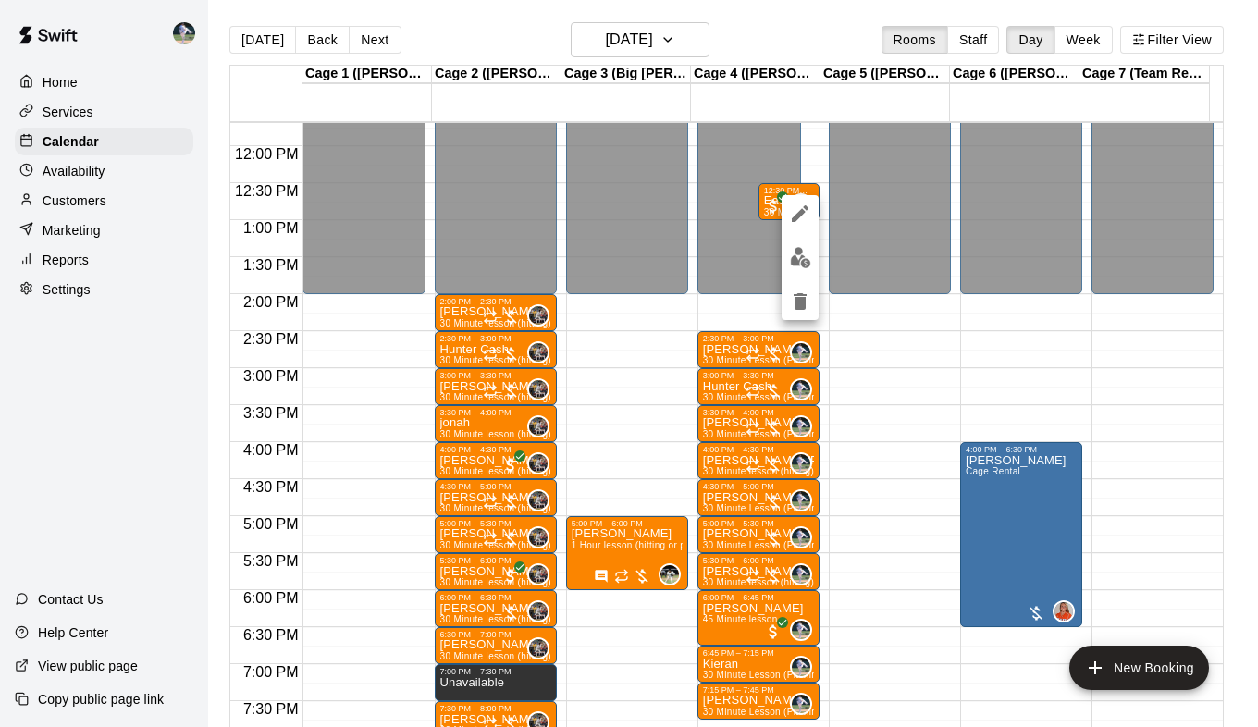
click at [721, 265] on div at bounding box center [629, 363] width 1258 height 727
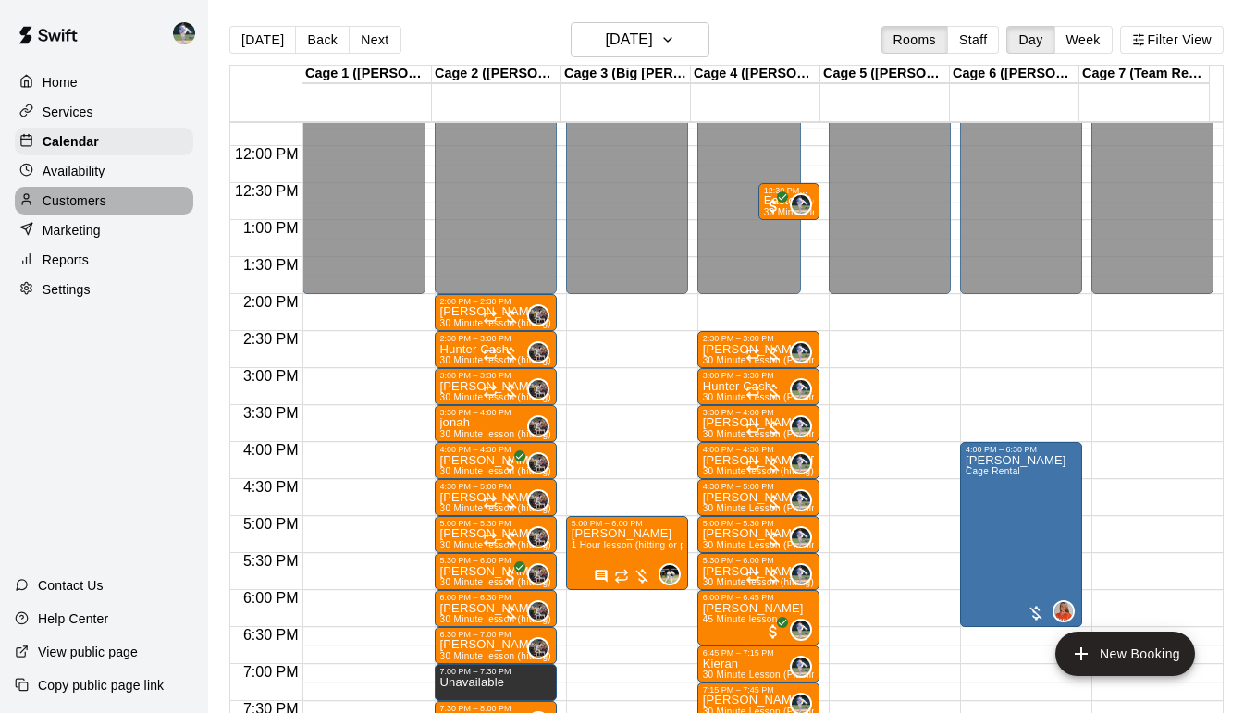
click at [83, 210] on p "Customers" at bounding box center [75, 201] width 64 height 19
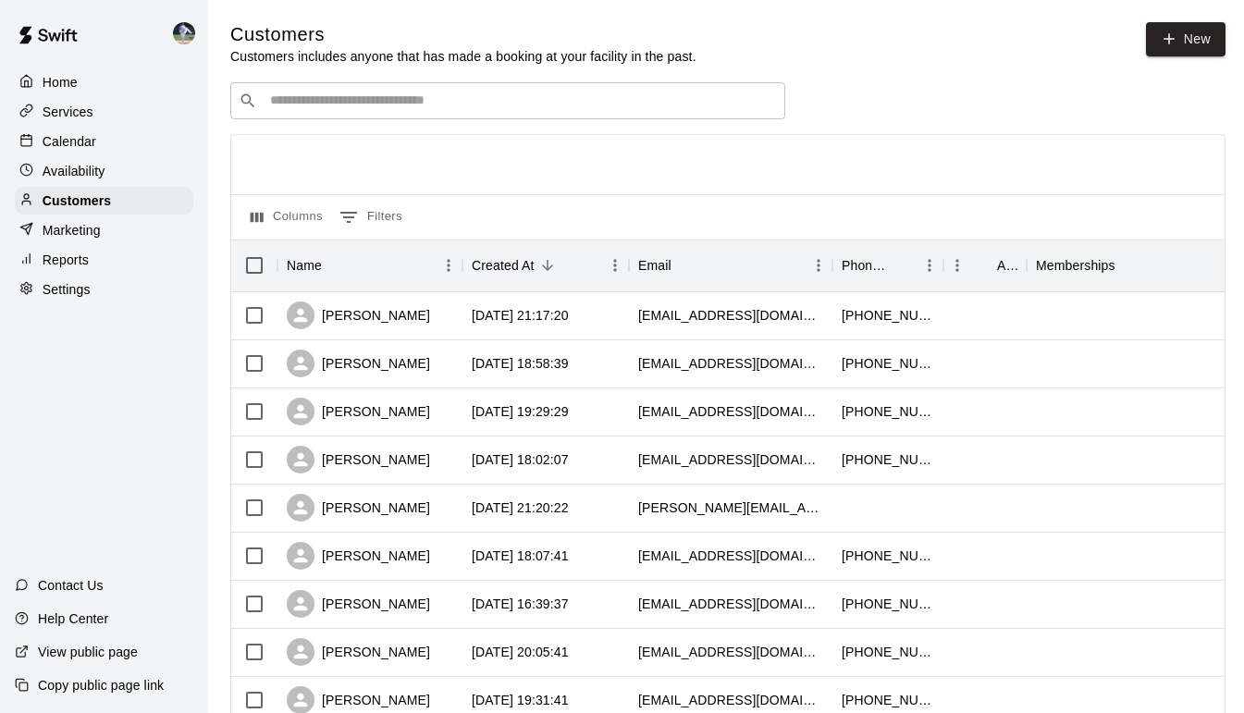
click at [398, 102] on input "Search customers by name or email" at bounding box center [521, 101] width 513 height 19
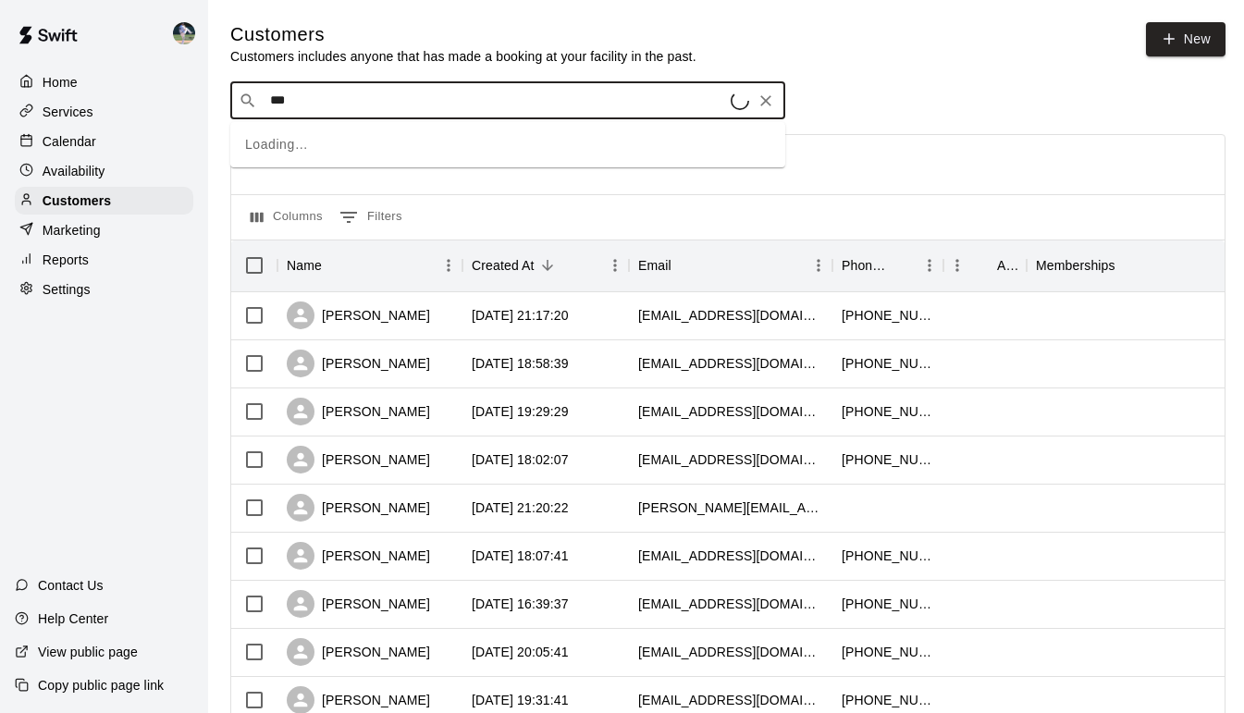
type input "****"
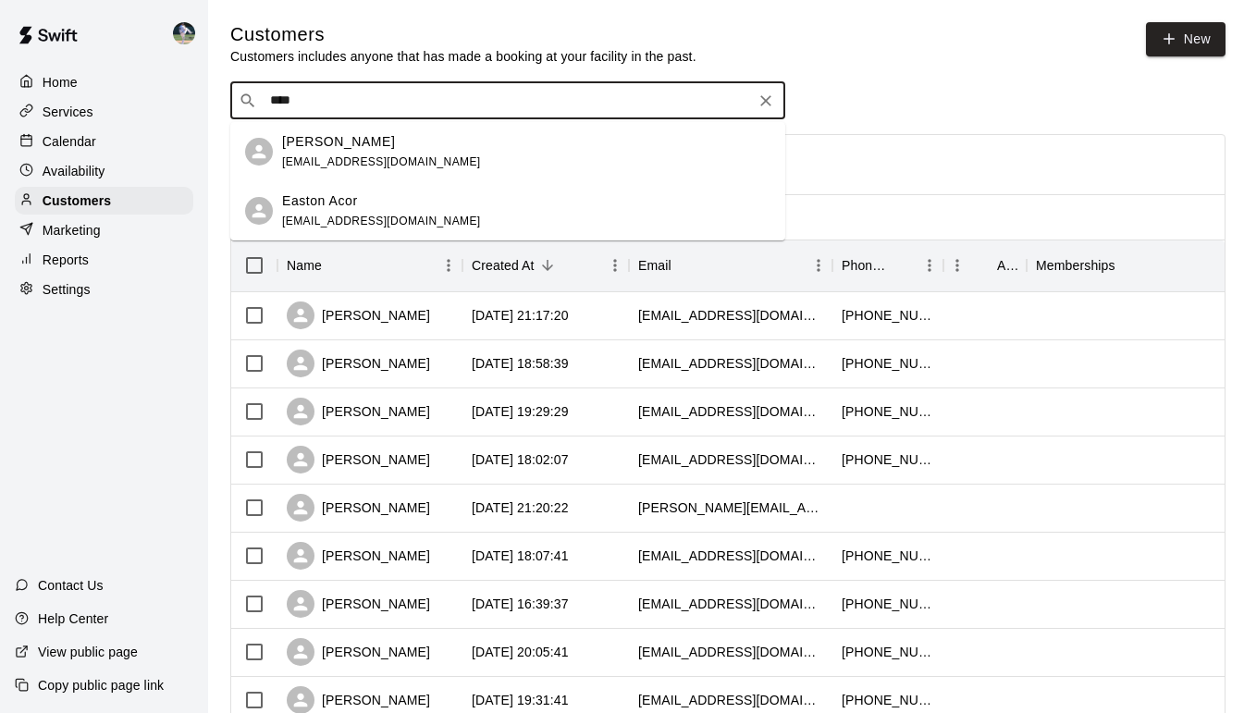
click at [420, 154] on div "[PERSON_NAME] [PERSON_NAME][EMAIL_ADDRESS][DOMAIN_NAME]" at bounding box center [381, 152] width 199 height 40
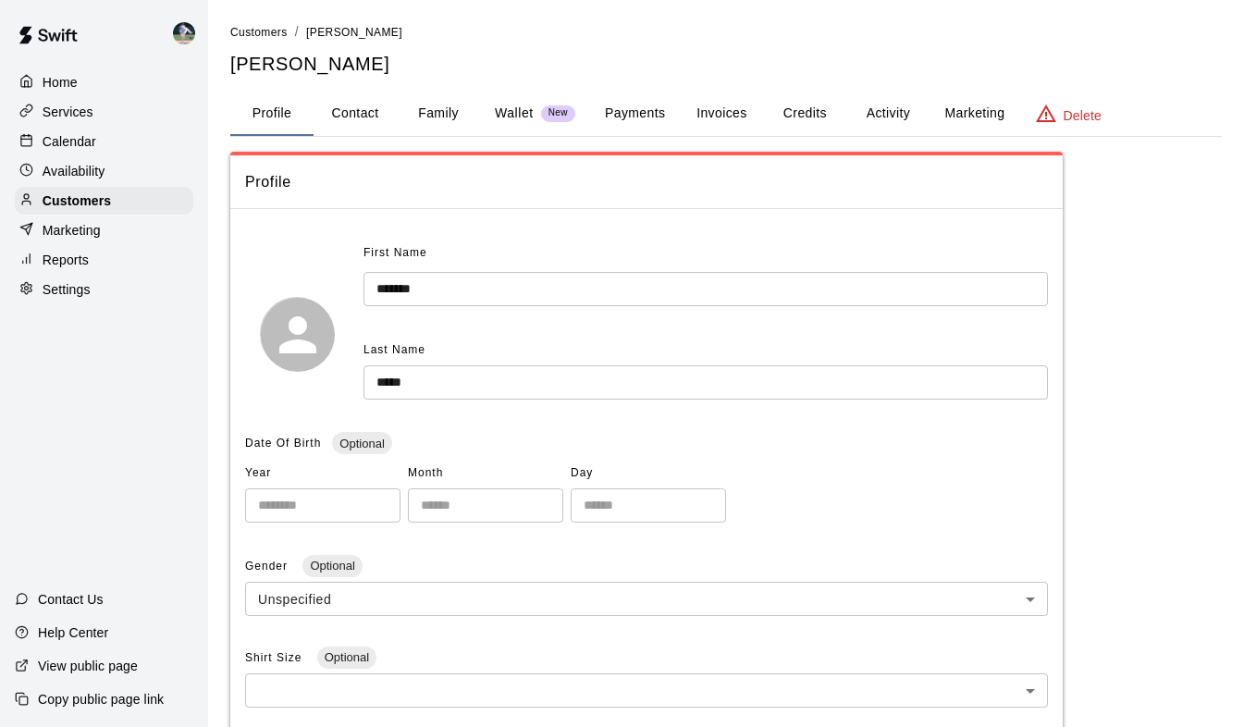
click at [369, 113] on button "Contact" at bounding box center [355, 114] width 83 height 44
select select "**"
